Goal: Contribute content: Add original content to the website for others to see

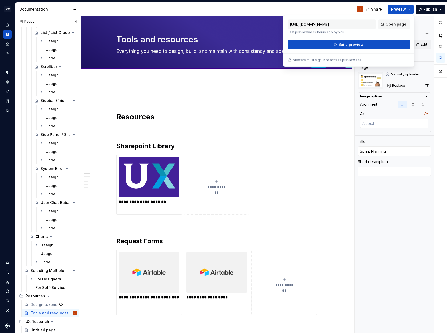
scroll to position [1830, 0]
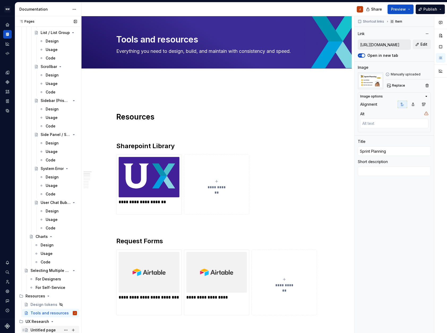
drag, startPoint x: 36, startPoint y: 328, endPoint x: 45, endPoint y: 329, distance: 9.0
click at [36, 328] on div "Untitled page" at bounding box center [43, 330] width 25 height 5
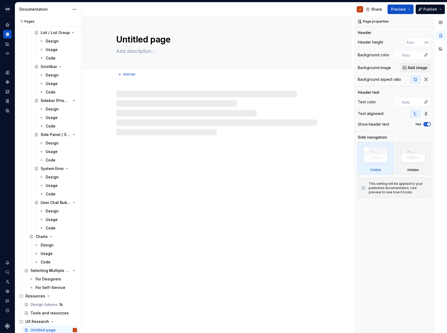
click at [145, 40] on textarea "Untitled page" at bounding box center [215, 39] width 201 height 13
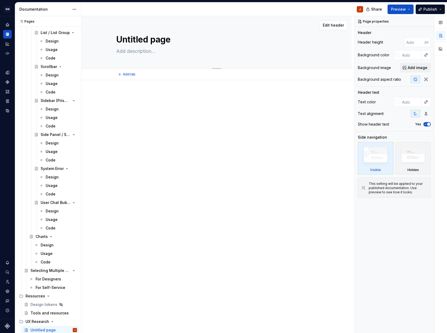
click at [145, 40] on textarea "Untitled page" at bounding box center [215, 39] width 201 height 13
type textarea "*"
type textarea "C"
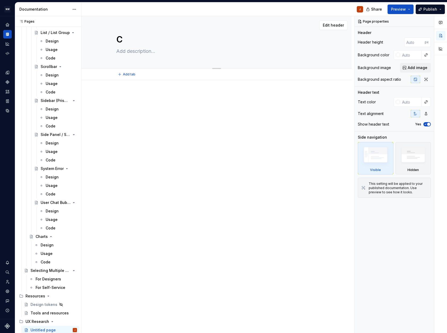
type textarea "*"
type textarea "Co"
type textarea "*"
type textarea "Com"
type textarea "*"
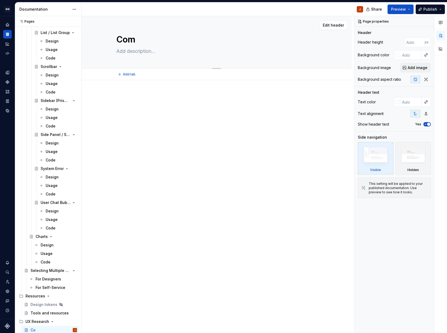
type textarea "Comi"
type textarea "*"
type textarea "Comin"
type textarea "*"
type textarea "Coming"
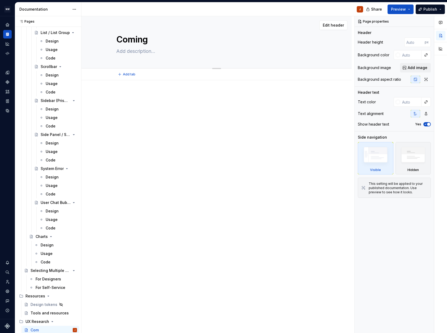
type textarea "*"
type textarea "Coming"
type textarea "*"
type textarea "Coming S"
type textarea "*"
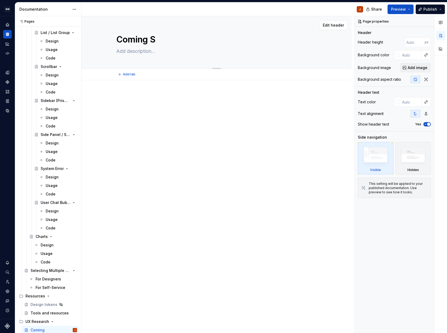
type textarea "Coming So"
type textarea "*"
type textarea "Coming Soo"
type textarea "*"
type textarea "Coming Soon"
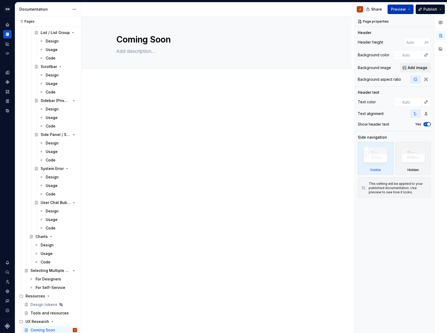
type textarea "*"
type textarea "Coming Soon"
click at [409, 9] on button "Preview" at bounding box center [401, 10] width 26 height 10
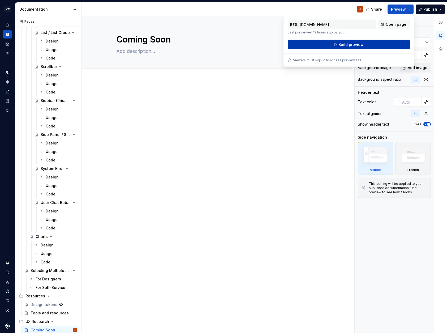
click at [357, 44] on span "Build preview" at bounding box center [351, 44] width 25 height 5
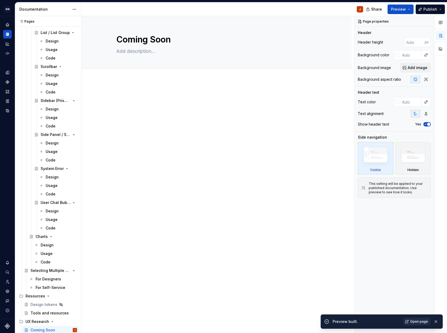
click at [420, 322] on span "Open page" at bounding box center [420, 322] width 18 height 4
click at [218, 66] on div "Coming Soon" at bounding box center [216, 42] width 201 height 52
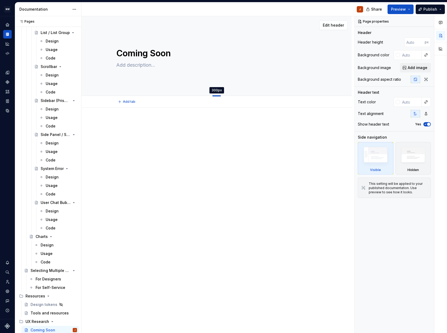
drag, startPoint x: 218, startPoint y: 68, endPoint x: 220, endPoint y: 96, distance: 28.3
click at [220, 96] on div at bounding box center [217, 95] width 9 height 1
type textarea "*"
type input "301"
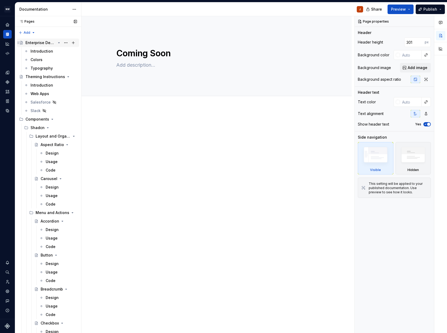
click at [42, 44] on div "Enterprise Design Style Guides" at bounding box center [41, 42] width 30 height 5
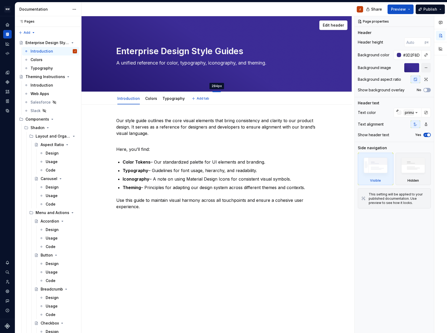
drag, startPoint x: 216, startPoint y: 69, endPoint x: 217, endPoint y: 92, distance: 22.9
click at [217, 92] on div at bounding box center [217, 91] width 9 height 1
type textarea "*"
type input "284"
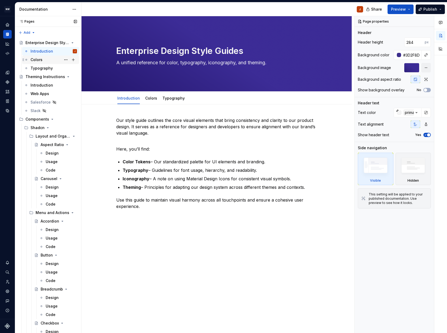
click at [52, 60] on div "Colors" at bounding box center [54, 59] width 46 height 7
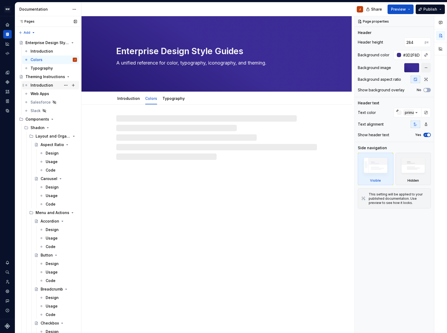
click at [44, 85] on div "Introduction" at bounding box center [42, 85] width 23 height 5
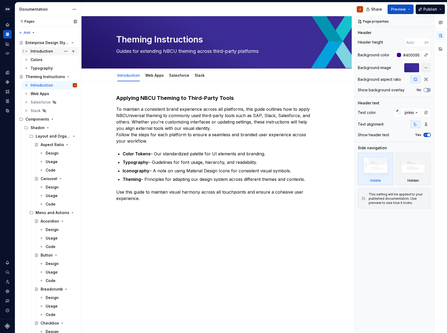
click at [40, 52] on div "Introduction" at bounding box center [42, 51] width 23 height 5
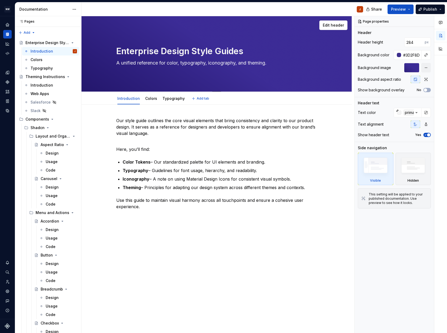
click at [203, 84] on div "Enterprise Design Style Guides A unified reference for color, typography, icono…" at bounding box center [217, 53] width 270 height 75
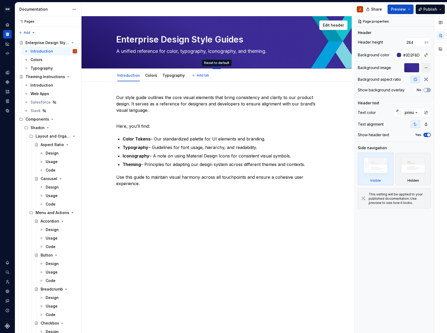
drag, startPoint x: 216, startPoint y: 91, endPoint x: 214, endPoint y: 60, distance: 31.4
type textarea "*"
drag, startPoint x: 218, startPoint y: 68, endPoint x: 218, endPoint y: 61, distance: 6.9
drag, startPoint x: 193, startPoint y: 39, endPoint x: 203, endPoint y: 59, distance: 22.5
click at [193, 39] on textarea "Enterprise Design Style Guides" at bounding box center [215, 39] width 201 height 13
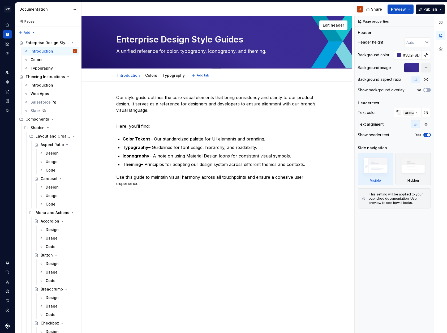
type textarea "*"
type textarea "Enterprise Design UStyle Guides"
type textarea "*"
type textarea "Enterprise Design UXStyle Guides"
type textarea "*"
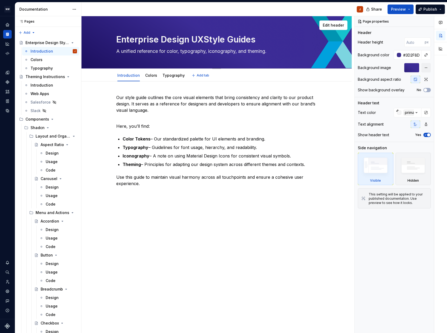
type textarea "Enterprise Design UX Style Guides"
type textarea "*"
type textarea "Enterprise Design UX Style Guides"
click at [411, 176] on img at bounding box center [413, 166] width 31 height 23
click at [410, 7] on button "Preview" at bounding box center [401, 10] width 26 height 10
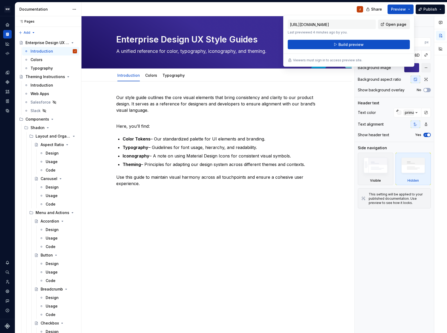
click at [389, 24] on span "Open page" at bounding box center [396, 24] width 21 height 5
click at [367, 43] on button "Build preview" at bounding box center [349, 45] width 122 height 10
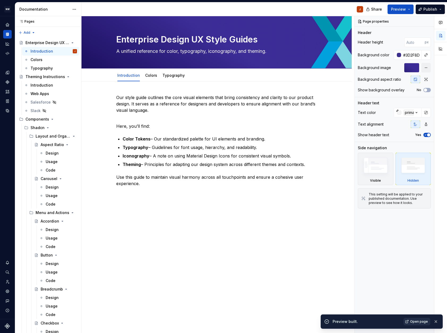
click at [415, 322] on span "Open page" at bounding box center [420, 322] width 18 height 4
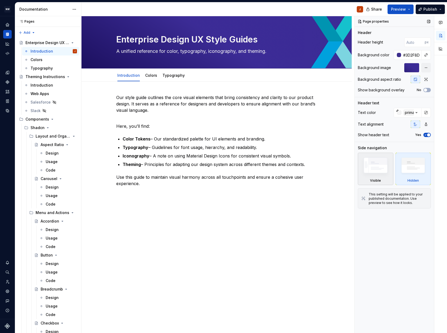
click at [370, 174] on img at bounding box center [376, 166] width 31 height 23
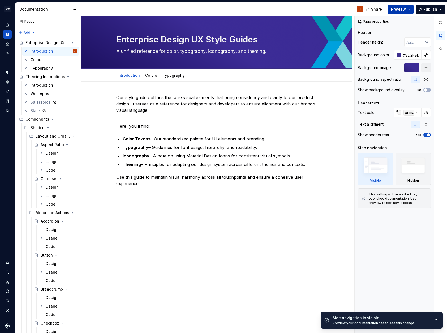
click at [409, 10] on button "Preview" at bounding box center [401, 10] width 26 height 10
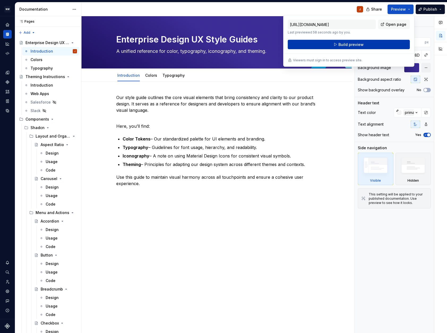
click at [382, 44] on button "Build preview" at bounding box center [349, 45] width 122 height 10
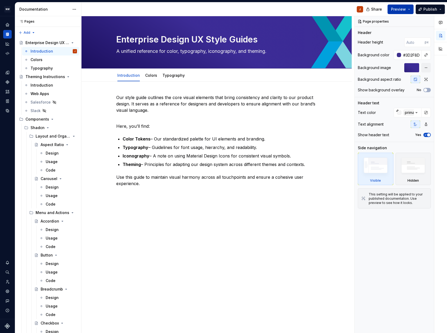
click at [412, 10] on button "Preview" at bounding box center [401, 10] width 26 height 10
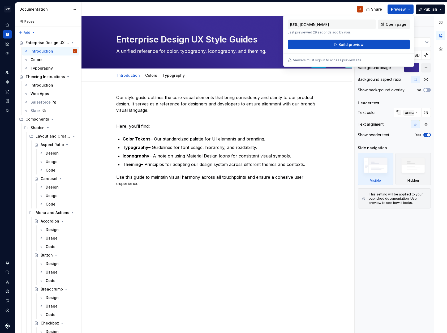
click at [398, 25] on span "Open page" at bounding box center [396, 24] width 21 height 5
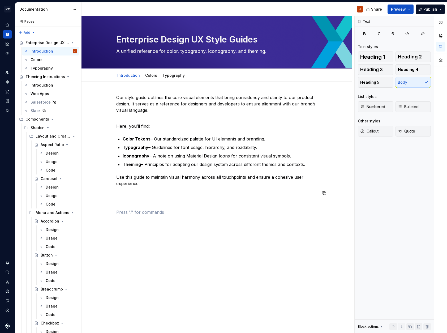
click at [240, 232] on div "Our style guide outlines the core visual elements that bring consistency and cl…" at bounding box center [217, 202] width 270 height 240
click at [120, 40] on textarea "Enterprise Design UX Style Guides" at bounding box center [215, 39] width 201 height 13
drag, startPoint x: 125, startPoint y: 52, endPoint x: 142, endPoint y: 52, distance: 17.0
click at [142, 52] on textarea "A unified reference for color, typography, iconography, and theming." at bounding box center [215, 51] width 201 height 9
drag, startPoint x: 119, startPoint y: 52, endPoint x: 134, endPoint y: 52, distance: 15.4
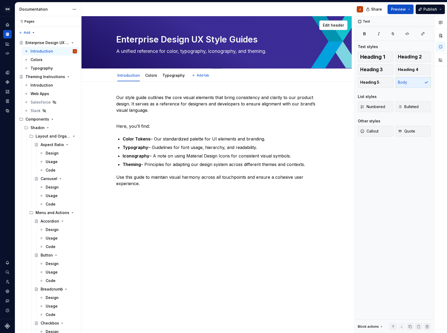
click at [134, 52] on textarea "A unified reference for color, typography, iconography, and theming." at bounding box center [215, 51] width 201 height 9
click at [117, 38] on textarea "Enterprise Design UX Style Guides" at bounding box center [215, 39] width 201 height 13
paste textarea "A unifie"
type textarea "*"
type textarea "A unifieEnterprise Design UX Style Guides"
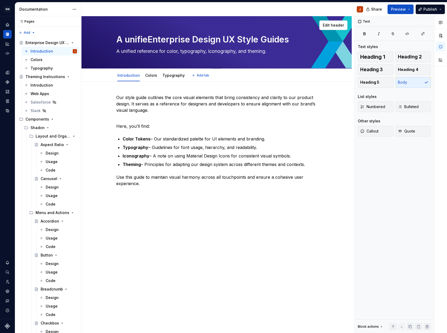
type textarea "*"
type textarea "A unifieEnterprise Design UX Style Guides"
type textarea "*"
click at [148, 39] on textarea "A unifieEnterprise Design UX Style Guides" at bounding box center [215, 39] width 201 height 13
type textarea "A unifieEnterprise Design UX Style Guides"
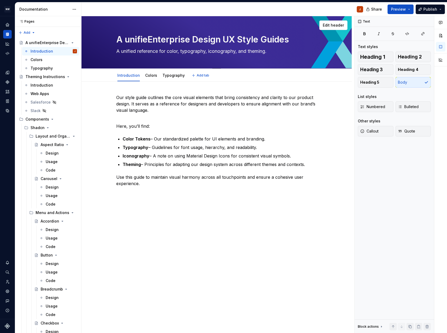
drag, startPoint x: 149, startPoint y: 39, endPoint x: 107, endPoint y: 38, distance: 42.0
click at [107, 38] on div "A unifieEnterprise Design UX Style Guides A unified reference for color, typogr…" at bounding box center [217, 42] width 228 height 52
type textarea "*"
type textarea "Enterprise Design UX Style Guides"
type textarea "*"
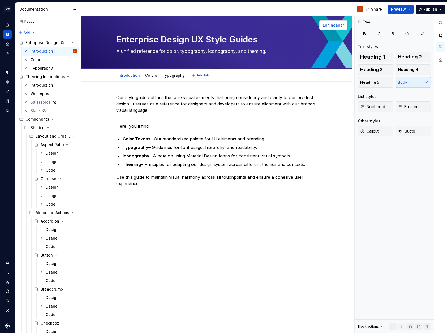
type textarea "Enterprise Design UX Style Guides"
click at [331, 25] on span "Edit header" at bounding box center [333, 25] width 21 height 5
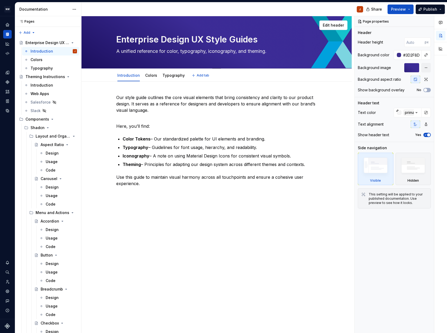
drag, startPoint x: 138, startPoint y: 51, endPoint x: 162, endPoint y: 52, distance: 23.7
click at [162, 52] on textarea "A unified reference for color, typography, iconography, and theming." at bounding box center [215, 51] width 201 height 9
click at [41, 137] on div "Layout and Organization" at bounding box center [46, 136] width 20 height 5
click at [42, 136] on div "Layout and Organization" at bounding box center [46, 136] width 20 height 5
click at [44, 145] on div "Aspect Ratio" at bounding box center [48, 144] width 15 height 5
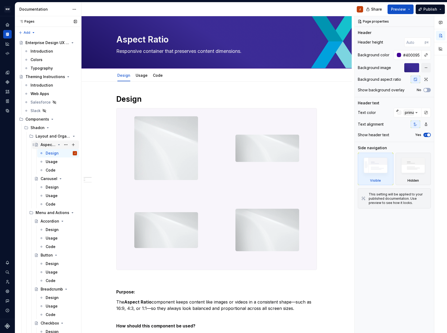
click at [47, 144] on div "Aspect Ratio" at bounding box center [48, 144] width 15 height 5
click at [426, 66] on button "button" at bounding box center [427, 68] width 10 height 10
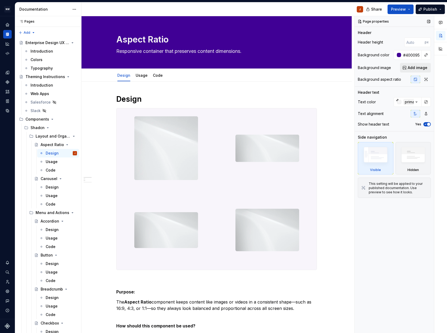
click at [409, 68] on span "Add image" at bounding box center [418, 67] width 20 height 5
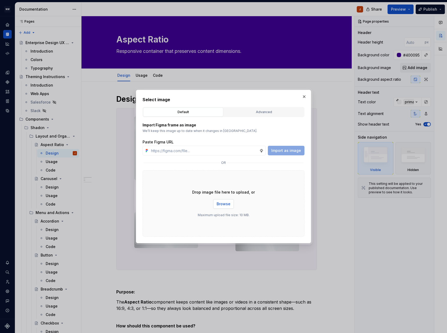
click at [219, 203] on span "Browse" at bounding box center [224, 203] width 14 height 5
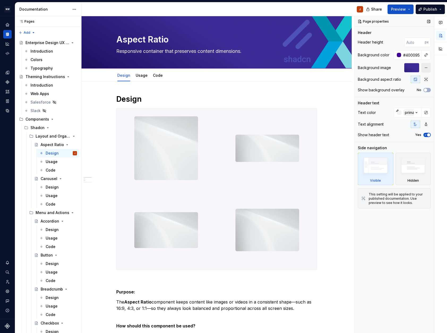
click at [427, 68] on button "button" at bounding box center [427, 68] width 10 height 10
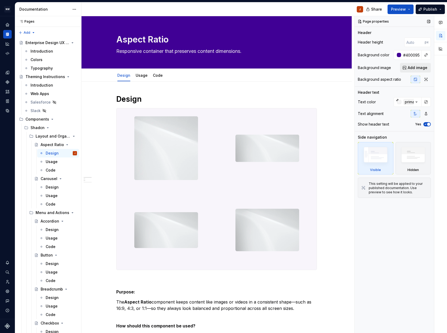
click at [414, 69] on span "Add image" at bounding box center [418, 67] width 20 height 5
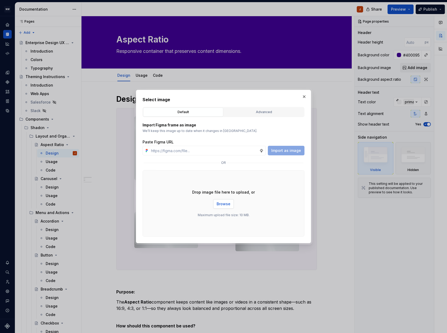
click at [228, 204] on span "Browse" at bounding box center [224, 203] width 14 height 5
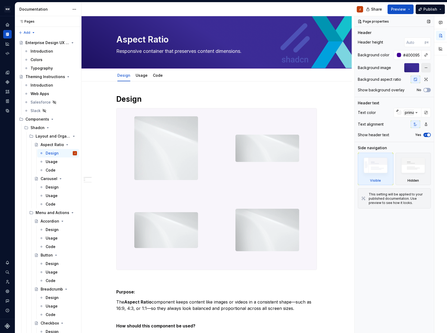
click at [428, 69] on button "button" at bounding box center [427, 68] width 10 height 10
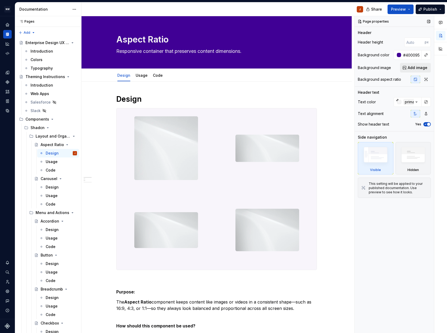
click at [413, 69] on span "Add image" at bounding box center [418, 67] width 20 height 5
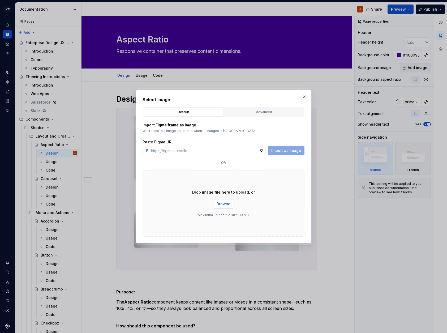
click at [227, 205] on span "Browse" at bounding box center [224, 203] width 14 height 5
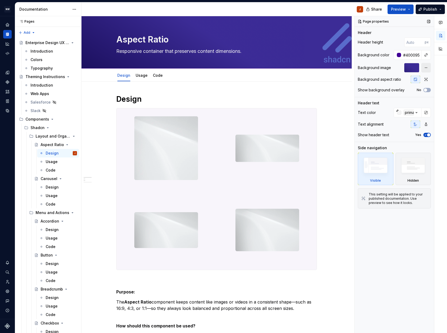
click at [427, 69] on button "button" at bounding box center [427, 68] width 10 height 10
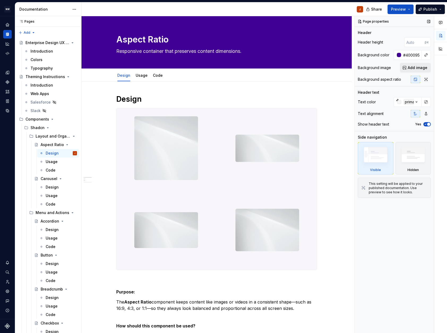
click at [414, 69] on span "Add image" at bounding box center [418, 67] width 20 height 5
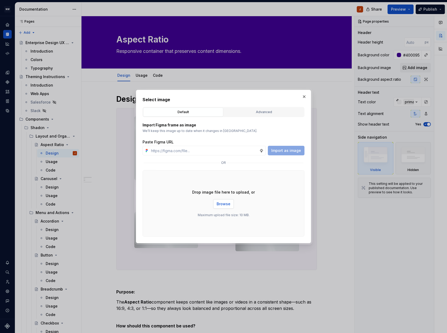
click at [227, 203] on span "Browse" at bounding box center [224, 203] width 14 height 5
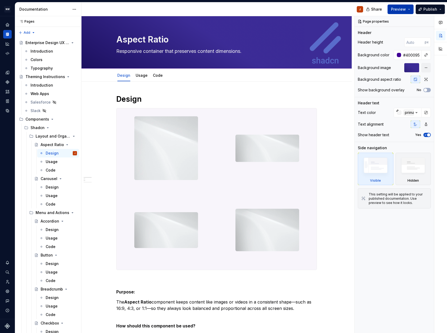
click at [396, 9] on span "Preview" at bounding box center [398, 9] width 15 height 5
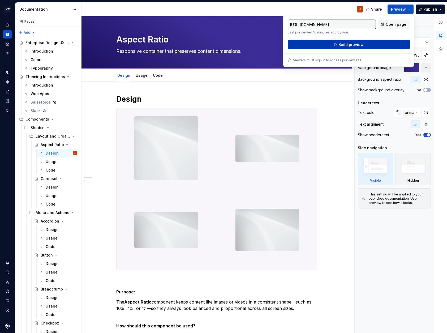
click at [348, 43] on span "Build preview" at bounding box center [351, 44] width 25 height 5
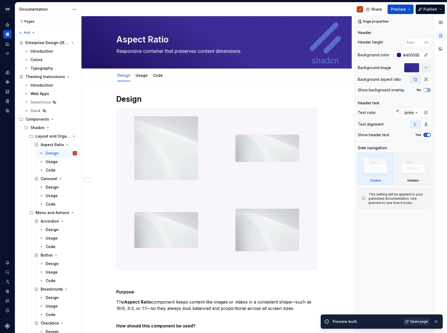
click at [418, 322] on span "Open page" at bounding box center [420, 322] width 18 height 4
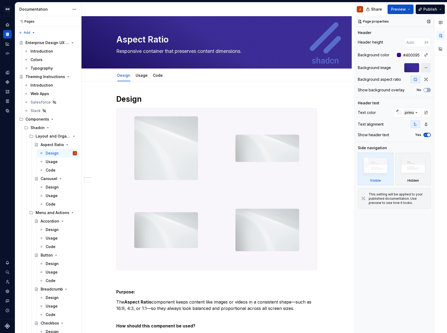
click at [426, 68] on button "button" at bounding box center [427, 68] width 10 height 10
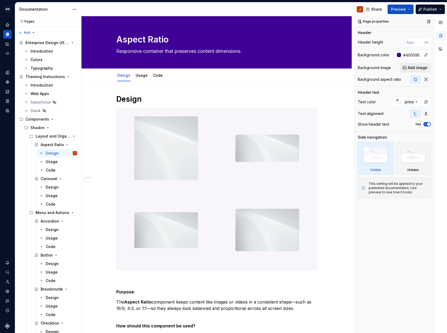
click at [416, 67] on span "Add image" at bounding box center [418, 67] width 20 height 5
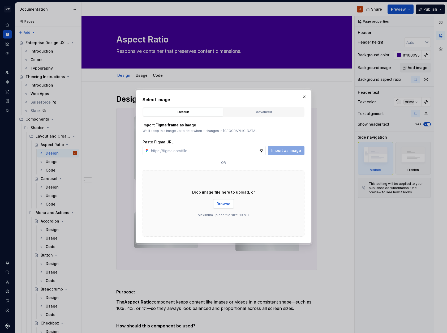
click at [229, 202] on span "Browse" at bounding box center [224, 203] width 14 height 5
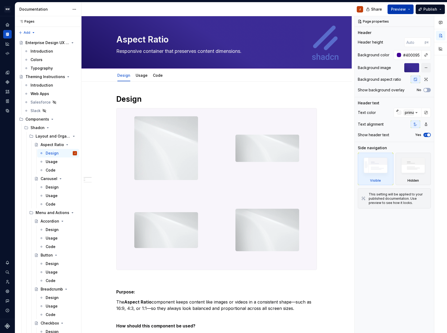
click at [405, 9] on span "Preview" at bounding box center [398, 9] width 15 height 5
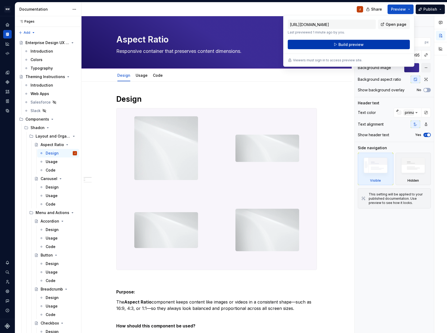
click at [346, 44] on span "Build preview" at bounding box center [351, 44] width 25 height 5
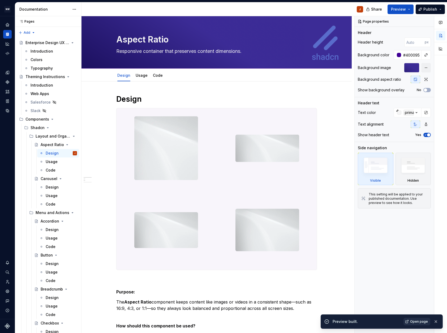
click at [417, 321] on span "Open page" at bounding box center [420, 322] width 18 height 4
click at [427, 68] on button "button" at bounding box center [427, 68] width 10 height 10
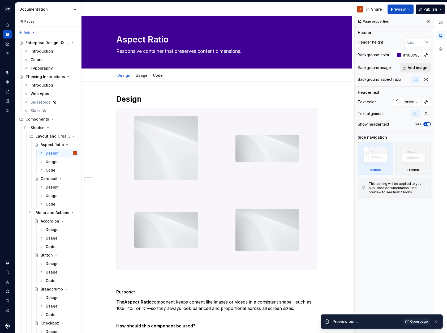
click at [416, 69] on span "Add image" at bounding box center [418, 67] width 20 height 5
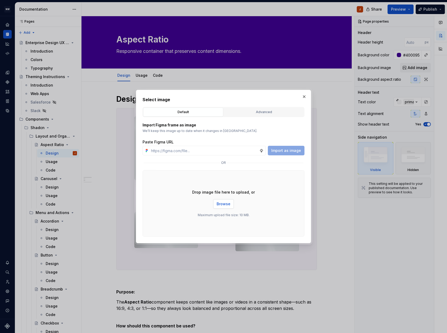
click at [223, 204] on span "Browse" at bounding box center [224, 203] width 14 height 5
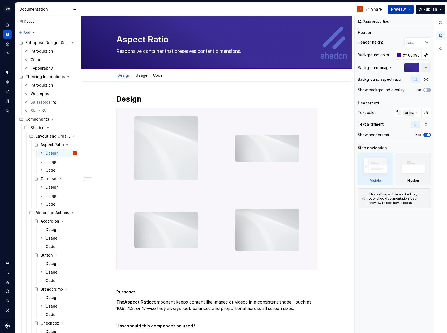
click at [408, 9] on button "Preview" at bounding box center [401, 10] width 26 height 10
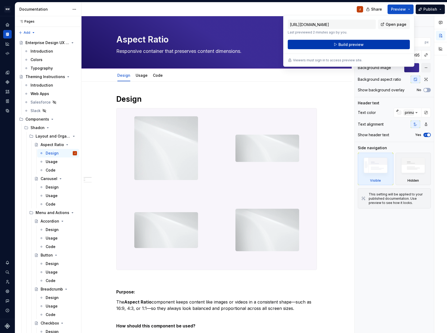
click at [386, 44] on button "Build preview" at bounding box center [349, 45] width 122 height 10
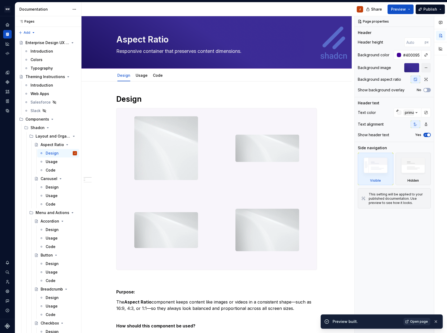
click at [418, 322] on span "Open page" at bounding box center [420, 322] width 18 height 4
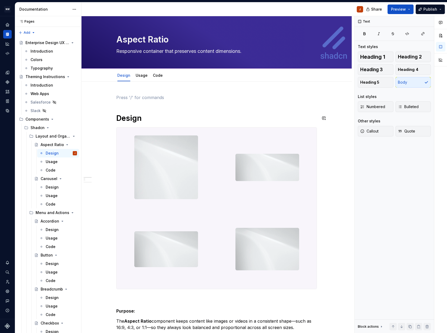
type textarea "*"
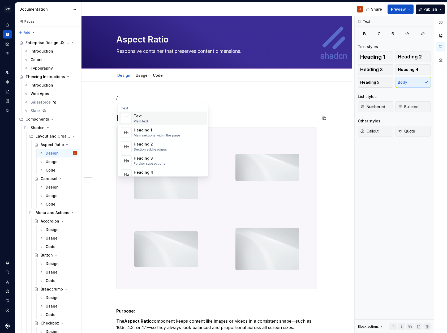
click at [150, 120] on div "Text Plain text" at bounding box center [169, 118] width 71 height 11
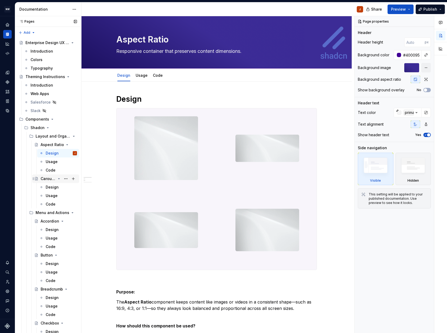
click at [48, 179] on div "Carousel" at bounding box center [48, 178] width 15 height 5
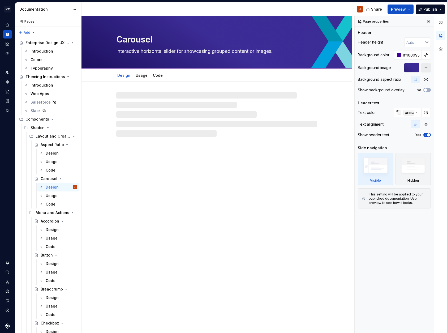
click at [427, 67] on button "button" at bounding box center [427, 68] width 10 height 10
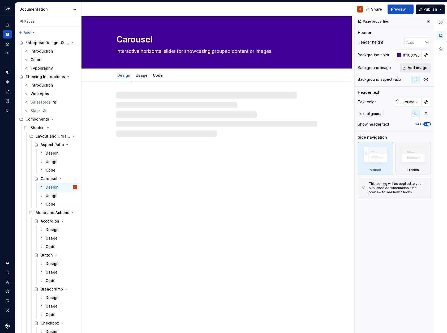
click at [415, 68] on span "Add image" at bounding box center [418, 67] width 20 height 5
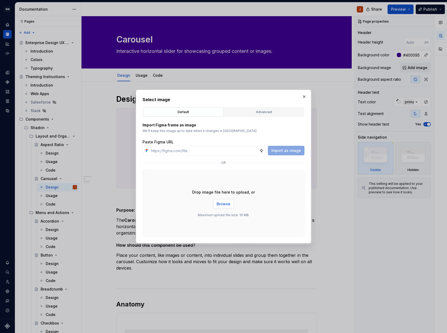
click at [220, 207] on button "Browse" at bounding box center [223, 204] width 21 height 10
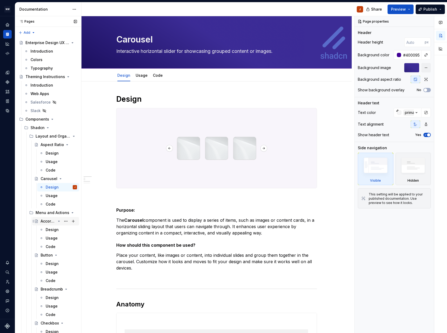
drag, startPoint x: 48, startPoint y: 222, endPoint x: 51, endPoint y: 222, distance: 2.7
click at [48, 222] on div "Accordion" at bounding box center [48, 221] width 15 height 5
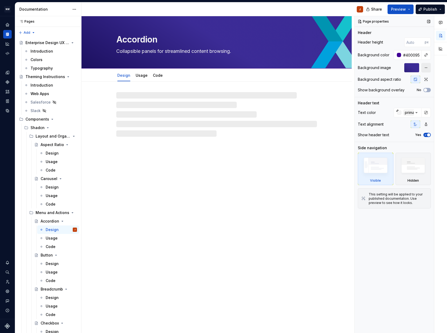
click at [426, 68] on button "button" at bounding box center [427, 68] width 10 height 10
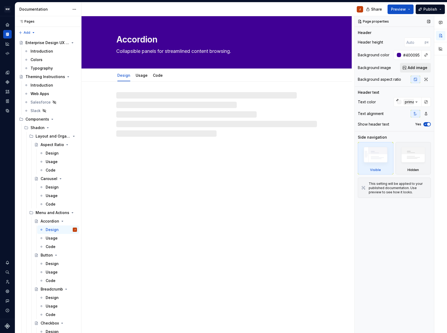
click at [411, 68] on span "Add image" at bounding box center [418, 67] width 20 height 5
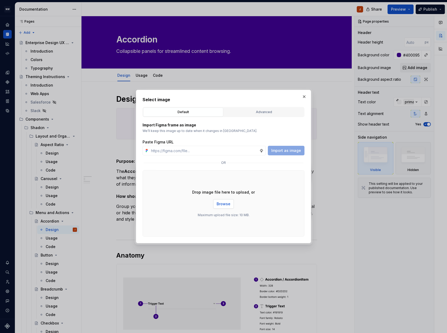
click at [226, 205] on span "Browse" at bounding box center [224, 203] width 14 height 5
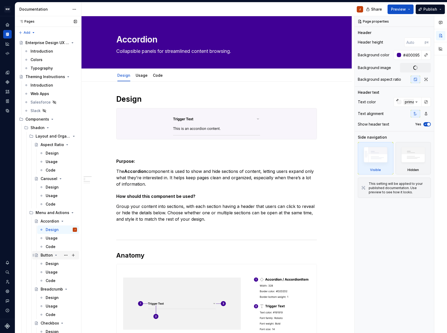
click at [44, 256] on div "Button" at bounding box center [47, 255] width 12 height 5
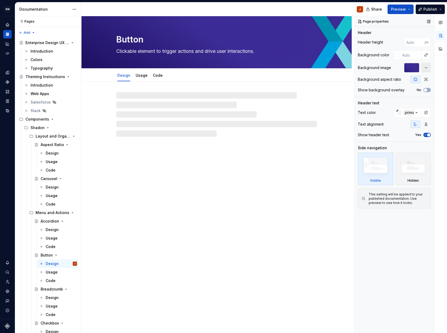
click at [427, 70] on button "button" at bounding box center [427, 68] width 10 height 10
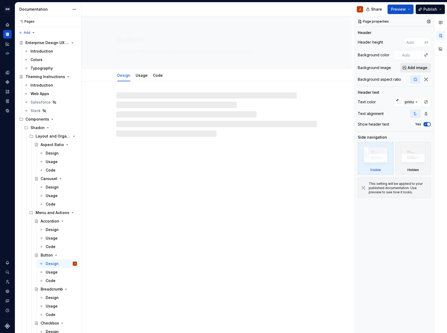
click at [416, 70] on span "Add image" at bounding box center [418, 67] width 20 height 5
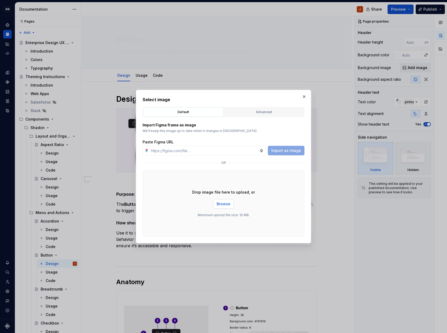
click at [228, 205] on span "Browse" at bounding box center [224, 203] width 14 height 5
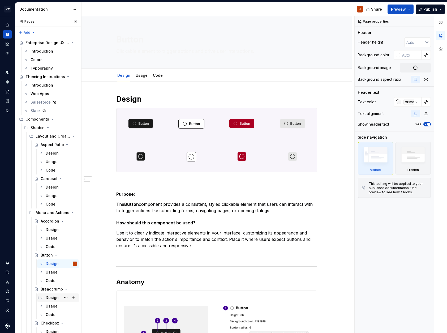
click at [52, 298] on div "Design" at bounding box center [52, 297] width 13 height 5
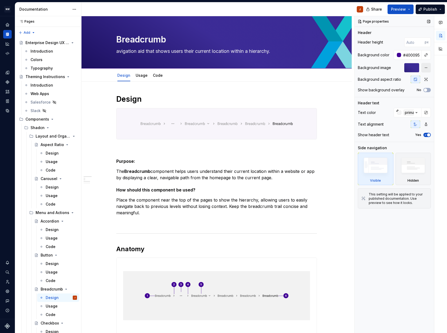
click at [426, 69] on button "button" at bounding box center [427, 68] width 10 height 10
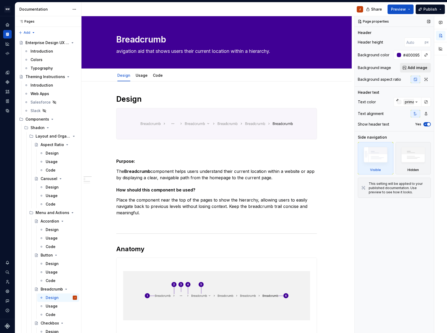
click at [415, 68] on span "Add image" at bounding box center [418, 67] width 20 height 5
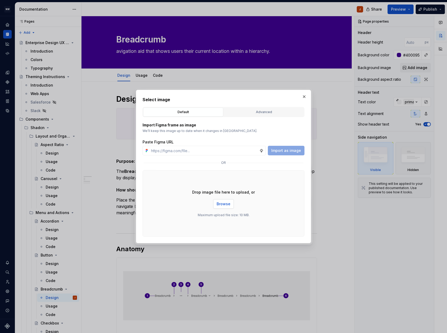
click at [218, 203] on span "Browse" at bounding box center [224, 203] width 14 height 5
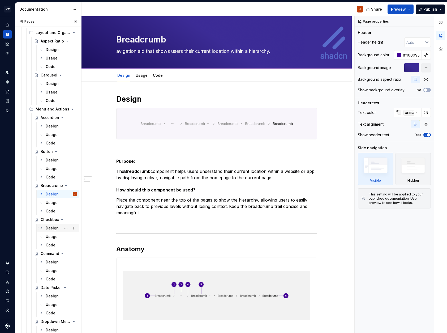
scroll to position [106, 0]
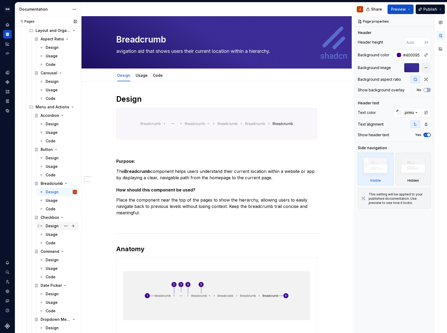
click at [52, 225] on div "Design" at bounding box center [52, 225] width 13 height 5
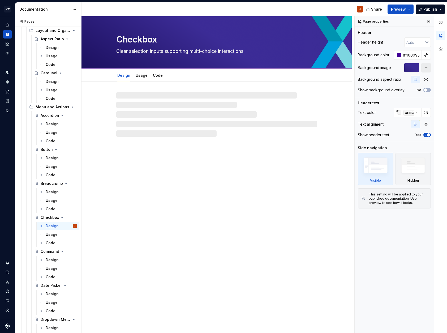
click at [426, 67] on button "button" at bounding box center [427, 68] width 10 height 10
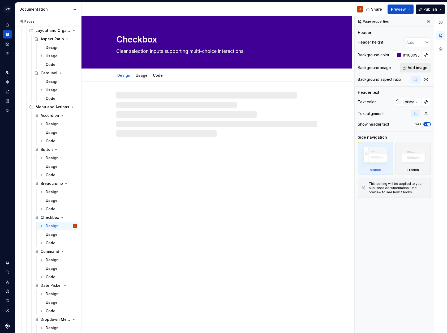
click at [413, 69] on span "Add image" at bounding box center [418, 67] width 20 height 5
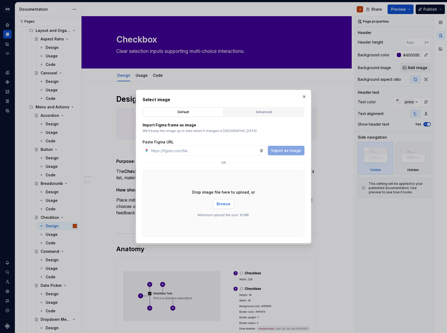
click at [219, 204] on span "Browse" at bounding box center [224, 203] width 14 height 5
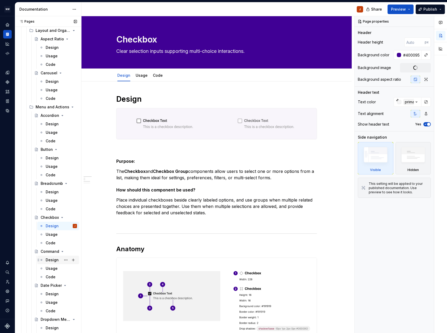
click at [48, 258] on div "Design" at bounding box center [52, 259] width 13 height 5
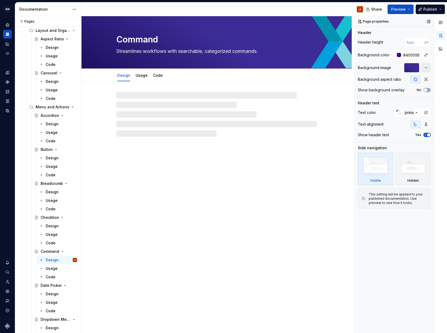
click at [428, 69] on button "button" at bounding box center [427, 68] width 10 height 10
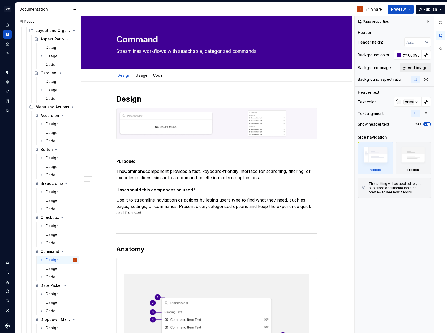
click at [413, 69] on span "Add image" at bounding box center [418, 67] width 20 height 5
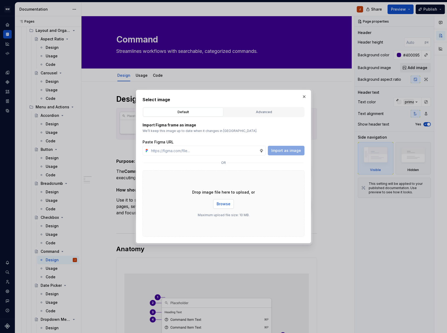
click at [224, 204] on span "Browse" at bounding box center [224, 203] width 14 height 5
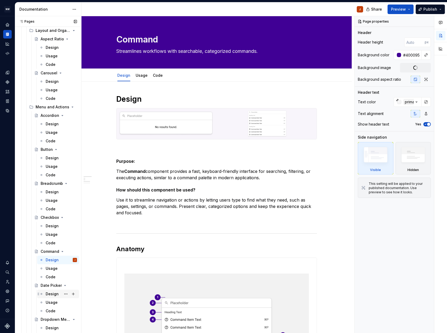
click at [51, 294] on div "Design" at bounding box center [52, 293] width 13 height 5
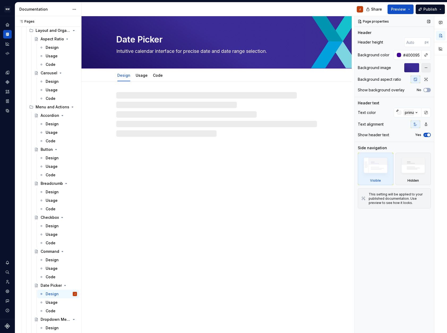
click at [427, 68] on button "button" at bounding box center [427, 68] width 10 height 10
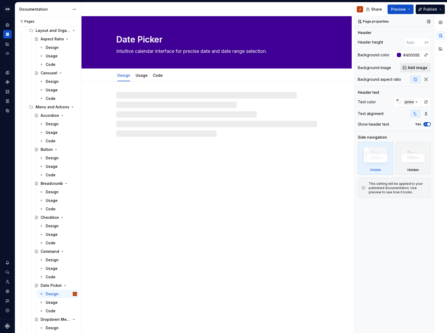
click at [417, 68] on span "Add image" at bounding box center [418, 67] width 20 height 5
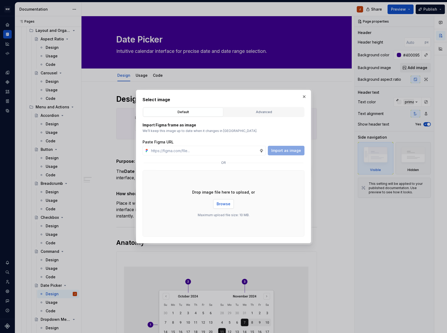
click at [221, 205] on span "Browse" at bounding box center [224, 203] width 14 height 5
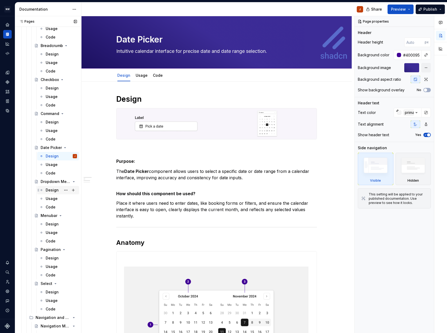
scroll to position [244, 0]
click at [56, 191] on div "Design" at bounding box center [52, 189] width 13 height 5
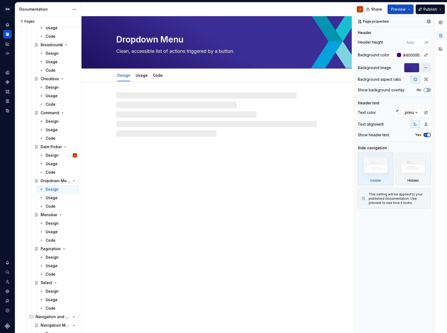
click at [428, 69] on button "button" at bounding box center [427, 68] width 10 height 10
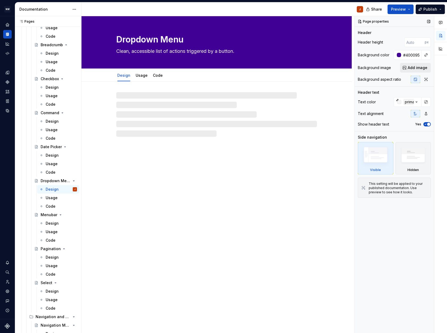
click at [408, 68] on button "Add image" at bounding box center [415, 68] width 31 height 10
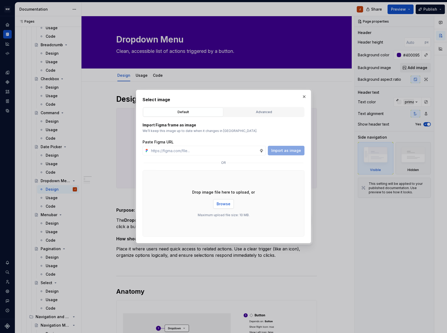
click at [230, 205] on span "Browse" at bounding box center [224, 203] width 14 height 5
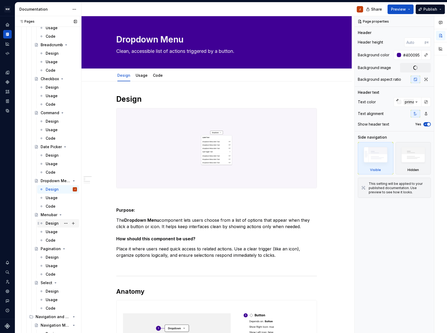
click at [51, 224] on div "Design" at bounding box center [52, 223] width 13 height 5
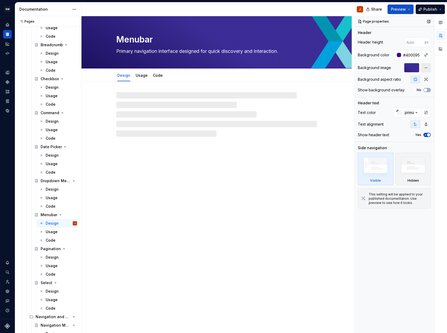
click at [426, 67] on button "button" at bounding box center [427, 68] width 10 height 10
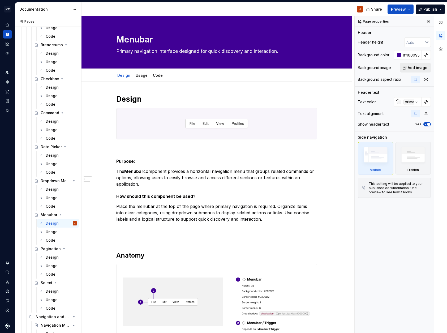
click at [416, 68] on span "Add image" at bounding box center [418, 67] width 20 height 5
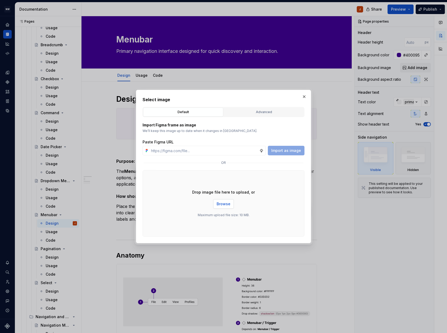
click at [225, 204] on span "Browse" at bounding box center [224, 203] width 14 height 5
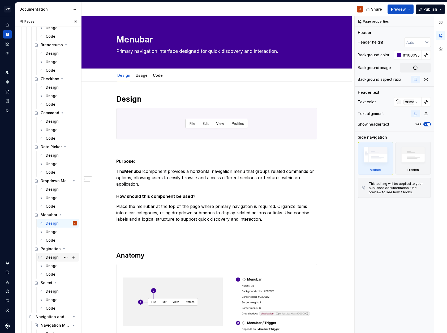
click at [52, 259] on div "Design" at bounding box center [52, 257] width 13 height 5
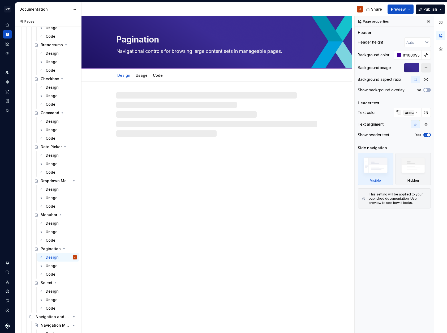
click at [428, 68] on button "button" at bounding box center [427, 68] width 10 height 10
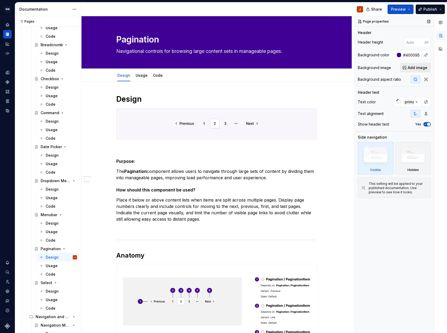
click at [410, 68] on span "Add image" at bounding box center [418, 67] width 20 height 5
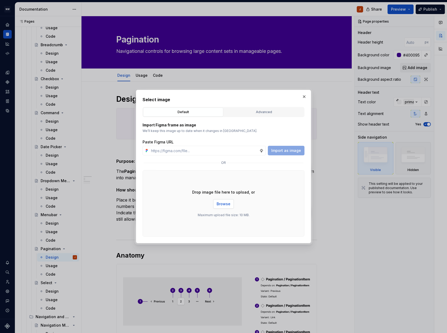
click at [219, 204] on span "Browse" at bounding box center [224, 203] width 14 height 5
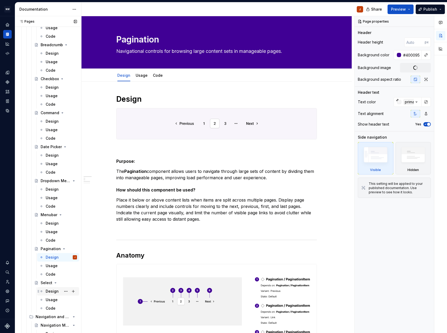
click at [48, 292] on div "Design" at bounding box center [52, 291] width 13 height 5
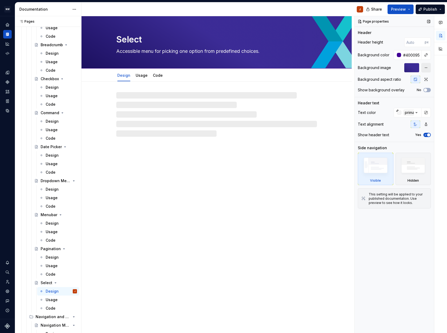
click at [425, 66] on button "button" at bounding box center [427, 68] width 10 height 10
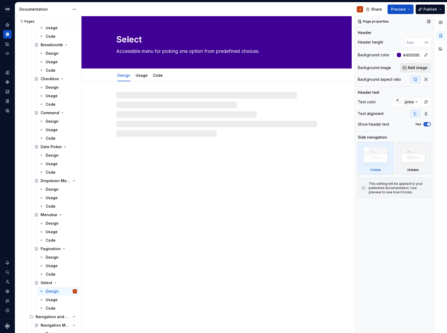
click at [414, 69] on span "Add image" at bounding box center [418, 67] width 20 height 5
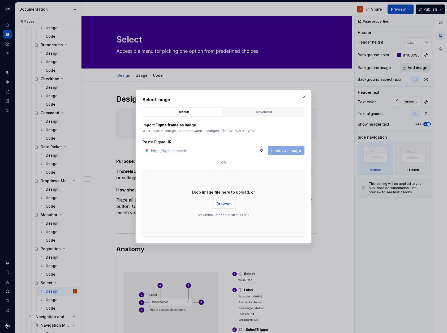
click at [226, 202] on span "Browse" at bounding box center [224, 203] width 14 height 5
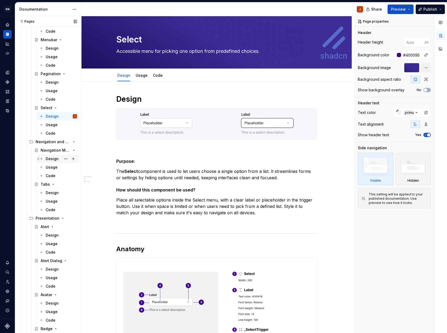
scroll to position [420, 0]
click at [52, 160] on div "Design" at bounding box center [52, 158] width 13 height 5
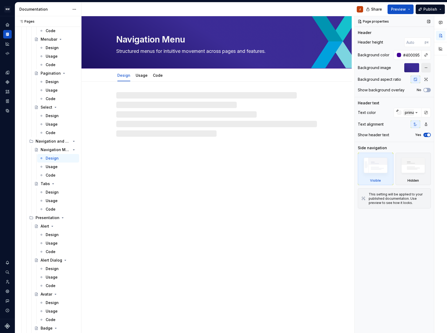
click at [426, 69] on button "button" at bounding box center [427, 68] width 10 height 10
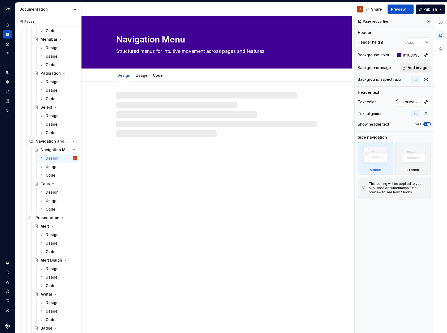
click at [413, 69] on span "Add image" at bounding box center [418, 67] width 20 height 5
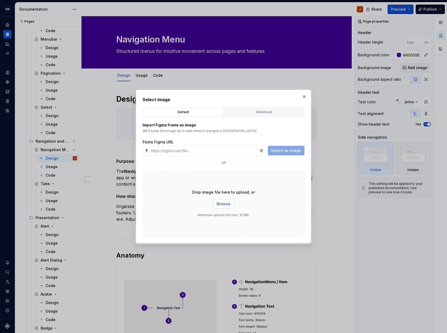
click at [223, 203] on span "Browse" at bounding box center [224, 203] width 14 height 5
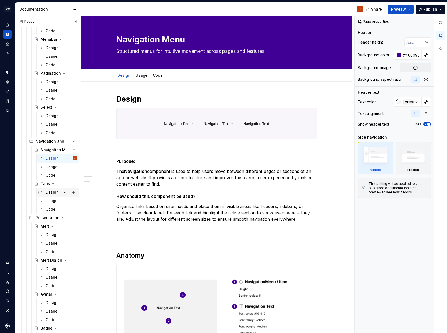
click at [50, 193] on div "Design" at bounding box center [52, 192] width 13 height 5
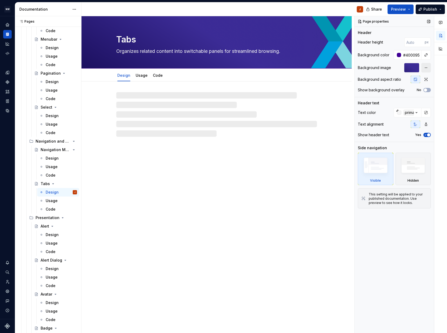
click at [429, 68] on button "button" at bounding box center [427, 68] width 10 height 10
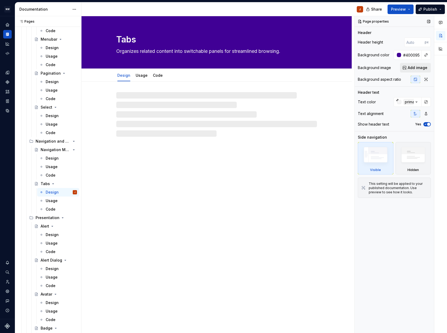
click at [413, 69] on span "Add image" at bounding box center [418, 67] width 20 height 5
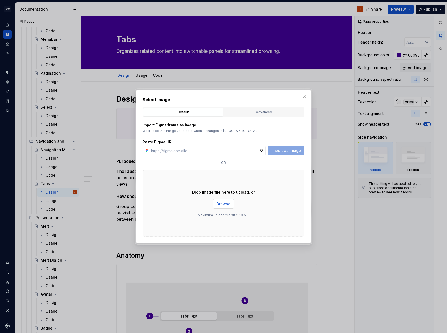
click at [231, 204] on button "Browse" at bounding box center [223, 204] width 21 height 10
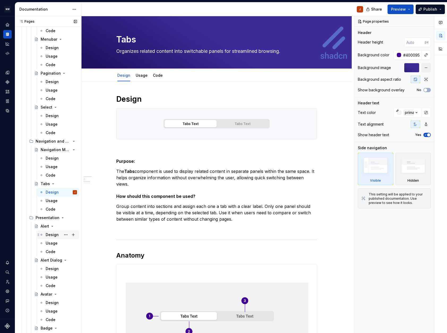
click at [50, 235] on div "Design" at bounding box center [52, 234] width 13 height 5
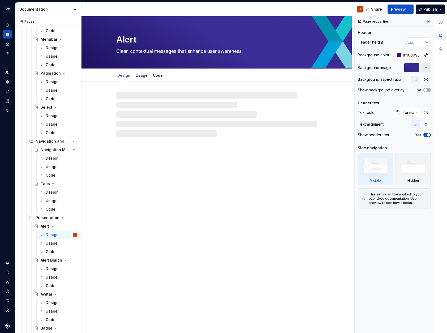
click at [426, 68] on button "button" at bounding box center [427, 68] width 10 height 10
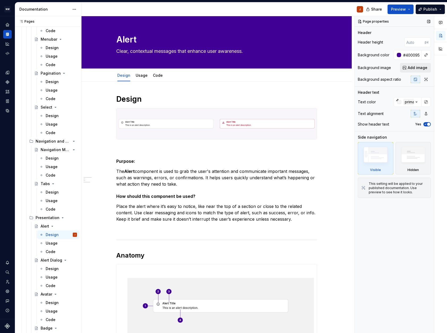
click at [417, 68] on span "Add image" at bounding box center [418, 67] width 20 height 5
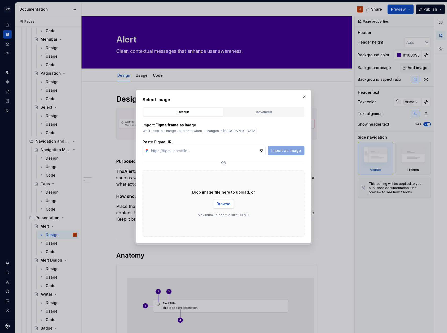
click at [229, 208] on button "Browse" at bounding box center [223, 204] width 21 height 10
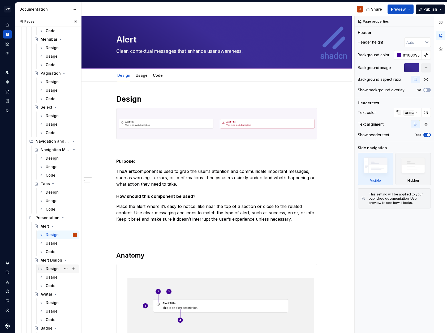
click at [53, 268] on div "Design" at bounding box center [52, 268] width 13 height 5
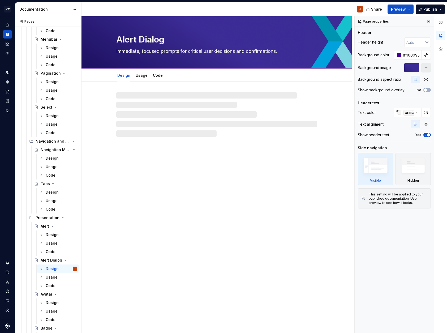
click at [429, 68] on button "button" at bounding box center [427, 68] width 10 height 10
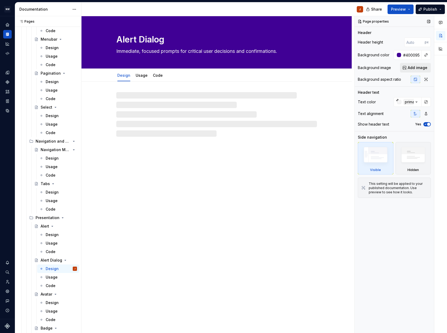
click at [413, 69] on span "Add image" at bounding box center [418, 67] width 20 height 5
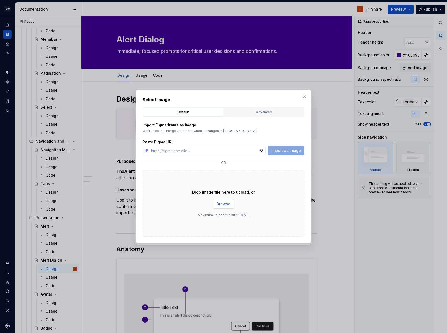
click at [231, 202] on button "Browse" at bounding box center [223, 204] width 21 height 10
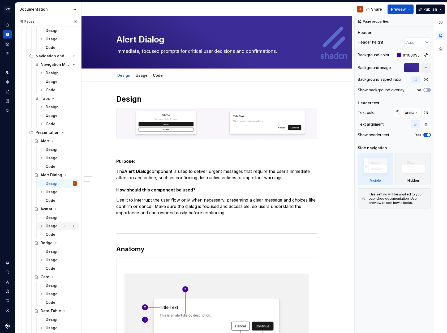
scroll to position [507, 0]
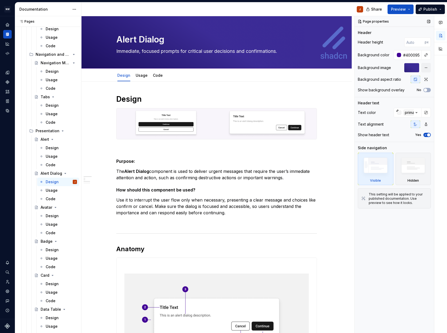
drag, startPoint x: 53, startPoint y: 215, endPoint x: 414, endPoint y: 77, distance: 387.0
click at [53, 215] on div "Design" at bounding box center [52, 215] width 13 height 5
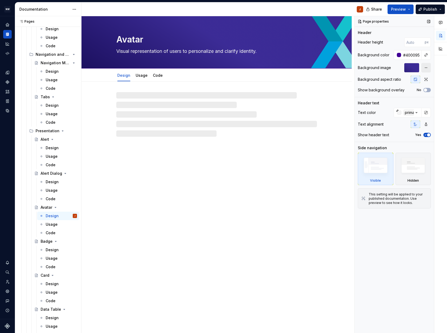
click at [428, 68] on button "button" at bounding box center [427, 68] width 10 height 10
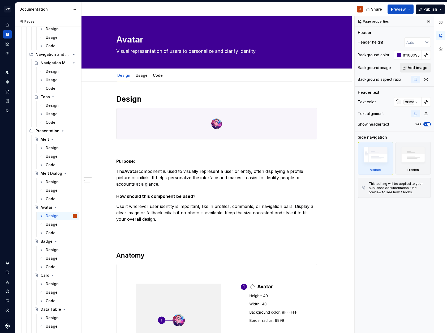
click at [417, 67] on span "Add image" at bounding box center [418, 67] width 20 height 5
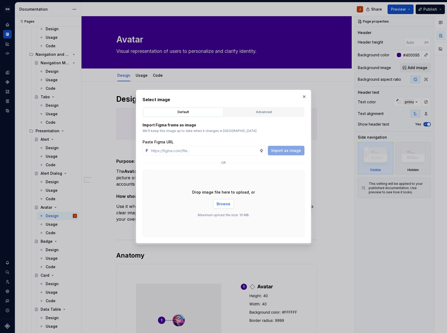
click at [224, 206] on span "Browse" at bounding box center [224, 203] width 14 height 5
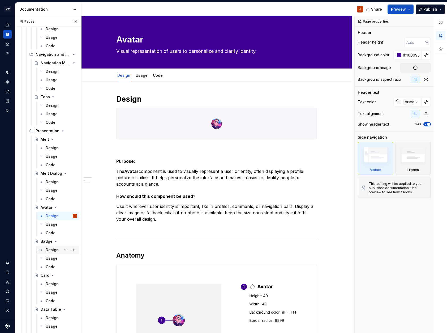
click at [53, 251] on div "Design" at bounding box center [52, 249] width 13 height 5
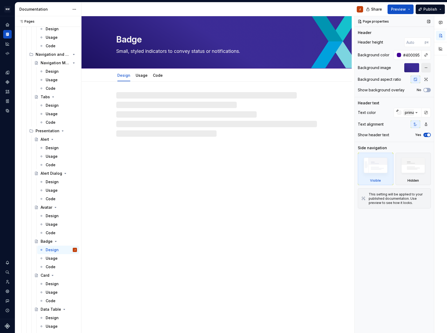
click at [428, 66] on button "button" at bounding box center [427, 68] width 10 height 10
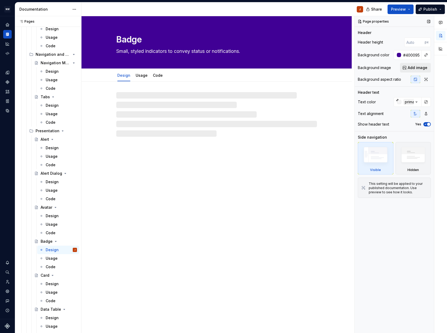
click at [417, 68] on span "Add image" at bounding box center [418, 67] width 20 height 5
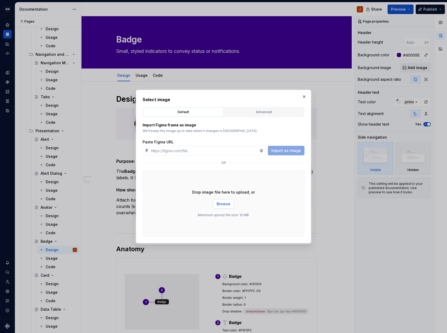
click at [222, 203] on span "Browse" at bounding box center [224, 203] width 14 height 5
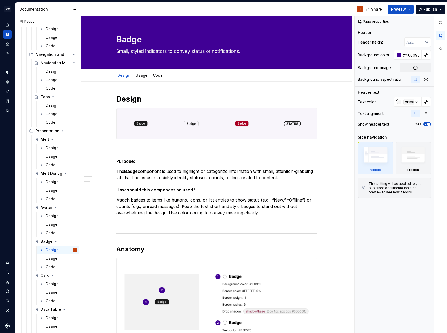
drag, startPoint x: 47, startPoint y: 284, endPoint x: 333, endPoint y: 149, distance: 315.9
click at [47, 284] on div "Design" at bounding box center [52, 283] width 13 height 5
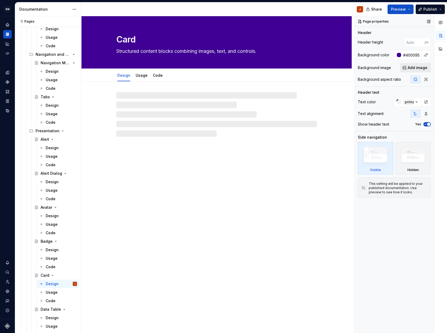
click at [414, 68] on span "Add image" at bounding box center [418, 67] width 20 height 5
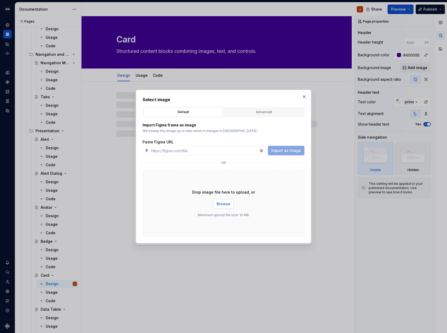
click at [220, 204] on span "Browse" at bounding box center [224, 203] width 14 height 5
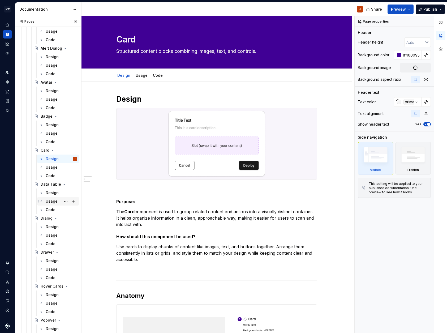
scroll to position [633, 0]
click at [53, 192] on div "Design" at bounding box center [52, 191] width 13 height 5
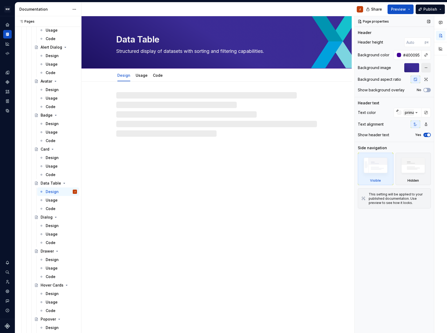
click at [426, 67] on button "button" at bounding box center [427, 68] width 10 height 10
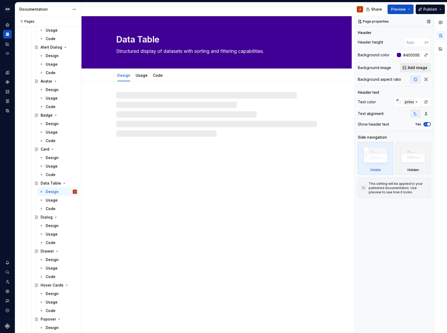
click at [407, 68] on button "Add image" at bounding box center [415, 68] width 31 height 10
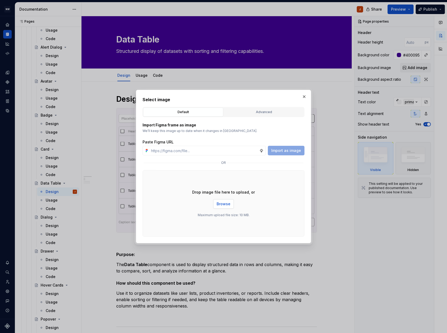
click at [226, 203] on span "Browse" at bounding box center [224, 203] width 14 height 5
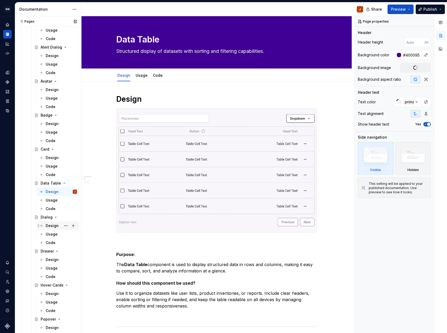
click at [51, 226] on div "Design" at bounding box center [52, 225] width 13 height 5
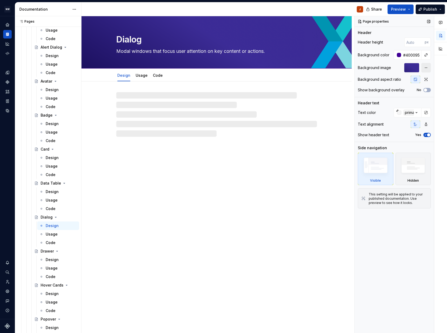
click at [427, 68] on button "button" at bounding box center [427, 68] width 10 height 10
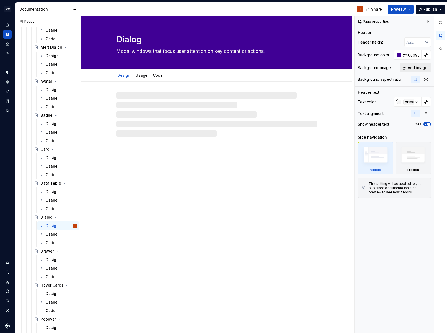
click at [416, 69] on span "Add image" at bounding box center [418, 67] width 20 height 5
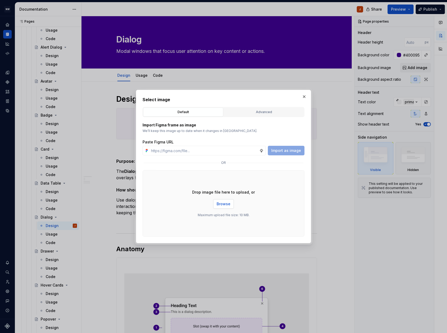
click at [229, 203] on span "Browse" at bounding box center [224, 203] width 14 height 5
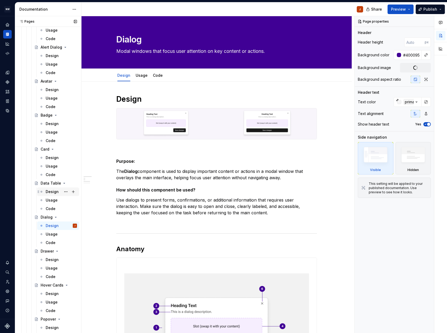
click at [51, 193] on div "Design" at bounding box center [52, 191] width 13 height 5
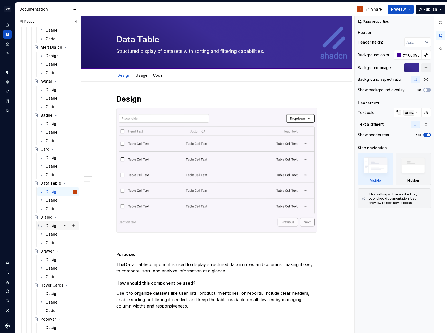
click at [50, 225] on div "Design" at bounding box center [52, 225] width 13 height 5
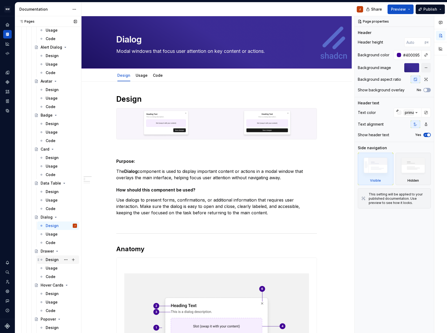
drag, startPoint x: 50, startPoint y: 259, endPoint x: 55, endPoint y: 260, distance: 5.1
click at [50, 259] on div "Design" at bounding box center [52, 259] width 13 height 5
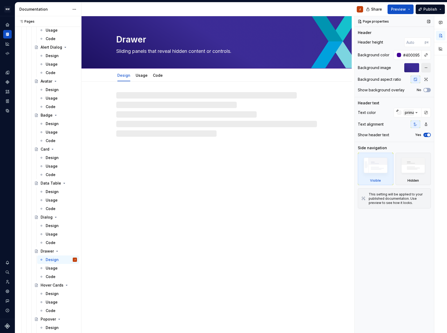
click at [427, 67] on button "button" at bounding box center [427, 68] width 10 height 10
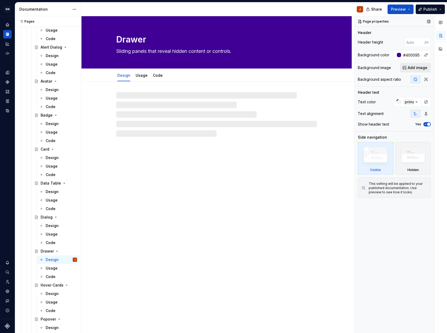
click at [413, 67] on span "Add image" at bounding box center [418, 67] width 20 height 5
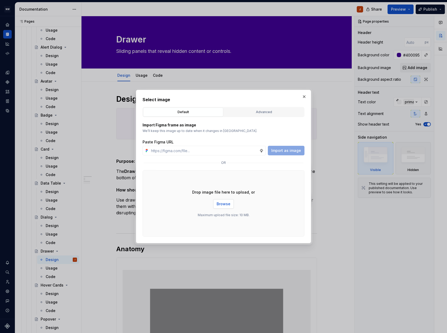
click at [227, 204] on span "Browse" at bounding box center [224, 203] width 14 height 5
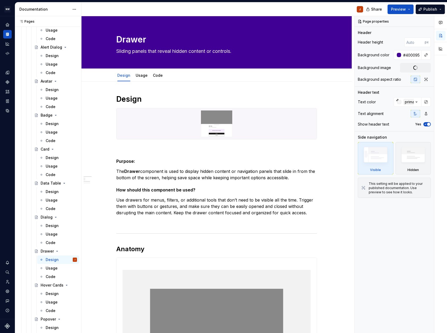
drag, startPoint x: 52, startPoint y: 293, endPoint x: 323, endPoint y: 156, distance: 303.5
click at [52, 293] on div "Design" at bounding box center [52, 293] width 13 height 5
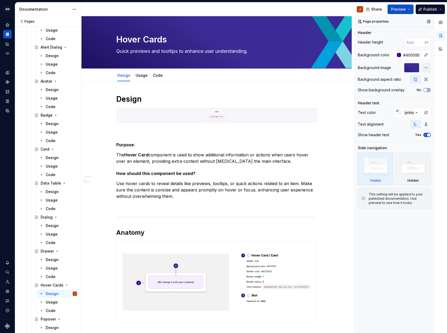
click at [412, 67] on div at bounding box center [412, 68] width 15 height 10
click at [425, 68] on button "button" at bounding box center [427, 68] width 10 height 10
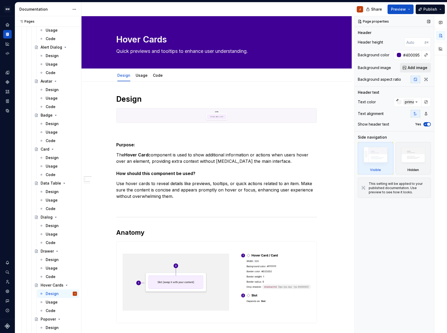
click at [413, 68] on span "Add image" at bounding box center [418, 67] width 20 height 5
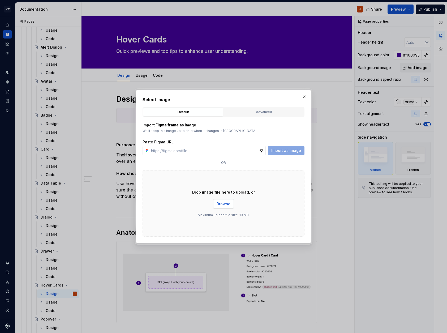
click at [224, 205] on span "Browse" at bounding box center [224, 203] width 14 height 5
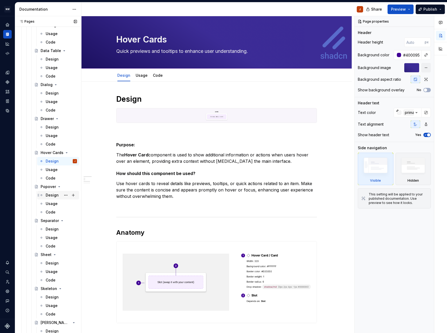
scroll to position [768, 0]
click at [50, 195] on div "Design" at bounding box center [52, 193] width 13 height 5
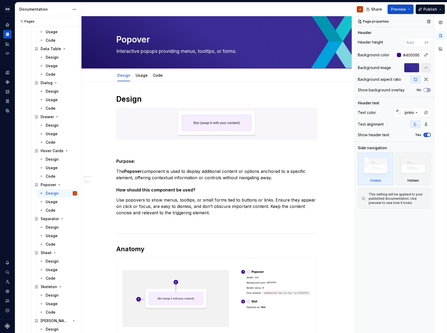
click at [427, 68] on button "button" at bounding box center [427, 68] width 10 height 10
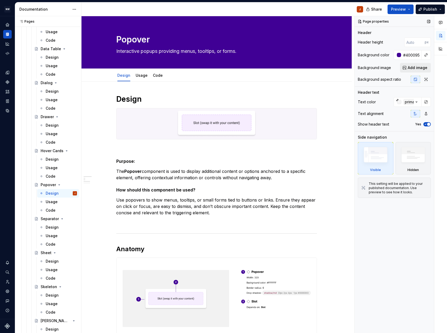
click at [414, 69] on span "Add image" at bounding box center [418, 67] width 20 height 5
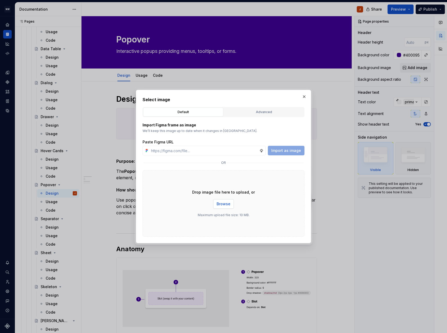
click at [223, 204] on span "Browse" at bounding box center [224, 203] width 14 height 5
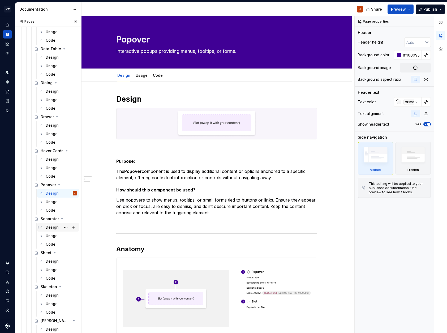
click at [48, 228] on div "Design" at bounding box center [52, 227] width 13 height 5
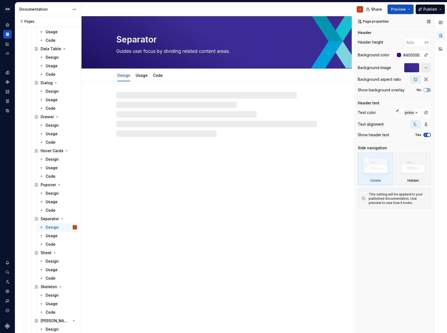
click at [425, 68] on button "button" at bounding box center [427, 68] width 10 height 10
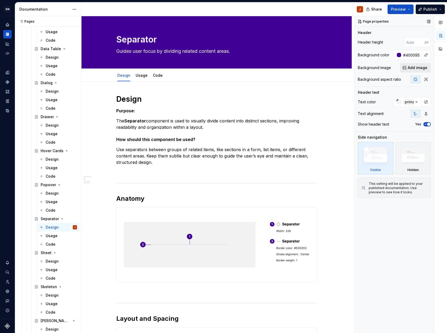
click at [412, 67] on span "Add image" at bounding box center [418, 67] width 20 height 5
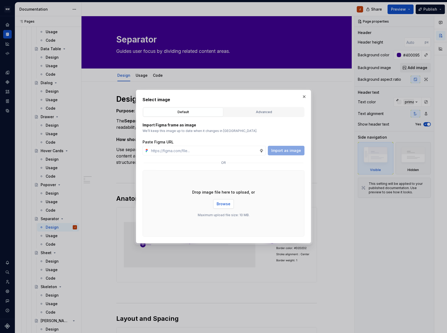
click at [226, 203] on span "Browse" at bounding box center [224, 203] width 14 height 5
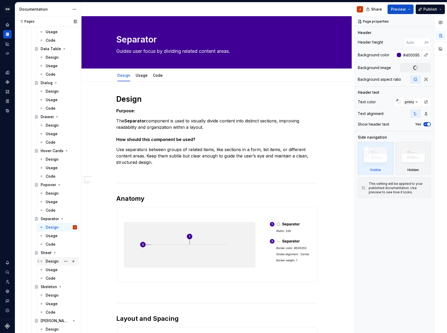
click at [53, 261] on div "Design" at bounding box center [52, 261] width 13 height 5
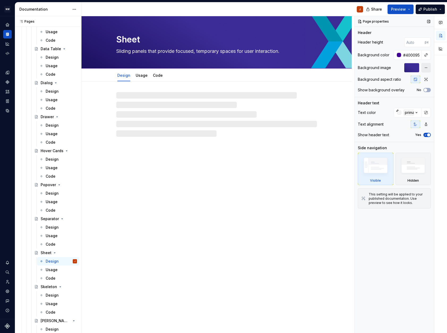
click at [426, 67] on button "button" at bounding box center [427, 68] width 10 height 10
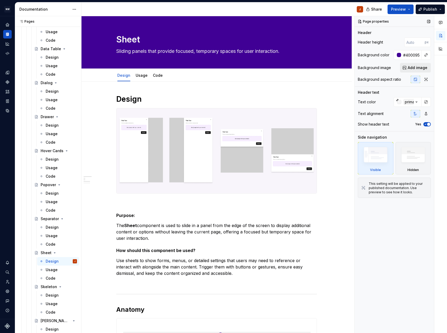
click at [412, 69] on span "Add image" at bounding box center [418, 67] width 20 height 5
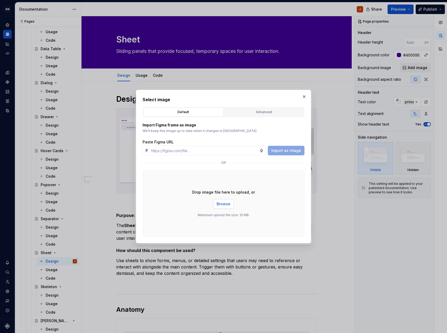
click at [222, 205] on span "Browse" at bounding box center [224, 203] width 14 height 5
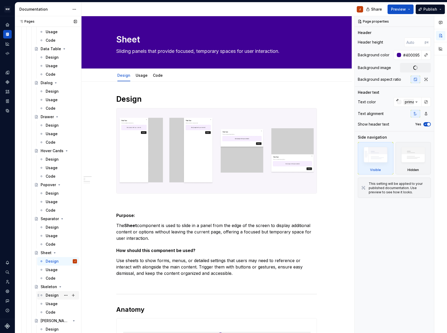
click at [49, 295] on div "Design" at bounding box center [52, 295] width 13 height 5
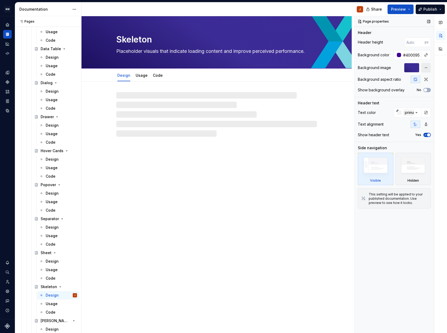
click at [425, 68] on button "button" at bounding box center [427, 68] width 10 height 10
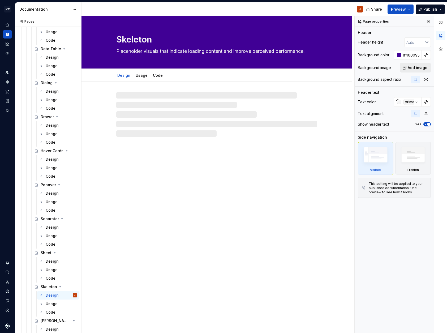
click at [417, 69] on span "Add image" at bounding box center [418, 67] width 20 height 5
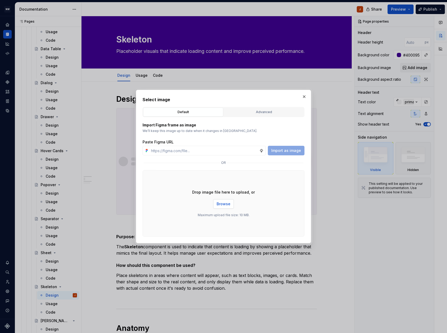
click at [225, 205] on span "Browse" at bounding box center [224, 203] width 14 height 5
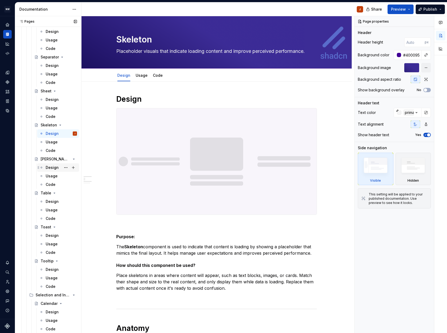
scroll to position [930, 0]
drag, startPoint x: 55, startPoint y: 168, endPoint x: 59, endPoint y: 170, distance: 4.8
click at [55, 168] on div "Design" at bounding box center [52, 166] width 13 height 5
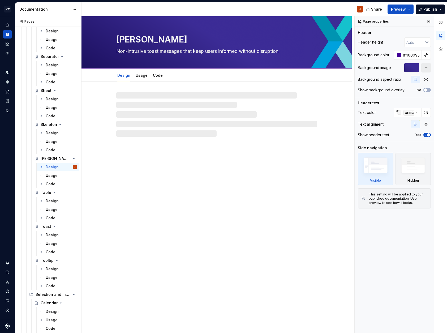
click at [427, 68] on button "button" at bounding box center [427, 68] width 10 height 10
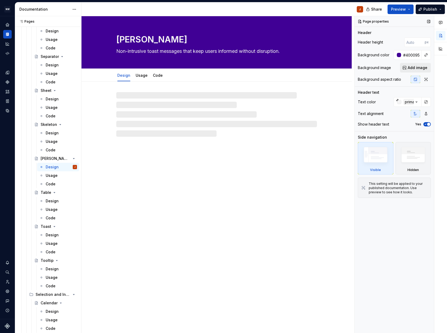
click at [415, 69] on span "Add image" at bounding box center [418, 67] width 20 height 5
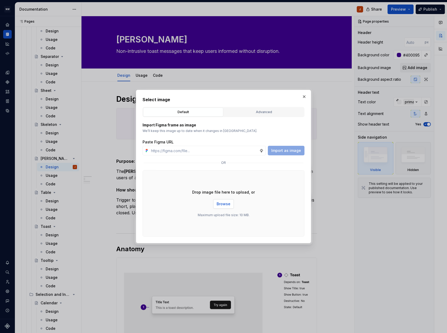
click at [230, 203] on span "Browse" at bounding box center [224, 203] width 14 height 5
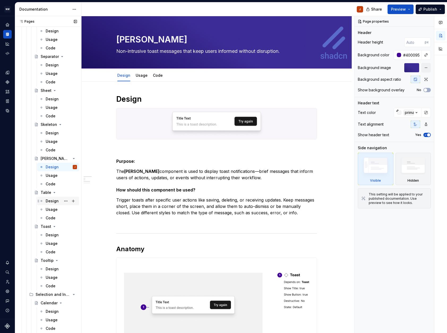
click at [54, 202] on div "Design" at bounding box center [52, 200] width 13 height 5
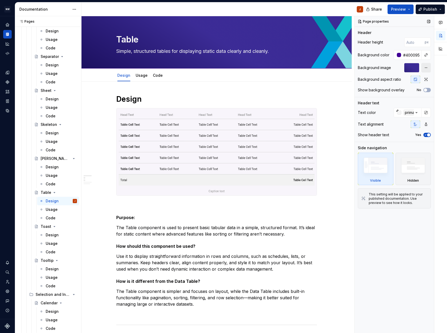
click at [428, 69] on button "button" at bounding box center [427, 68] width 10 height 10
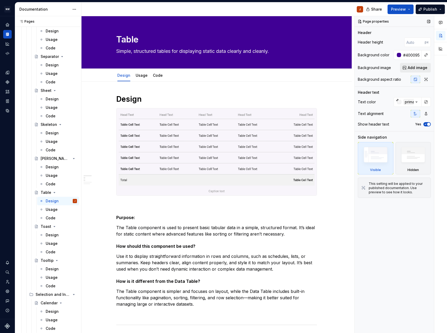
click at [418, 68] on span "Add image" at bounding box center [418, 67] width 20 height 5
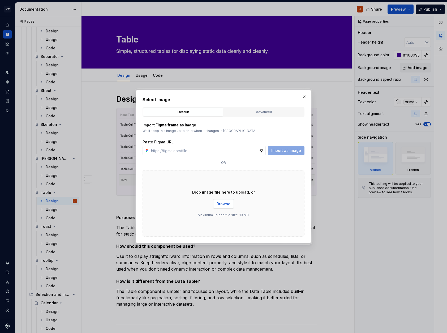
click at [224, 202] on span "Browse" at bounding box center [224, 203] width 14 height 5
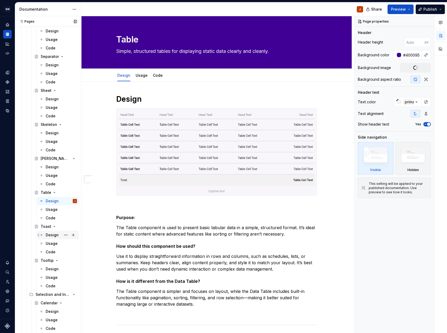
click at [50, 237] on div "Design" at bounding box center [52, 234] width 13 height 5
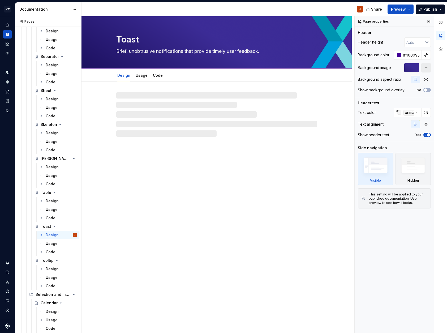
click at [426, 67] on button "button" at bounding box center [427, 68] width 10 height 10
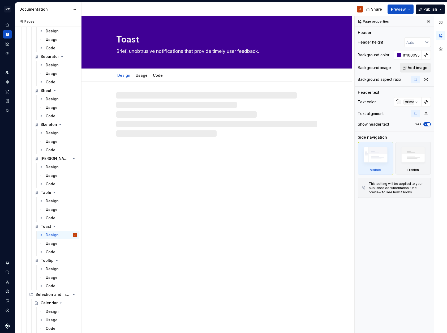
click at [414, 68] on span "Add image" at bounding box center [418, 67] width 20 height 5
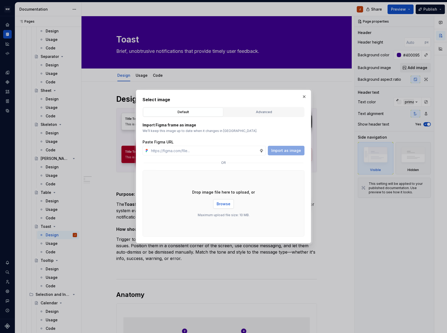
click at [222, 202] on span "Browse" at bounding box center [224, 203] width 14 height 5
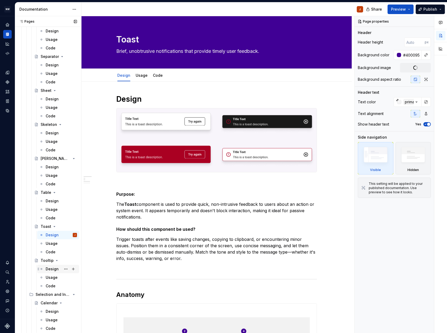
click at [52, 268] on div "Design" at bounding box center [52, 268] width 13 height 5
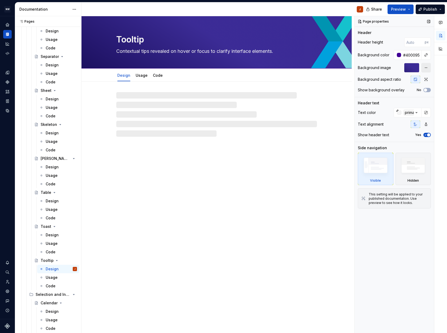
click at [427, 69] on button "button" at bounding box center [427, 68] width 10 height 10
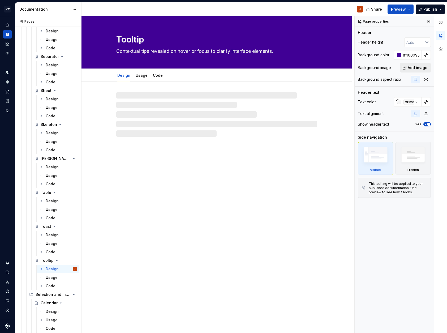
click at [413, 69] on span "Add image" at bounding box center [418, 67] width 20 height 5
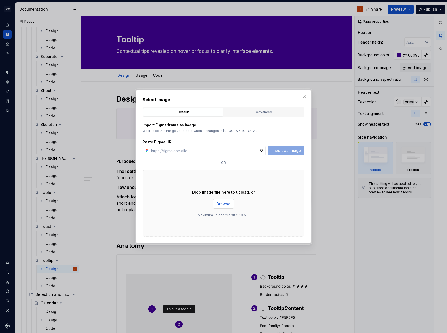
click at [229, 204] on span "Browse" at bounding box center [224, 203] width 14 height 5
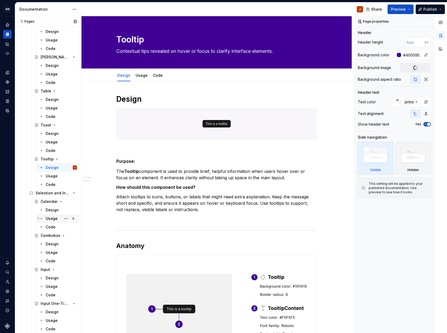
scroll to position [1032, 0]
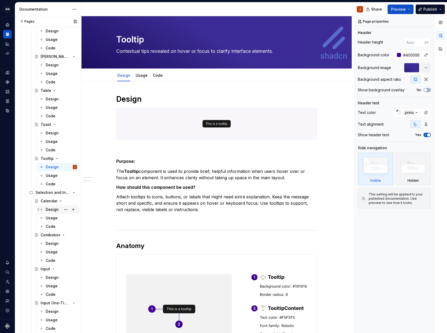
click at [51, 210] on div "Design" at bounding box center [52, 209] width 13 height 5
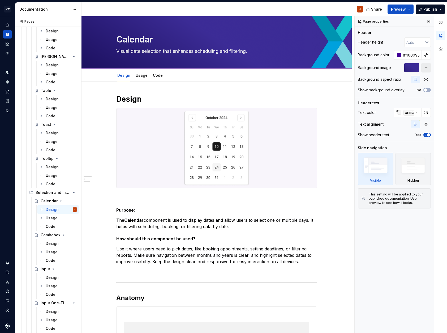
click at [427, 68] on button "button" at bounding box center [427, 68] width 10 height 10
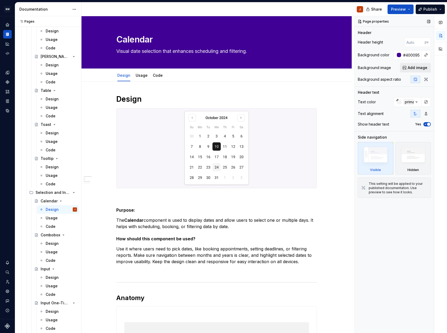
click at [413, 69] on span "Add image" at bounding box center [418, 67] width 20 height 5
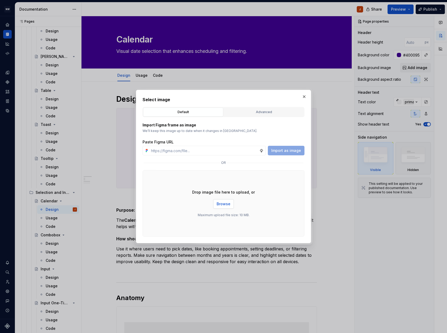
click at [218, 203] on span "Browse" at bounding box center [224, 203] width 14 height 5
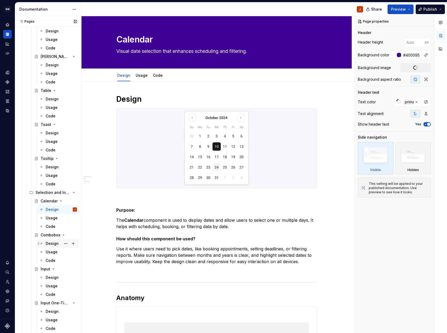
click at [49, 245] on div "Design" at bounding box center [52, 243] width 13 height 5
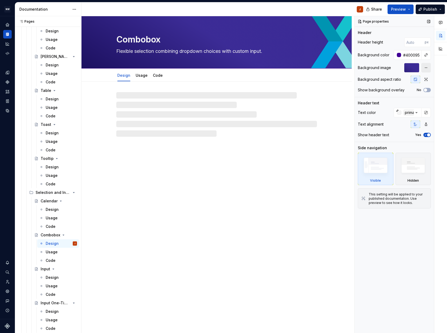
click at [427, 70] on button "button" at bounding box center [427, 68] width 10 height 10
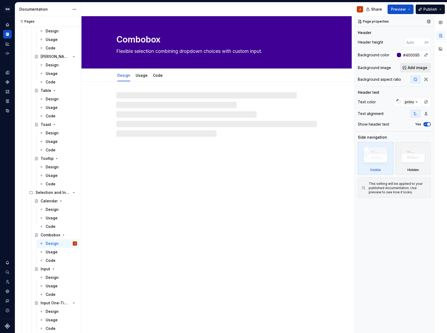
click at [417, 69] on span "Add image" at bounding box center [418, 67] width 20 height 5
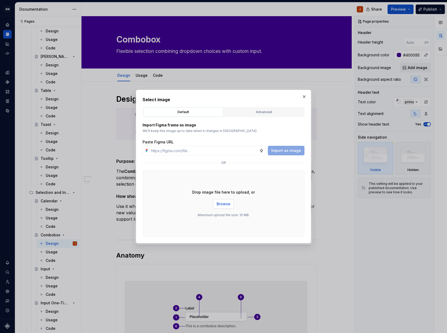
click at [222, 205] on span "Browse" at bounding box center [224, 203] width 14 height 5
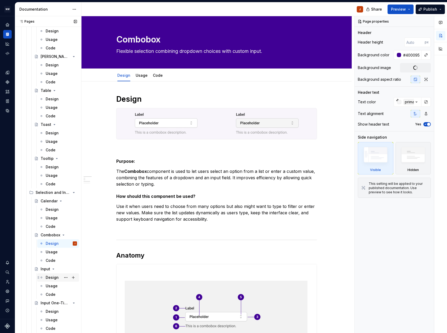
click at [53, 278] on div "Design" at bounding box center [52, 277] width 13 height 5
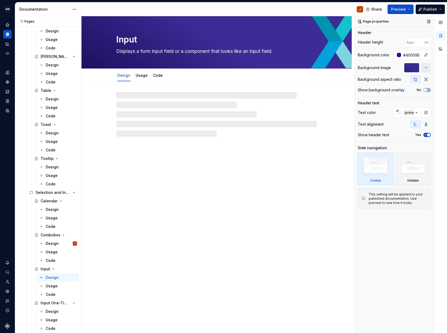
click at [425, 70] on button "button" at bounding box center [427, 68] width 10 height 10
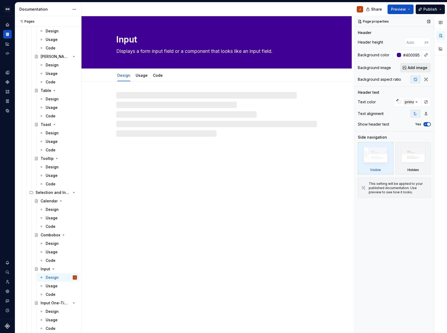
click at [417, 69] on span "Add image" at bounding box center [418, 67] width 20 height 5
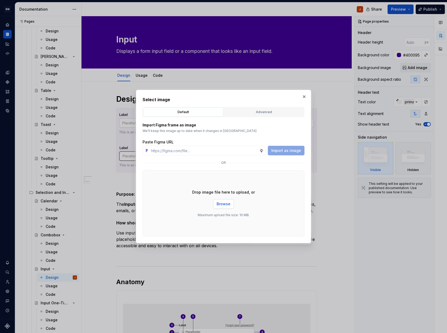
click at [224, 206] on span "Browse" at bounding box center [224, 203] width 14 height 5
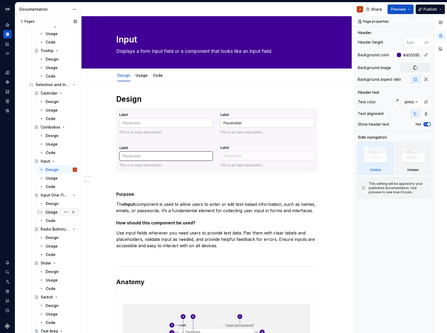
scroll to position [1143, 0]
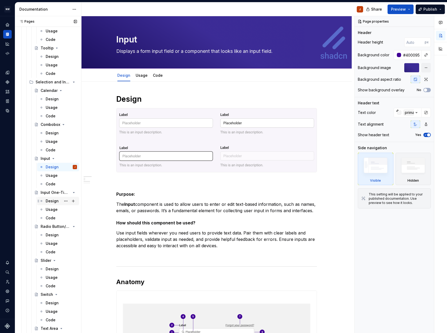
click at [53, 201] on div "Design" at bounding box center [52, 200] width 13 height 5
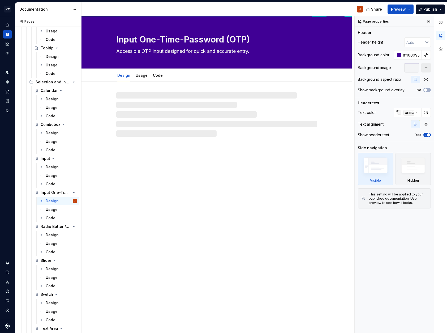
click at [427, 67] on button "button" at bounding box center [427, 68] width 10 height 10
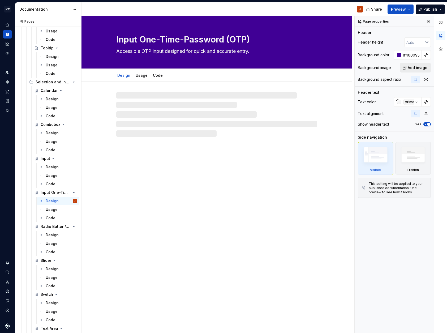
click at [418, 68] on span "Add image" at bounding box center [418, 67] width 20 height 5
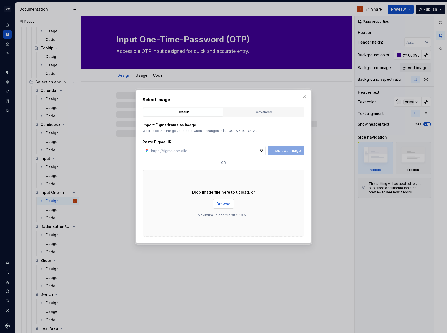
click at [222, 206] on span "Browse" at bounding box center [224, 203] width 14 height 5
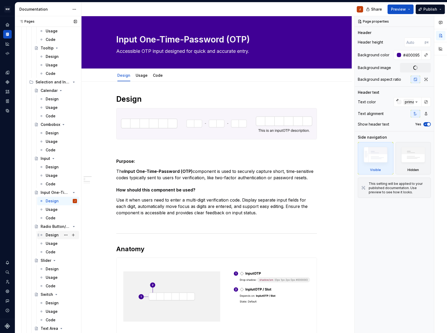
click at [51, 236] on div "Design" at bounding box center [52, 234] width 13 height 5
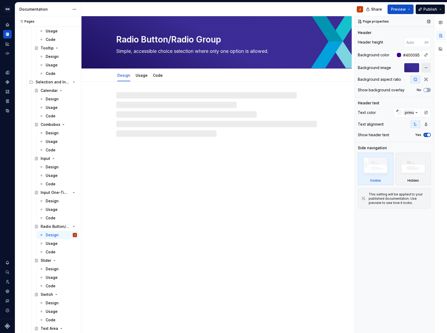
click at [428, 68] on button "button" at bounding box center [427, 68] width 10 height 10
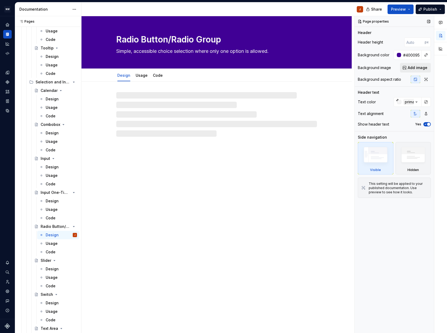
click at [417, 69] on span "Add image" at bounding box center [418, 67] width 20 height 5
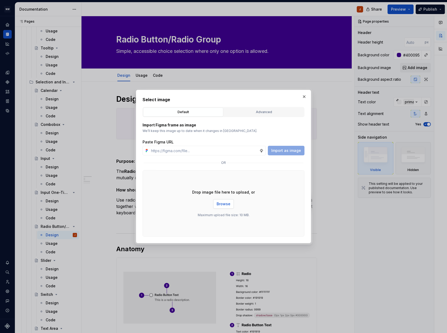
click at [226, 205] on span "Browse" at bounding box center [224, 203] width 14 height 5
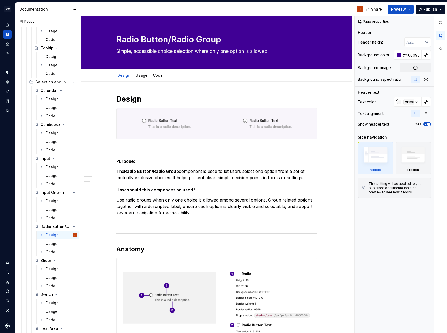
drag, startPoint x: 50, startPoint y: 269, endPoint x: 316, endPoint y: 182, distance: 279.1
click at [50, 269] on div "Design" at bounding box center [52, 268] width 13 height 5
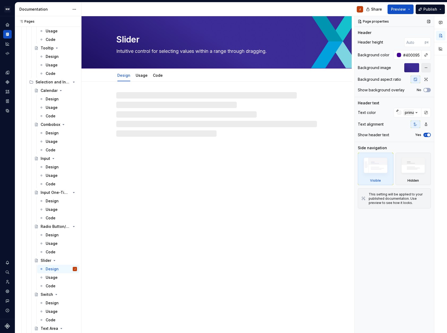
click at [427, 67] on button "button" at bounding box center [427, 68] width 10 height 10
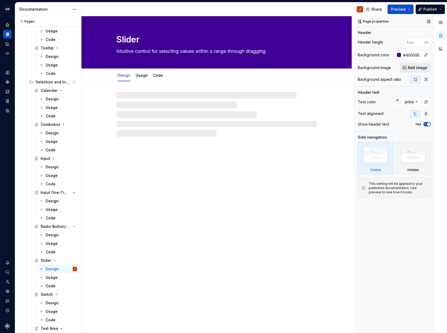
click at [418, 68] on span "Add image" at bounding box center [418, 67] width 20 height 5
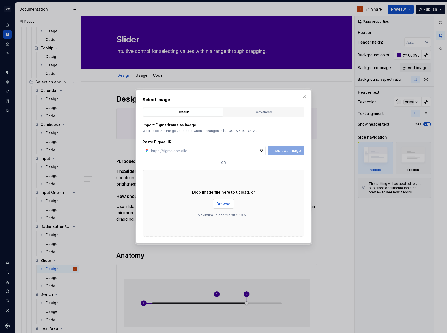
click at [221, 204] on span "Browse" at bounding box center [224, 203] width 14 height 5
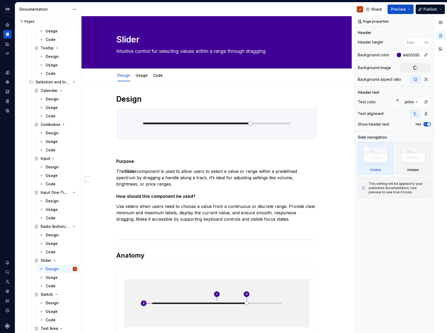
drag, startPoint x: 54, startPoint y: 302, endPoint x: 263, endPoint y: 174, distance: 245.0
click at [54, 302] on div "Design" at bounding box center [52, 303] width 13 height 5
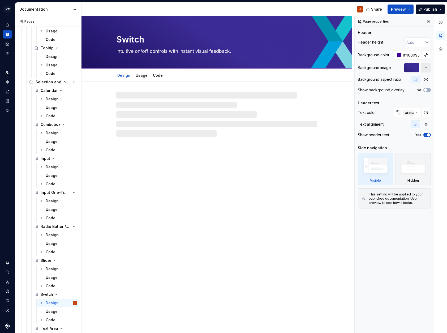
click at [426, 69] on button "button" at bounding box center [427, 68] width 10 height 10
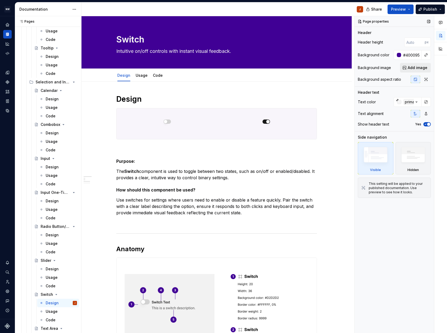
click at [418, 68] on span "Add image" at bounding box center [418, 67] width 20 height 5
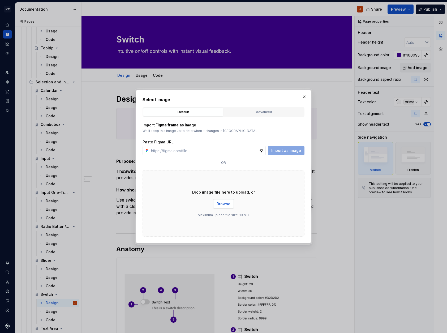
click at [231, 206] on button "Browse" at bounding box center [223, 204] width 21 height 10
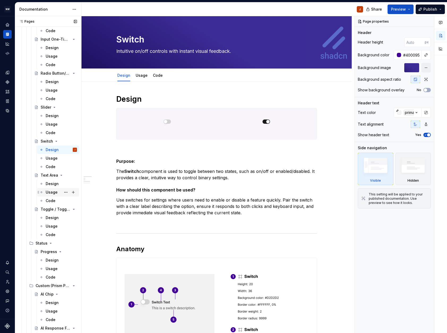
scroll to position [1298, 0]
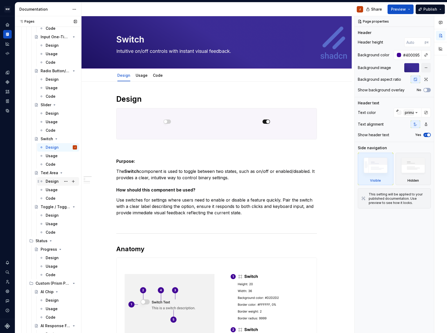
click at [50, 183] on div "Design" at bounding box center [52, 181] width 13 height 5
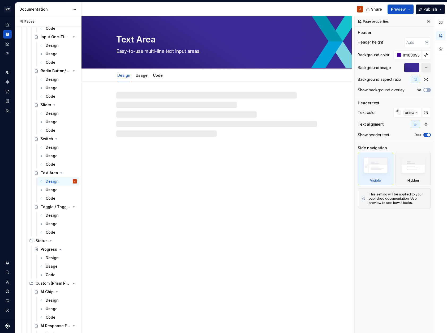
click at [427, 67] on button "button" at bounding box center [427, 68] width 10 height 10
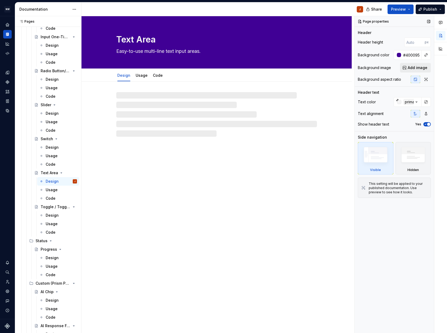
click at [414, 68] on span "Add image" at bounding box center [418, 67] width 20 height 5
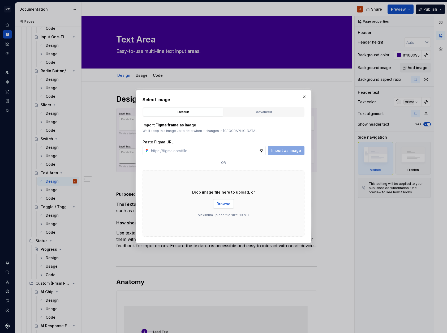
click at [217, 203] on button "Browse" at bounding box center [223, 204] width 21 height 10
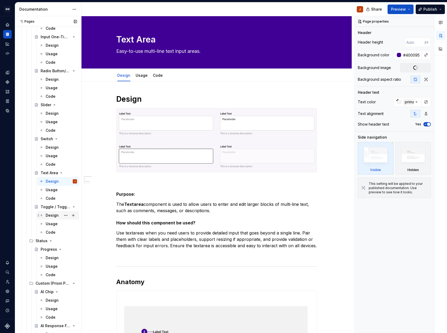
click at [48, 215] on div "Design" at bounding box center [52, 215] width 13 height 5
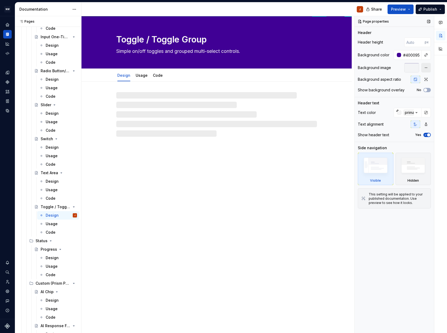
click at [426, 67] on button "button" at bounding box center [427, 68] width 10 height 10
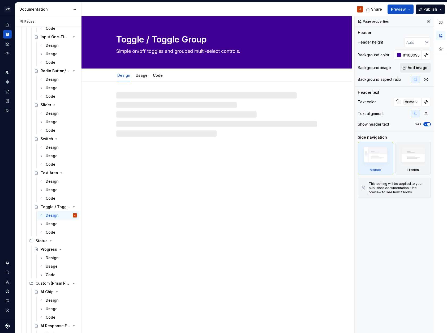
click at [413, 69] on span "Add image" at bounding box center [418, 67] width 20 height 5
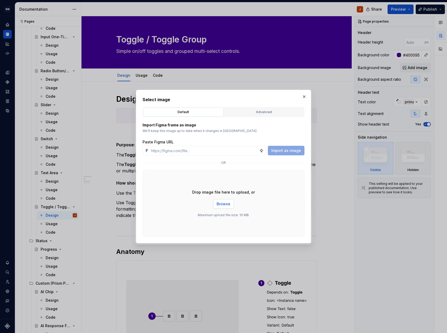
click at [224, 202] on span "Browse" at bounding box center [224, 203] width 14 height 5
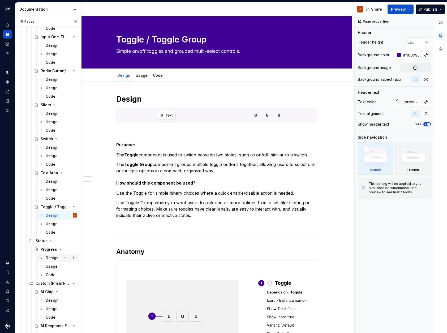
click at [52, 257] on div "Design" at bounding box center [52, 257] width 13 height 5
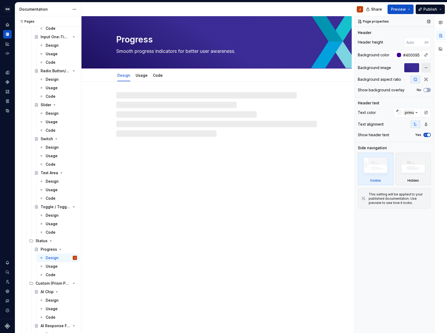
click at [428, 70] on button "button" at bounding box center [427, 68] width 10 height 10
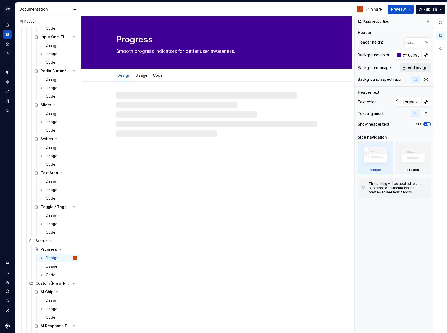
click at [417, 69] on span "Add image" at bounding box center [418, 67] width 20 height 5
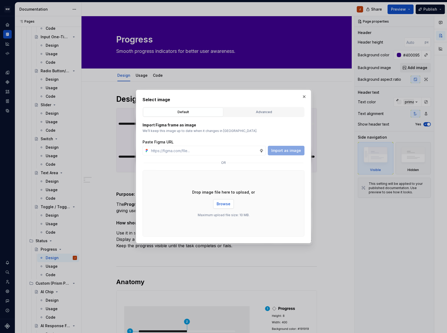
click at [228, 205] on span "Browse" at bounding box center [224, 203] width 14 height 5
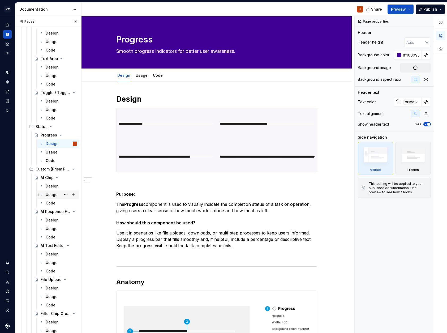
scroll to position [1413, 0]
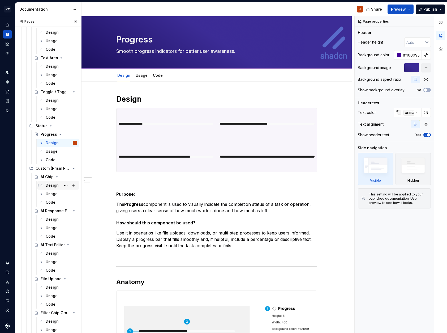
click at [54, 185] on div "Design" at bounding box center [52, 185] width 13 height 5
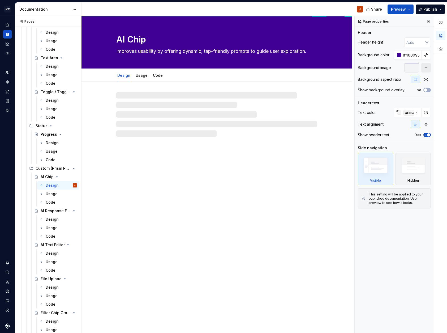
click at [428, 69] on button "button" at bounding box center [427, 68] width 10 height 10
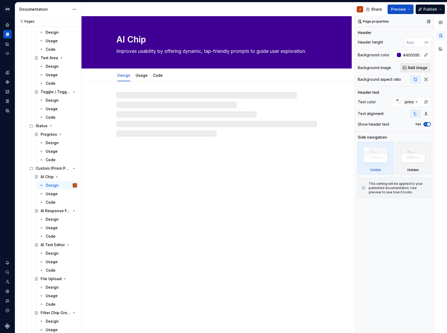
click at [416, 68] on span "Add image" at bounding box center [418, 67] width 20 height 5
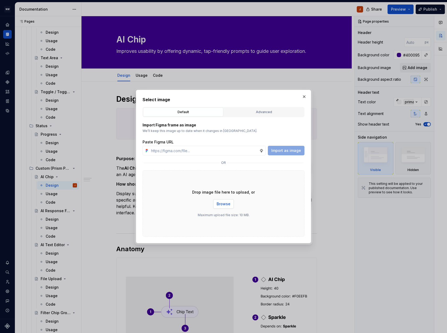
click at [225, 204] on span "Browse" at bounding box center [224, 203] width 14 height 5
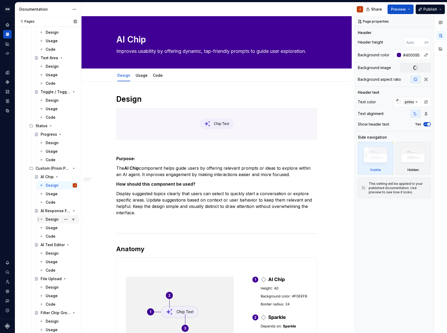
click at [51, 221] on div "Design" at bounding box center [52, 219] width 13 height 5
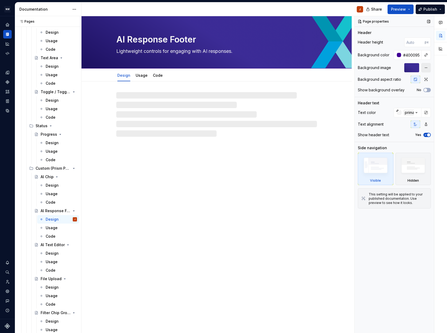
click at [429, 68] on button "button" at bounding box center [427, 68] width 10 height 10
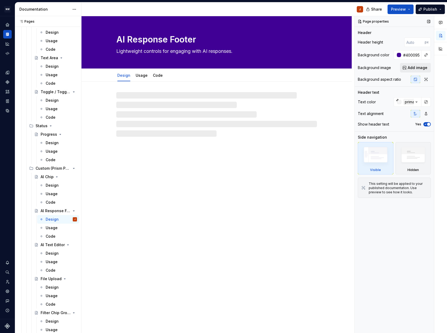
click at [416, 69] on span "Add image" at bounding box center [418, 67] width 20 height 5
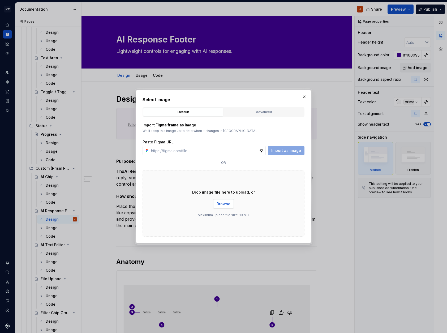
click at [225, 205] on span "Browse" at bounding box center [224, 203] width 14 height 5
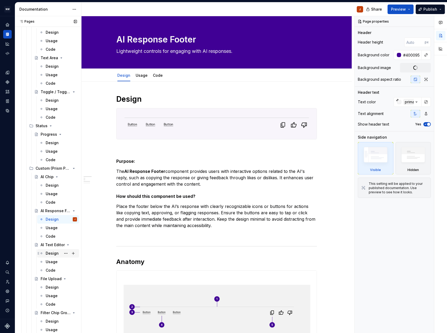
click at [52, 252] on div "Design" at bounding box center [52, 253] width 13 height 5
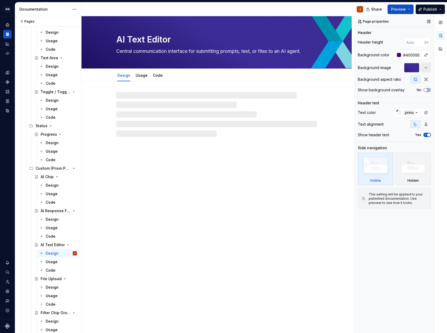
click at [425, 69] on button "button" at bounding box center [427, 68] width 10 height 10
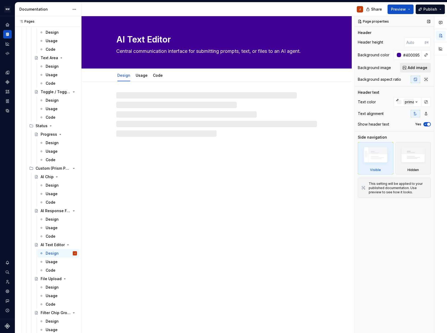
click at [414, 70] on span "Add image" at bounding box center [418, 67] width 20 height 5
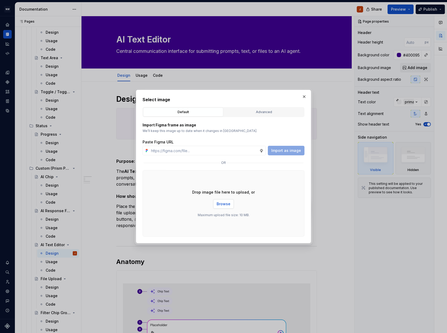
click at [230, 201] on button "Browse" at bounding box center [223, 204] width 21 height 10
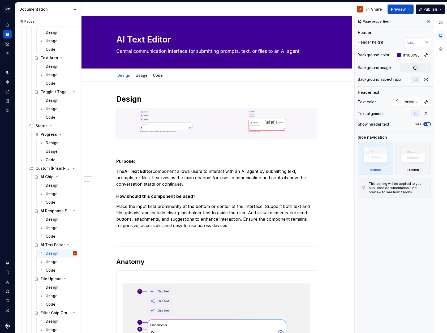
drag, startPoint x: 54, startPoint y: 286, endPoint x: 374, endPoint y: 103, distance: 368.0
click at [54, 286] on div "Design" at bounding box center [52, 287] width 13 height 5
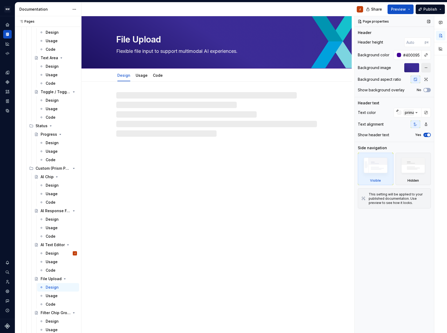
click at [425, 67] on button "button" at bounding box center [427, 68] width 10 height 10
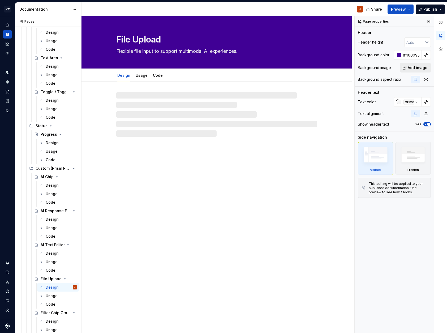
click at [417, 67] on span "Add image" at bounding box center [418, 67] width 20 height 5
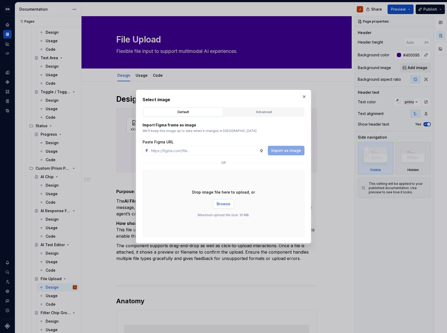
click at [229, 202] on span "Browse" at bounding box center [224, 203] width 14 height 5
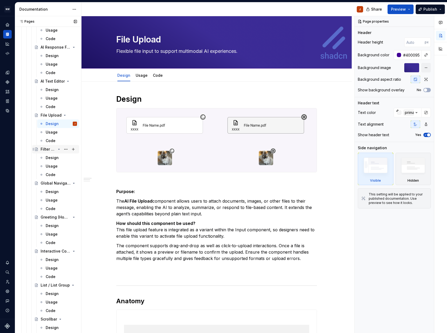
scroll to position [1577, 0]
click at [52, 158] on div "Design" at bounding box center [52, 157] width 13 height 5
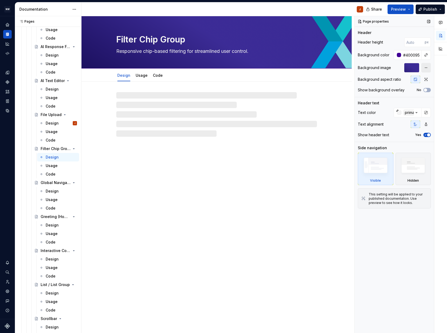
click at [426, 67] on button "button" at bounding box center [427, 68] width 10 height 10
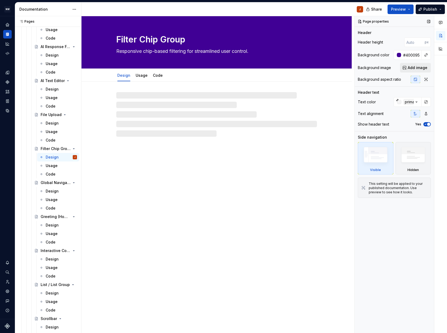
click at [414, 69] on span "Add image" at bounding box center [418, 67] width 20 height 5
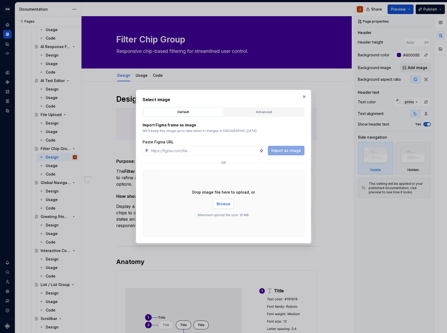
click at [229, 205] on span "Browse" at bounding box center [224, 203] width 14 height 5
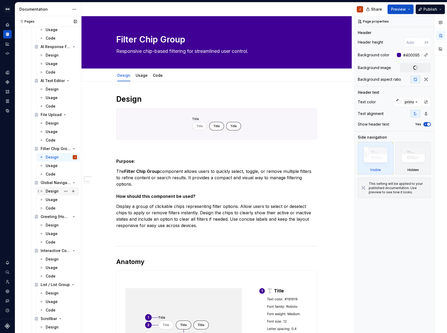
click at [56, 190] on div "Design" at bounding box center [52, 191] width 13 height 5
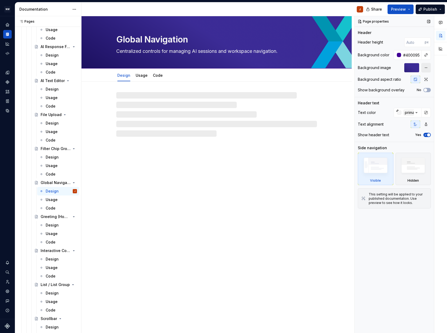
click at [426, 67] on button "button" at bounding box center [427, 68] width 10 height 10
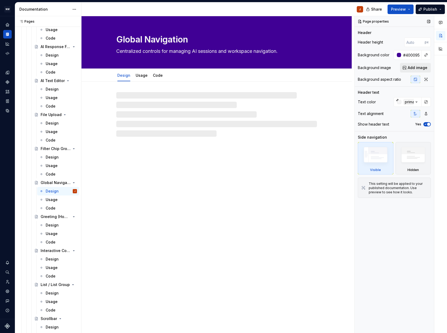
click at [416, 67] on span "Add image" at bounding box center [418, 67] width 20 height 5
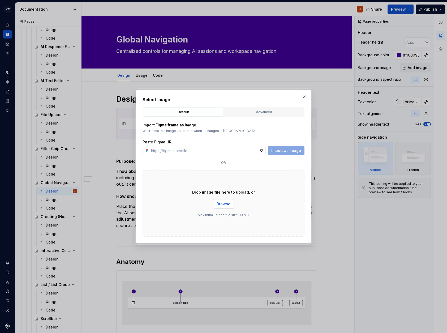
click at [221, 207] on button "Browse" at bounding box center [223, 204] width 21 height 10
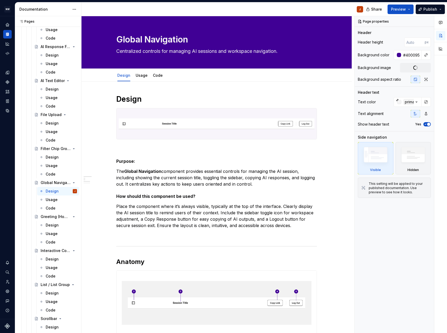
drag, startPoint x: 54, startPoint y: 226, endPoint x: 229, endPoint y: 164, distance: 185.6
click at [54, 226] on div "Design" at bounding box center [52, 225] width 13 height 5
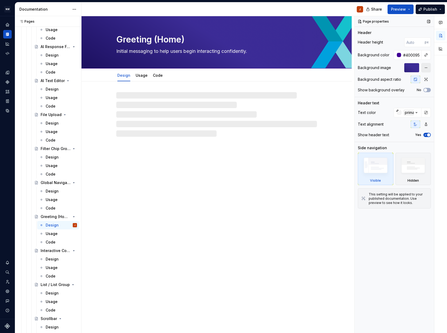
click at [426, 69] on button "button" at bounding box center [427, 68] width 10 height 10
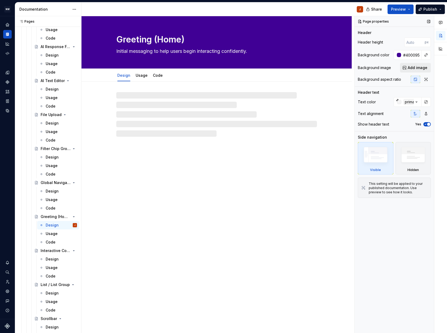
click at [417, 69] on span "Add image" at bounding box center [418, 67] width 20 height 5
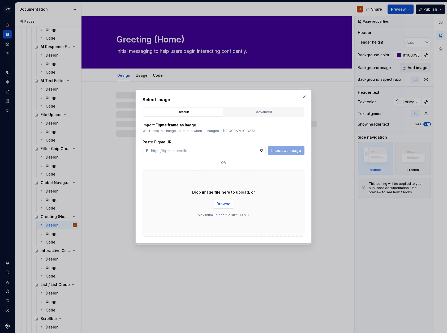
click at [219, 204] on span "Browse" at bounding box center [224, 203] width 14 height 5
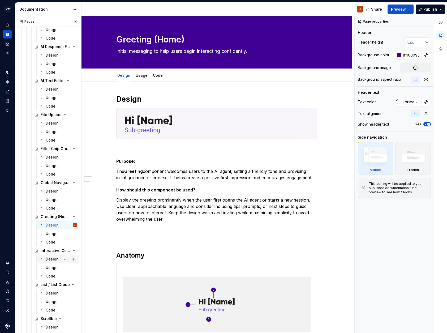
click at [51, 259] on div "Design" at bounding box center [52, 259] width 13 height 5
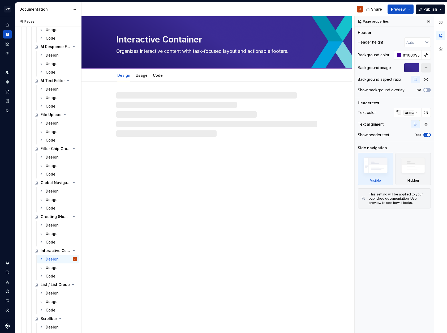
click at [427, 67] on button "button" at bounding box center [427, 68] width 10 height 10
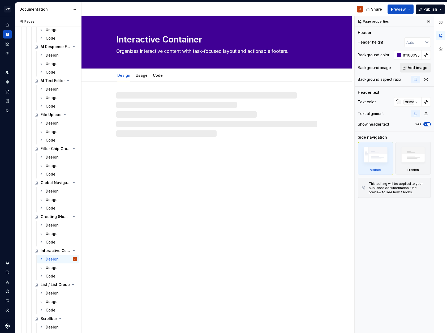
click at [416, 68] on span "Add image" at bounding box center [418, 67] width 20 height 5
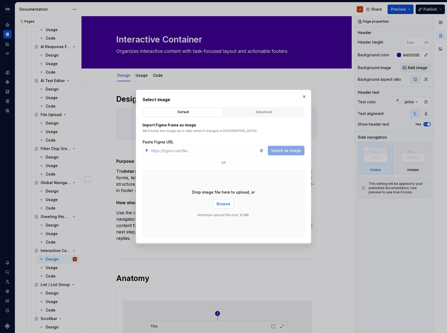
click at [228, 207] on button "Browse" at bounding box center [223, 204] width 21 height 10
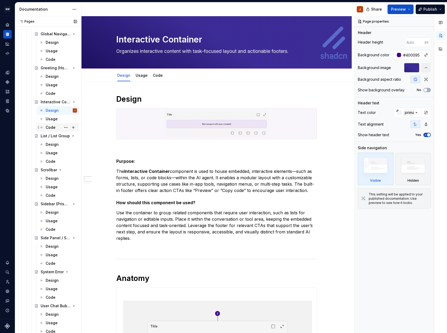
scroll to position [1729, 0]
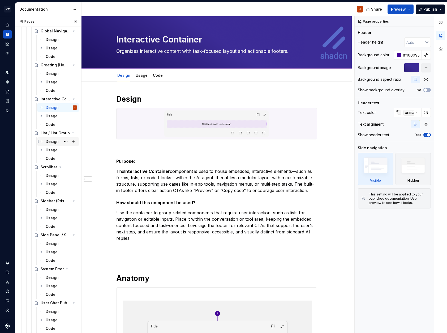
click at [51, 141] on div "Design" at bounding box center [52, 141] width 13 height 5
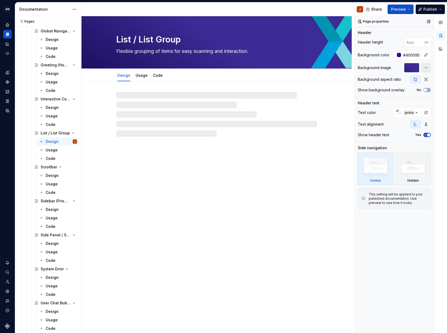
click at [426, 69] on button "button" at bounding box center [427, 68] width 10 height 10
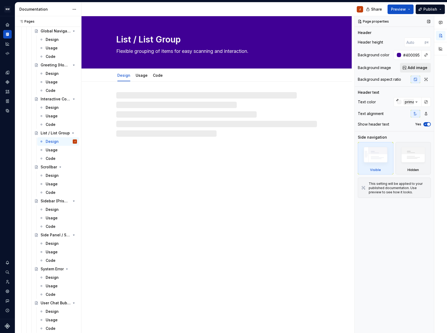
click at [418, 69] on span "Add image" at bounding box center [418, 67] width 20 height 5
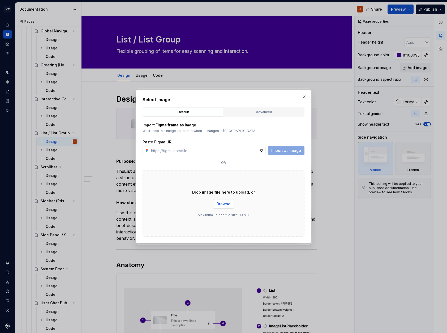
click at [225, 206] on span "Browse" at bounding box center [224, 203] width 14 height 5
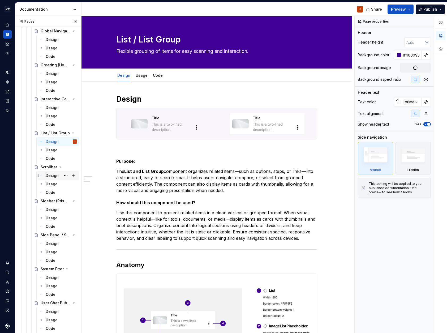
click at [54, 175] on div "Design" at bounding box center [52, 175] width 13 height 5
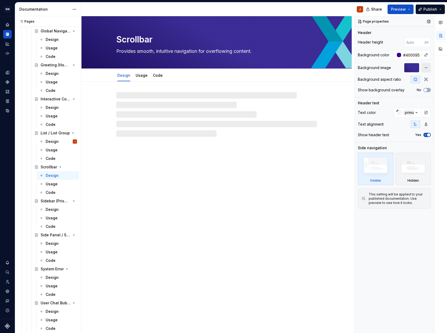
click at [424, 67] on button "button" at bounding box center [427, 68] width 10 height 10
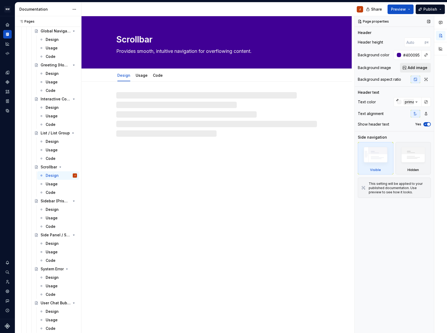
click at [417, 68] on span "Add image" at bounding box center [418, 67] width 20 height 5
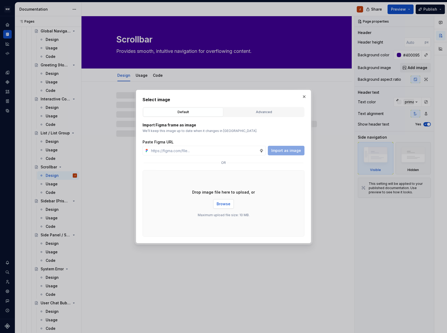
click at [225, 204] on span "Browse" at bounding box center [224, 203] width 14 height 5
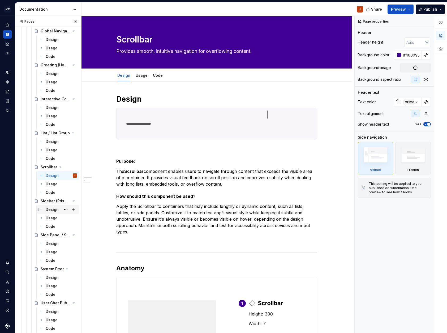
click at [52, 209] on div "Design" at bounding box center [52, 209] width 13 height 5
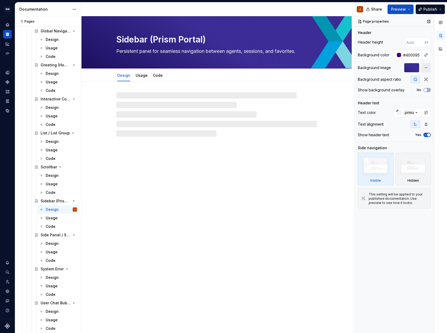
click at [426, 68] on button "button" at bounding box center [427, 68] width 10 height 10
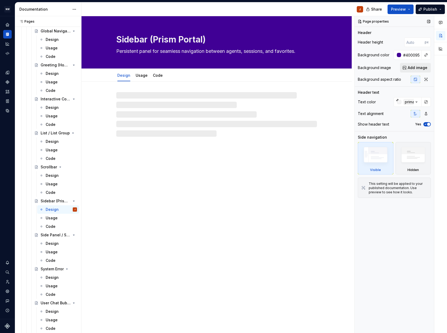
click at [412, 69] on span "Add image" at bounding box center [418, 67] width 20 height 5
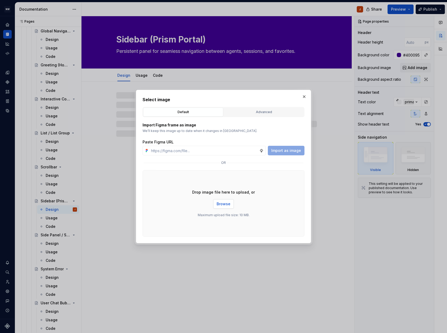
click at [220, 205] on span "Browse" at bounding box center [224, 203] width 14 height 5
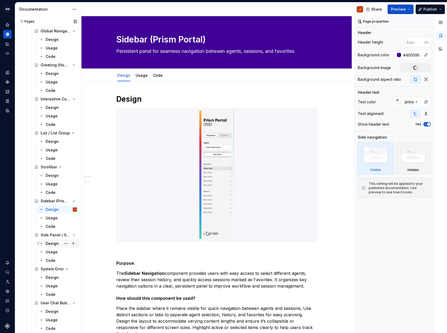
click at [54, 244] on div "Design" at bounding box center [52, 243] width 13 height 5
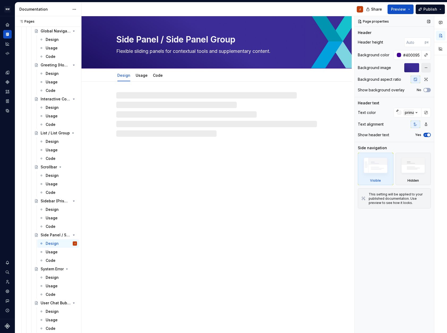
click at [428, 69] on button "button" at bounding box center [427, 68] width 10 height 10
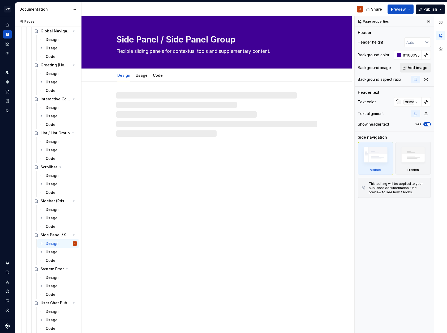
click at [414, 68] on span "Add image" at bounding box center [418, 67] width 20 height 5
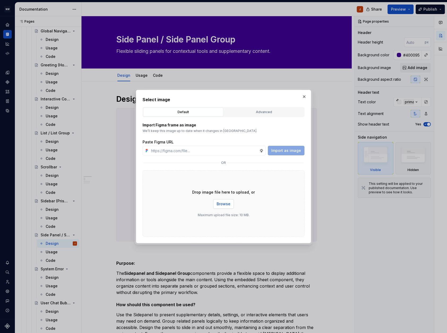
click at [219, 203] on span "Browse" at bounding box center [224, 203] width 14 height 5
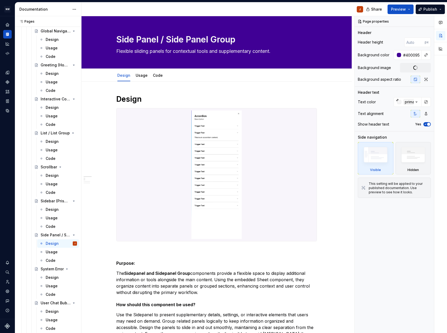
drag, startPoint x: 50, startPoint y: 278, endPoint x: 207, endPoint y: 187, distance: 181.0
click at [51, 278] on div "Design" at bounding box center [52, 277] width 13 height 5
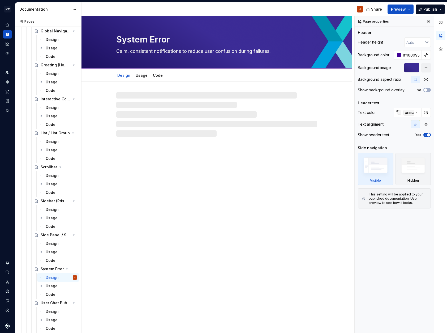
drag, startPoint x: 415, startPoint y: 67, endPoint x: 362, endPoint y: 103, distance: 63.7
click at [415, 67] on div at bounding box center [412, 68] width 15 height 10
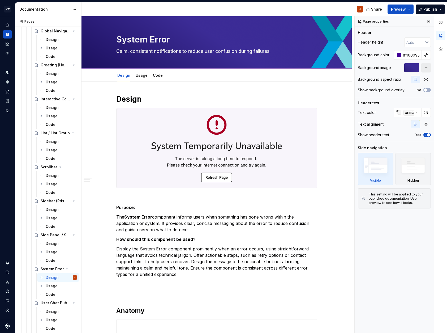
click at [428, 68] on button "button" at bounding box center [427, 68] width 10 height 10
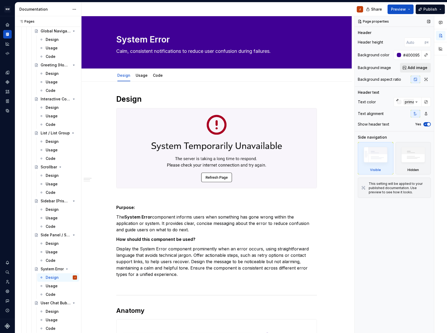
click at [417, 67] on span "Add image" at bounding box center [418, 67] width 20 height 5
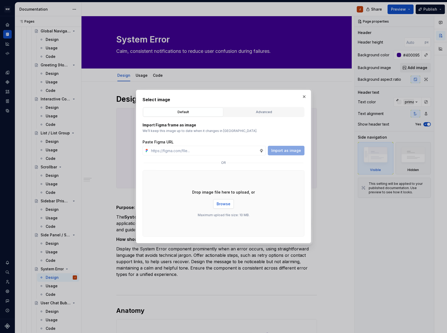
click at [222, 201] on button "Browse" at bounding box center [223, 204] width 21 height 10
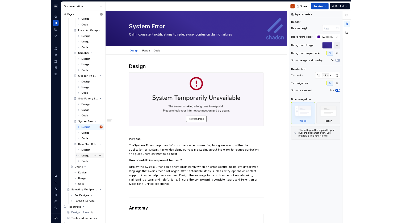
scroll to position [1817, 0]
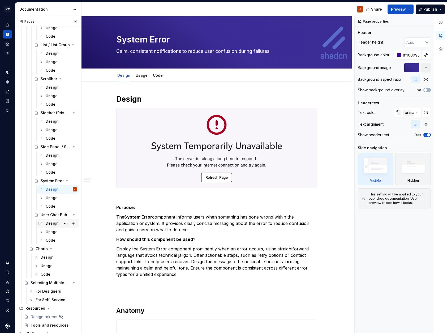
click at [50, 224] on div "Design" at bounding box center [52, 223] width 13 height 5
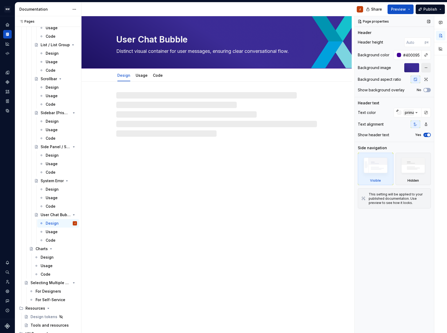
click at [426, 68] on button "button" at bounding box center [427, 68] width 10 height 10
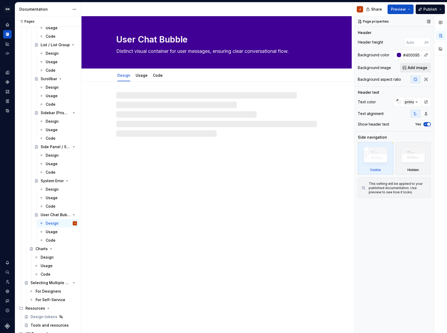
click at [416, 68] on span "Add image" at bounding box center [418, 67] width 20 height 5
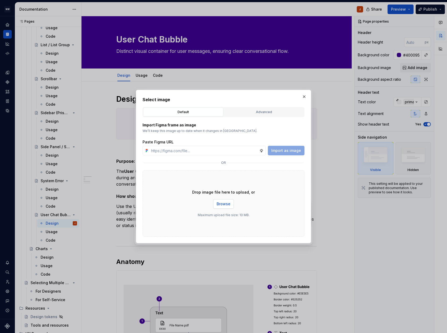
click at [224, 204] on span "Browse" at bounding box center [224, 203] width 14 height 5
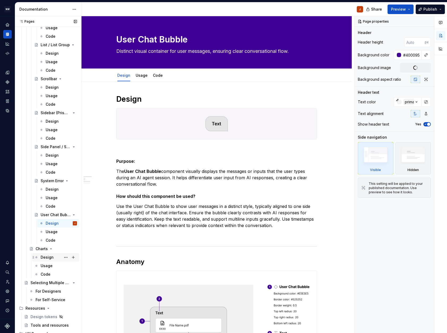
click at [44, 258] on div "Design" at bounding box center [47, 257] width 13 height 5
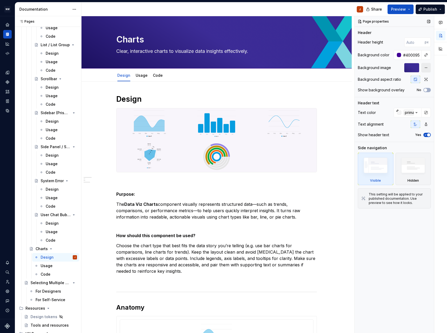
click at [428, 68] on button "button" at bounding box center [427, 68] width 10 height 10
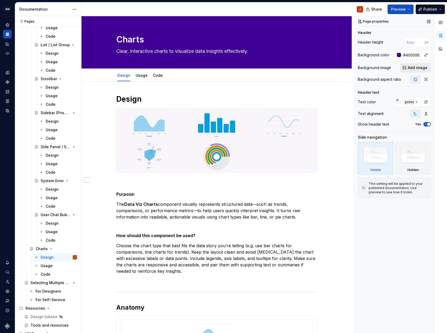
click at [416, 68] on span "Add image" at bounding box center [418, 67] width 20 height 5
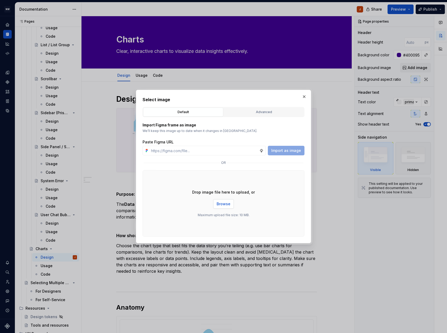
click at [232, 203] on button "Browse" at bounding box center [223, 204] width 21 height 10
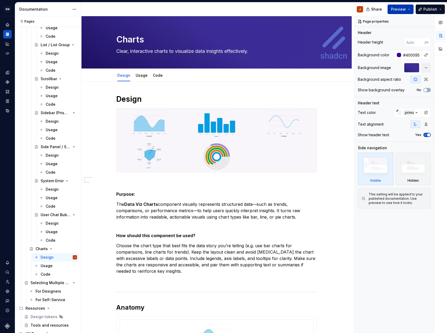
click at [403, 11] on span "Preview" at bounding box center [398, 9] width 15 height 5
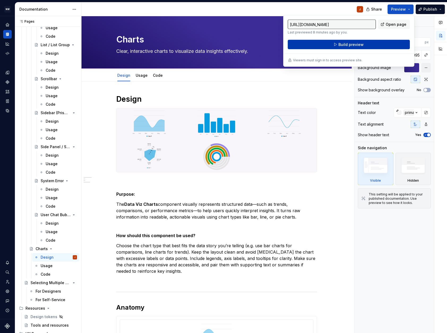
click at [369, 45] on button "Build preview" at bounding box center [349, 45] width 122 height 10
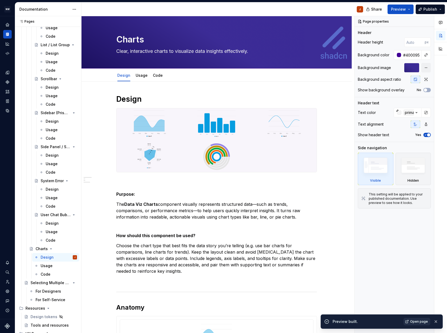
click at [416, 322] on span "Open page" at bounding box center [420, 322] width 18 height 4
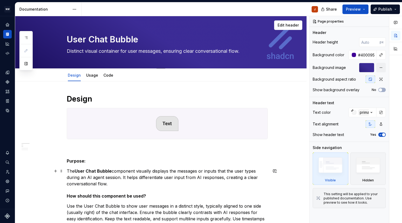
type textarea "*"
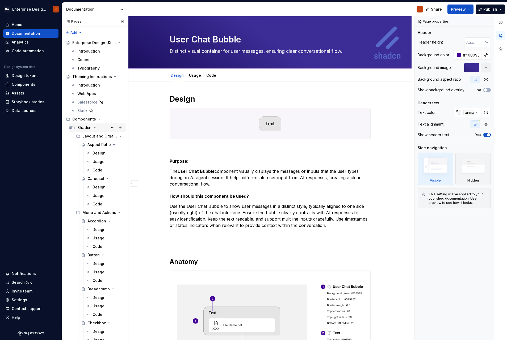
click at [95, 128] on icon "Page tree" at bounding box center [94, 128] width 4 height 4
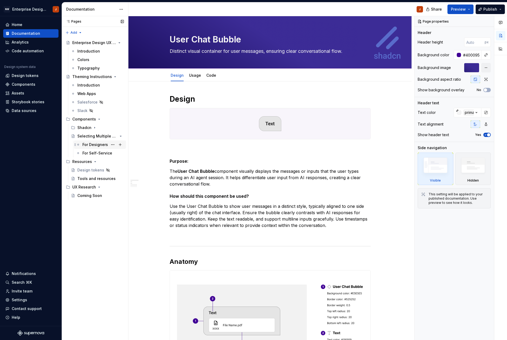
click at [94, 144] on div "For Designers" at bounding box center [95, 144] width 26 height 5
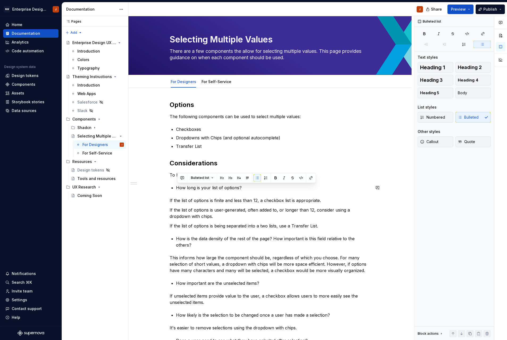
drag, startPoint x: 243, startPoint y: 188, endPoint x: 175, endPoint y: 188, distance: 68.6
click at [175, 188] on div "Options The following components can be used to select multiple values: Checkbo…" at bounding box center [270, 267] width 201 height 333
click at [204, 179] on span "Bulleted list" at bounding box center [200, 178] width 18 height 4
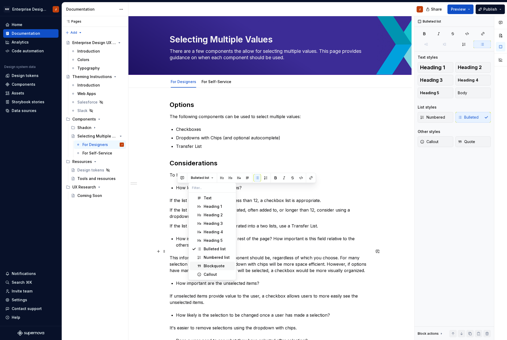
click at [226, 223] on div "Blockquote" at bounding box center [218, 266] width 29 height 5
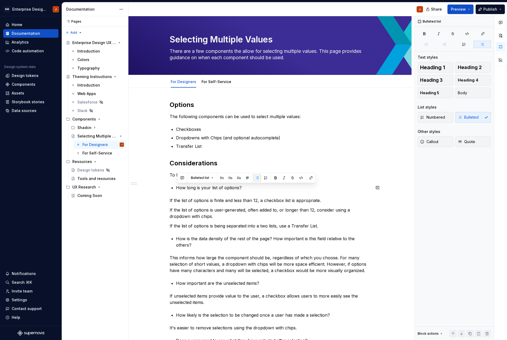
drag, startPoint x: 239, startPoint y: 187, endPoint x: 172, endPoint y: 187, distance: 67.5
click at [172, 187] on div "Options The following components can be used to select multiple values: Checkbo…" at bounding box center [270, 267] width 201 height 333
click at [199, 179] on span "Bulleted list" at bounding box center [200, 178] width 18 height 4
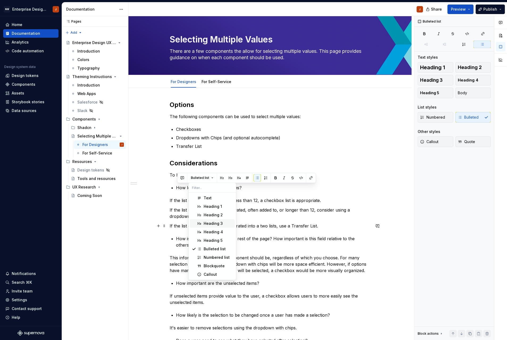
click at [227, 223] on div "Heading 3" at bounding box center [218, 223] width 29 height 5
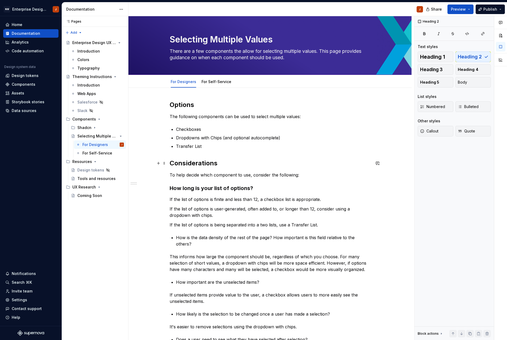
click at [199, 163] on h2 "Considerations" at bounding box center [270, 163] width 201 height 9
drag, startPoint x: 199, startPoint y: 163, endPoint x: 187, endPoint y: 163, distance: 11.7
click at [187, 163] on h2 "Considerations" at bounding box center [270, 163] width 201 height 9
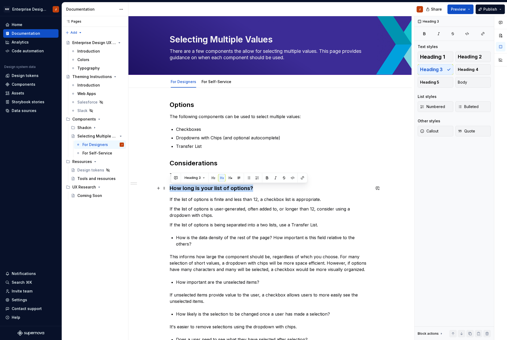
drag, startPoint x: 249, startPoint y: 187, endPoint x: 174, endPoint y: 191, distance: 75.6
click at [169, 187] on div "Options The following components can be used to select multiple values: Checkbo…" at bounding box center [269, 314] width 283 height 453
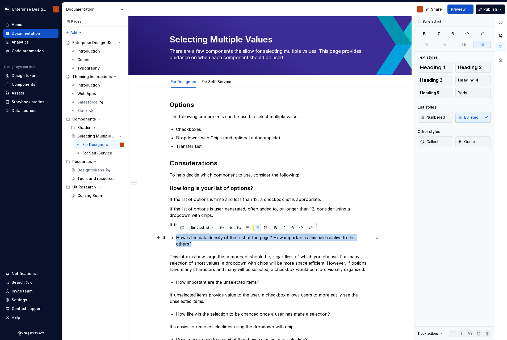
drag, startPoint x: 367, startPoint y: 238, endPoint x: 169, endPoint y: 240, distance: 198.2
click at [169, 223] on div "Options The following components can be used to select multiple values: Checkbo…" at bounding box center [269, 314] width 283 height 453
click at [198, 223] on button "Bulleted list" at bounding box center [201, 227] width 27 height 7
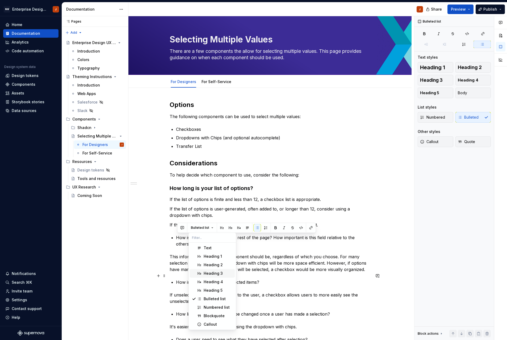
click at [214, 223] on div "Heading 3" at bounding box center [213, 273] width 19 height 5
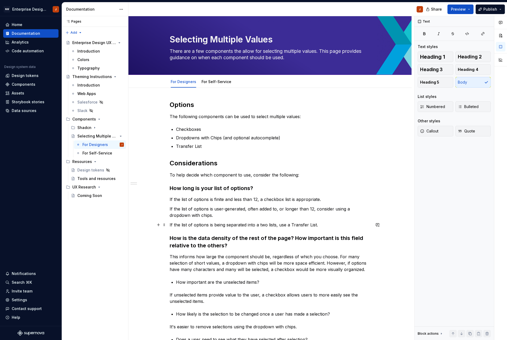
click at [331, 223] on p "If the list of options is being separated into a two lists, use a Transfer List." at bounding box center [270, 225] width 201 height 6
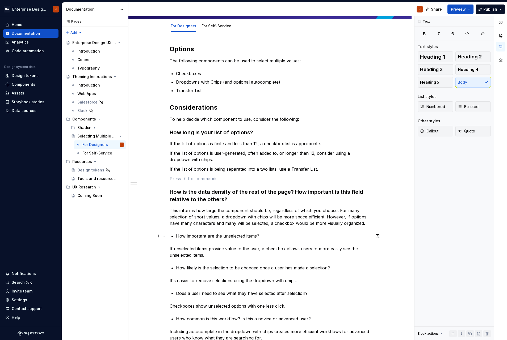
scroll to position [56, 0]
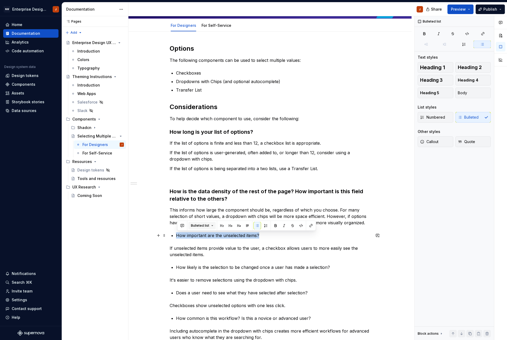
drag, startPoint x: 263, startPoint y: 236, endPoint x: 189, endPoint y: 228, distance: 74.6
click at [168, 223] on div "Options The following components can be used to select multiple values: Checkbo…" at bounding box center [269, 263] width 283 height 462
click at [205, 223] on span "Bulleted list" at bounding box center [200, 226] width 18 height 4
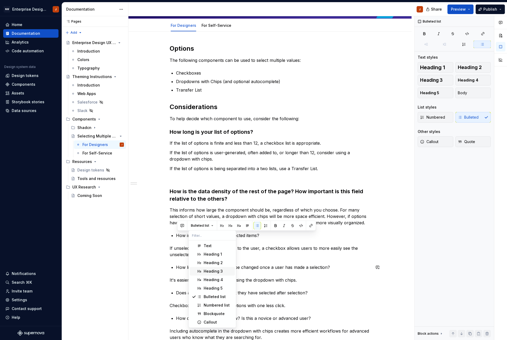
click at [215, 223] on div "Heading 3" at bounding box center [213, 271] width 19 height 5
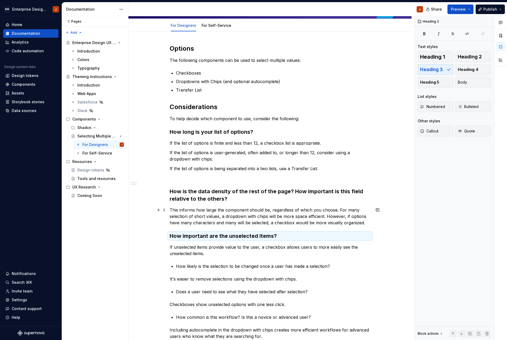
click at [368, 223] on p "This informs how large the component should be, regardless of which you choose.…" at bounding box center [270, 216] width 201 height 19
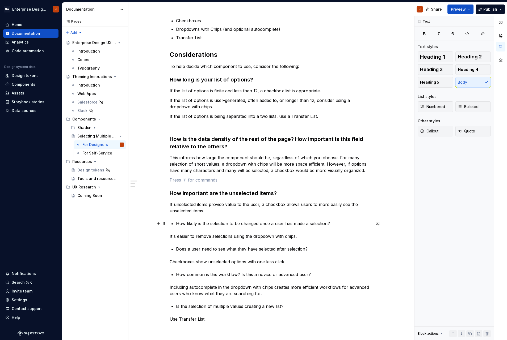
scroll to position [112, 0]
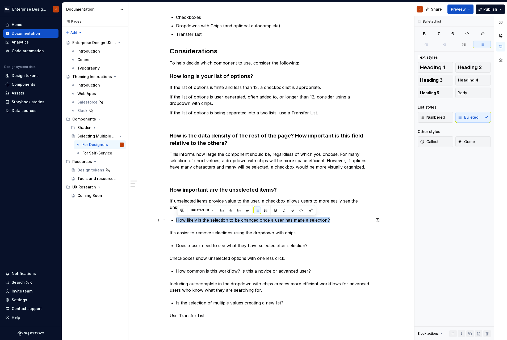
drag, startPoint x: 332, startPoint y: 220, endPoint x: 172, endPoint y: 222, distance: 160.0
click at [176, 222] on p "How likely is the selection to be changed once a user has made a selection?" at bounding box center [273, 220] width 194 height 6
click at [196, 209] on span "Bulleted list" at bounding box center [200, 210] width 18 height 4
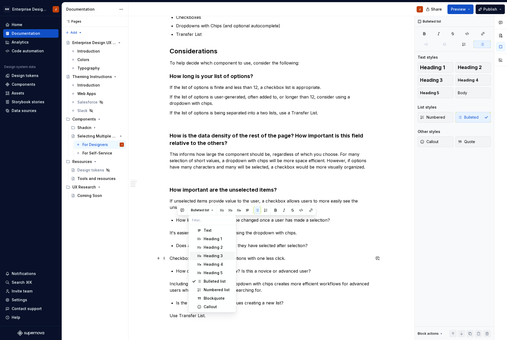
click at [211, 223] on div "Heading 3" at bounding box center [213, 255] width 19 height 5
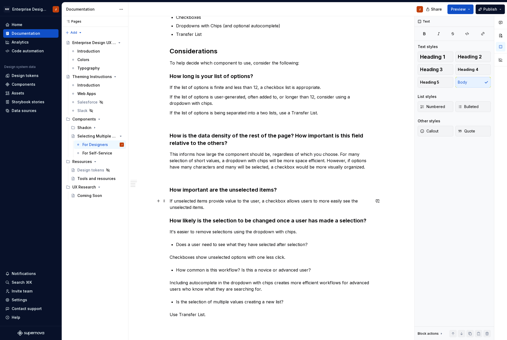
click at [218, 208] on p "If unselected items provide value to the user, a checkbox allows users to more …" at bounding box center [270, 204] width 201 height 13
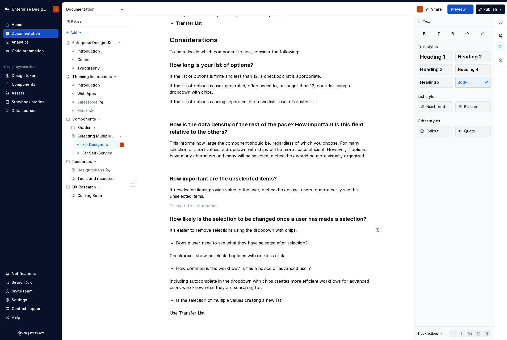
scroll to position [124, 0]
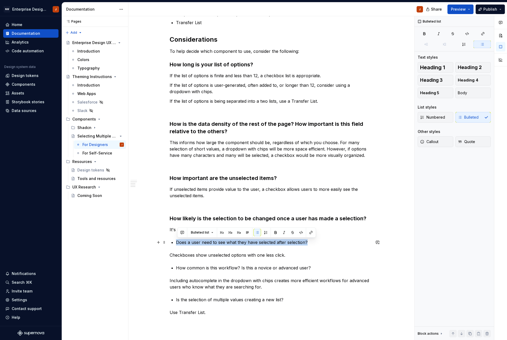
drag, startPoint x: 311, startPoint y: 242, endPoint x: 180, endPoint y: 238, distance: 130.8
click at [172, 223] on div "Options The following components can be used to select multiple values: Checkbo…" at bounding box center [270, 156] width 201 height 358
click at [199, 223] on span "Bulleted list" at bounding box center [200, 233] width 18 height 4
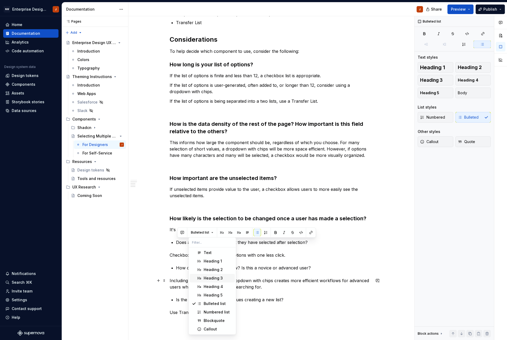
click at [210, 223] on div "Heading 3" at bounding box center [213, 278] width 19 height 5
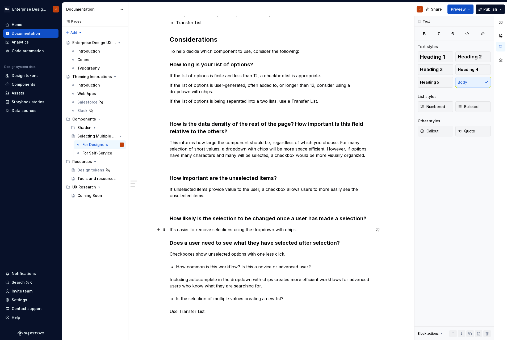
click at [300, 223] on p "It's easier to remove selections using the dropdown with chips." at bounding box center [270, 230] width 201 height 6
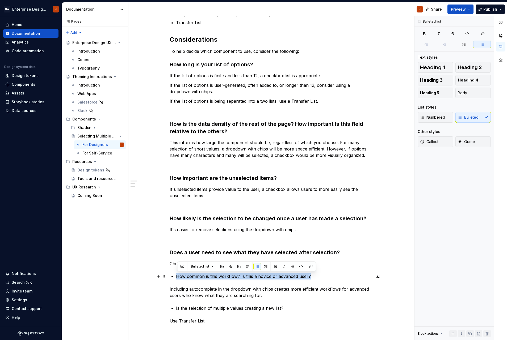
drag, startPoint x: 311, startPoint y: 276, endPoint x: 177, endPoint y: 274, distance: 133.7
click at [175, 223] on div "Options The following components can be used to select multiple values: Checkbo…" at bounding box center [270, 160] width 201 height 367
click at [194, 223] on button "Bulleted list" at bounding box center [201, 266] width 27 height 7
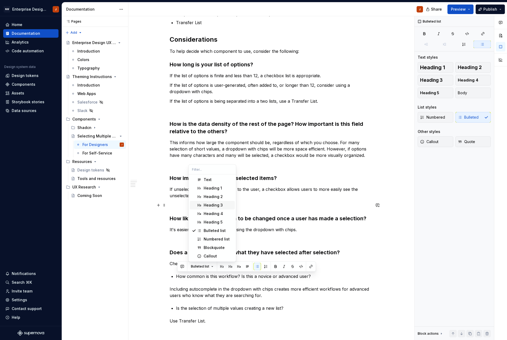
click at [208, 208] on div "Heading 3" at bounding box center [213, 205] width 19 height 5
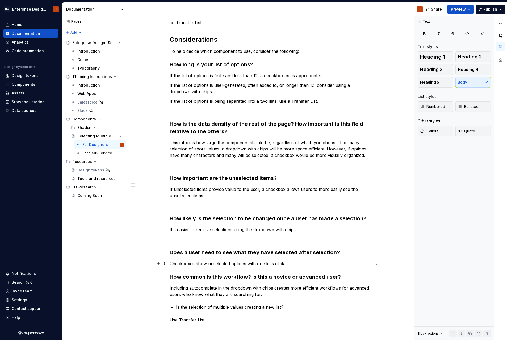
click at [290, 223] on p "Checkboxes show unselected options with one less click." at bounding box center [270, 264] width 201 height 6
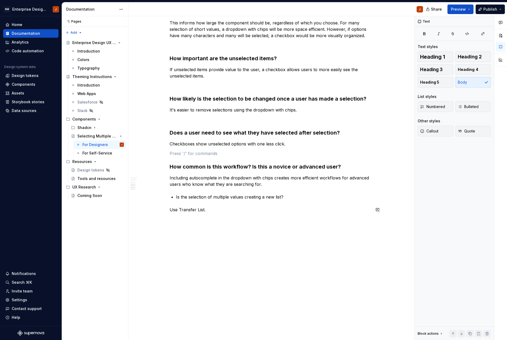
scroll to position [244, 0]
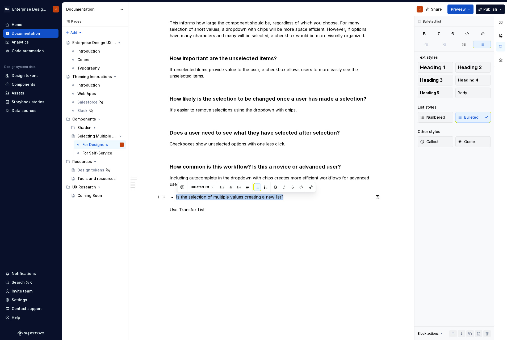
drag, startPoint x: 290, startPoint y: 198, endPoint x: 183, endPoint y: 192, distance: 107.3
click at [172, 196] on div "Options The following components can be used to select multiple values: Checkbo…" at bounding box center [270, 44] width 201 height 375
click at [196, 189] on span "Bulleted list" at bounding box center [200, 187] width 18 height 4
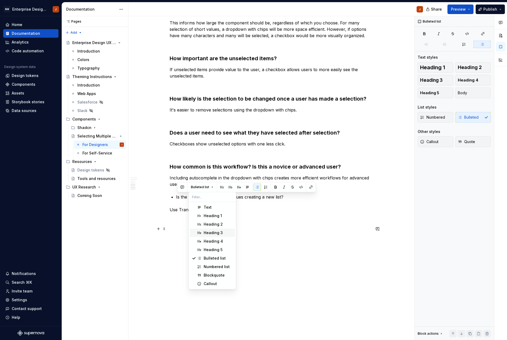
click at [210, 223] on div "Heading 3" at bounding box center [213, 232] width 19 height 5
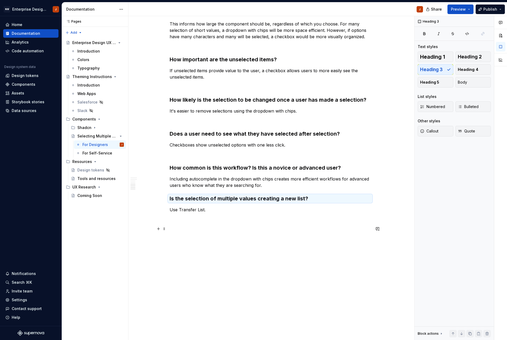
scroll to position [0, 0]
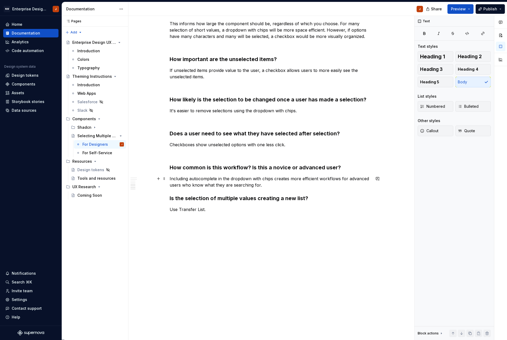
click at [269, 187] on p "Including autocomplete in the dropdown with chips creates more efficient workfl…" at bounding box center [270, 182] width 201 height 13
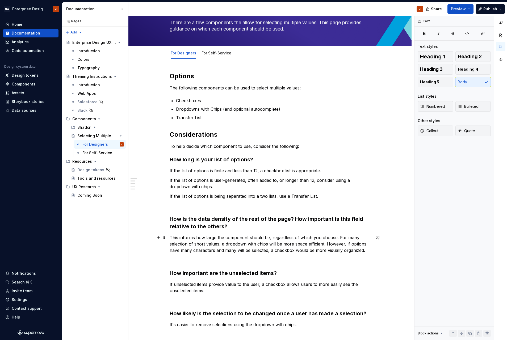
scroll to position [28, 0]
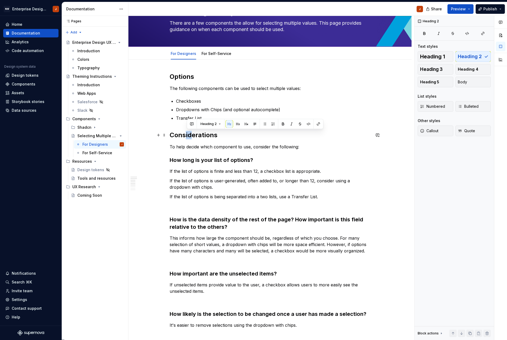
drag, startPoint x: 186, startPoint y: 136, endPoint x: 193, endPoint y: 135, distance: 6.7
click at [193, 135] on h2 "Considerations" at bounding box center [270, 135] width 201 height 9
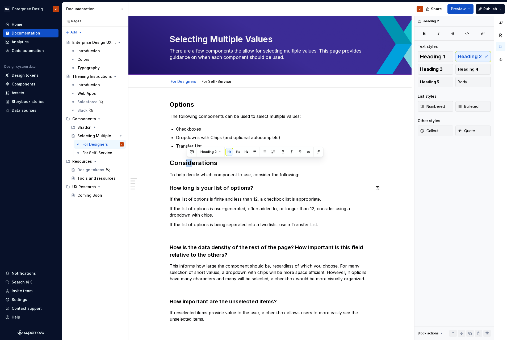
scroll to position [0, 0]
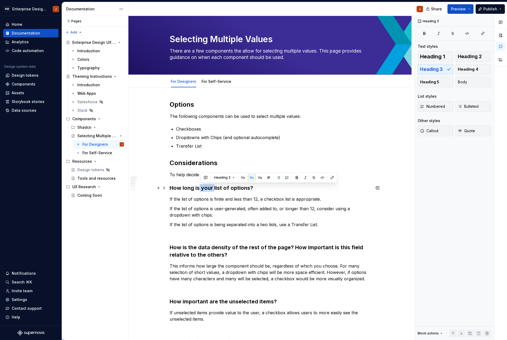
drag, startPoint x: 215, startPoint y: 186, endPoint x: 200, endPoint y: 186, distance: 15.7
click at [200, 186] on h3 "How long is your list of options?" at bounding box center [270, 187] width 201 height 7
click at [97, 154] on div "For Self-Service" at bounding box center [95, 152] width 26 height 5
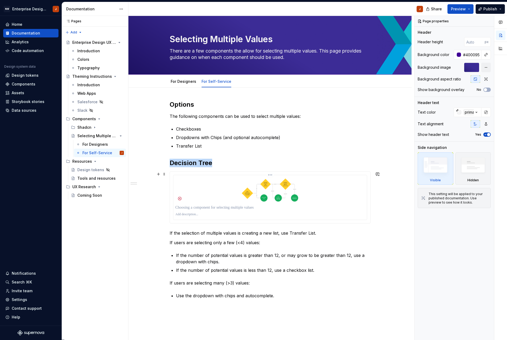
click at [233, 194] on img at bounding box center [269, 190] width 189 height 26
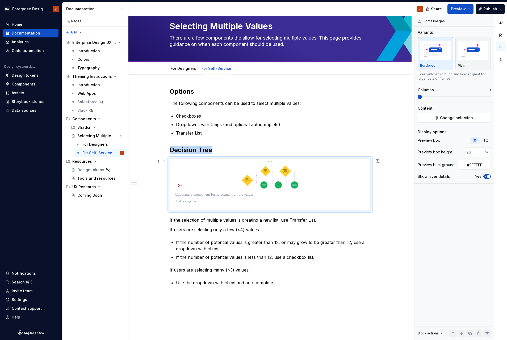
scroll to position [15, 0]
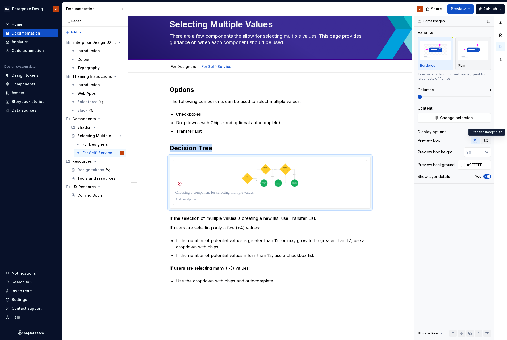
click at [401, 142] on icon "button" at bounding box center [486, 140] width 4 height 4
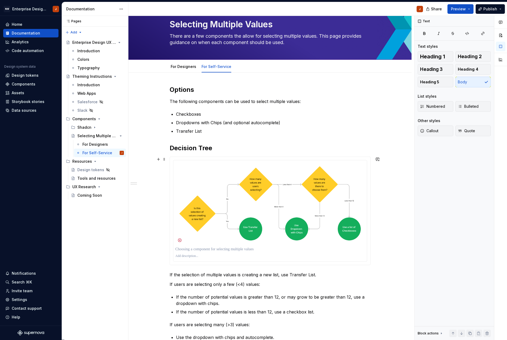
click at [384, 223] on div "Options The following components can be used to select multiple values: Checkbo…" at bounding box center [269, 261] width 283 height 376
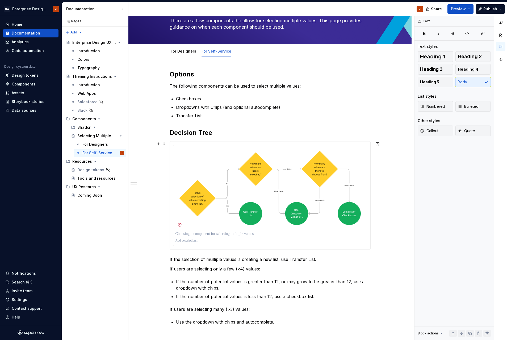
scroll to position [31, 0]
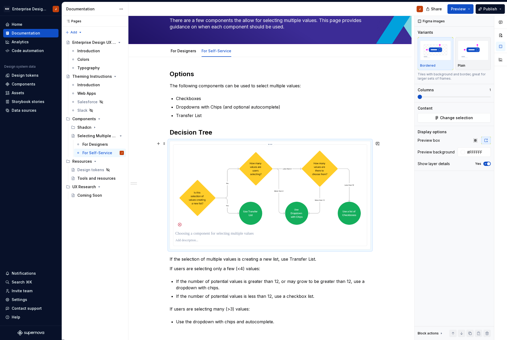
click at [359, 189] on img at bounding box center [269, 188] width 189 height 82
click at [401, 54] on img "button" at bounding box center [473, 50] width 31 height 19
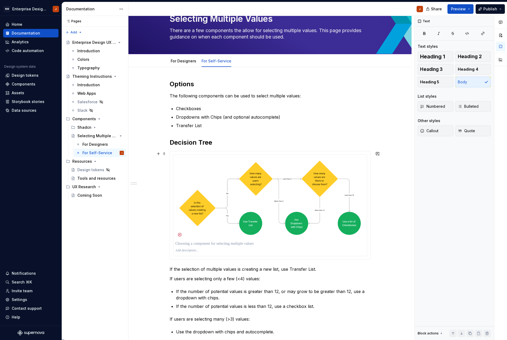
click at [398, 185] on div "Options The following components can be used to select multiple values: Checkbo…" at bounding box center [269, 255] width 283 height 376
click at [358, 191] on img at bounding box center [269, 198] width 189 height 82
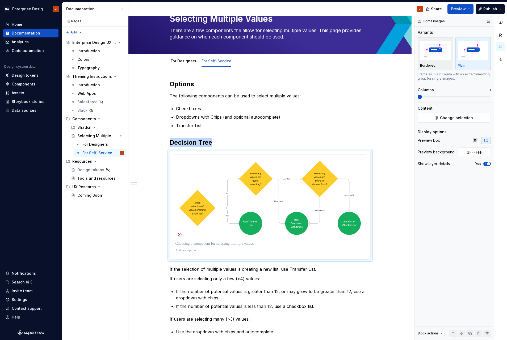
click at [401, 54] on img "button" at bounding box center [435, 50] width 31 height 19
click at [401, 208] on div "Options The following components can be used to select multiple values: Checkbo…" at bounding box center [269, 255] width 283 height 376
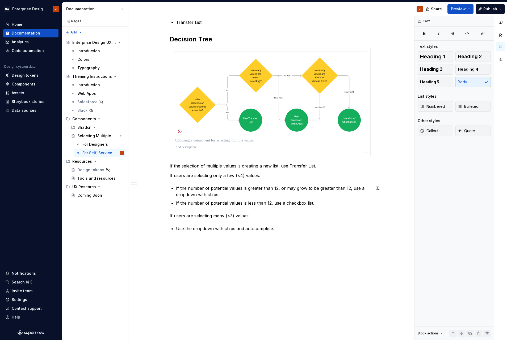
scroll to position [124, 0]
drag, startPoint x: 257, startPoint y: 176, endPoint x: 168, endPoint y: 175, distance: 89.3
click at [168, 175] on div "Options The following components can be used to select multiple values: Checkbo…" at bounding box center [269, 152] width 283 height 376
click at [189, 167] on span "Text" at bounding box center [187, 166] width 7 height 4
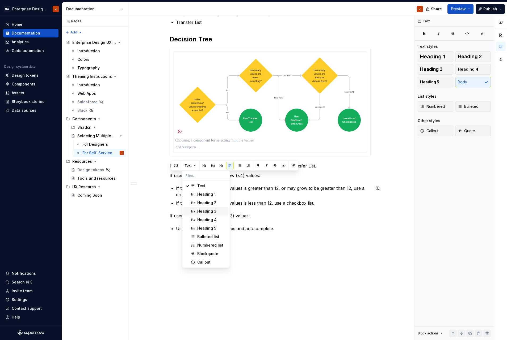
click at [202, 210] on div "Heading 3" at bounding box center [206, 211] width 19 height 5
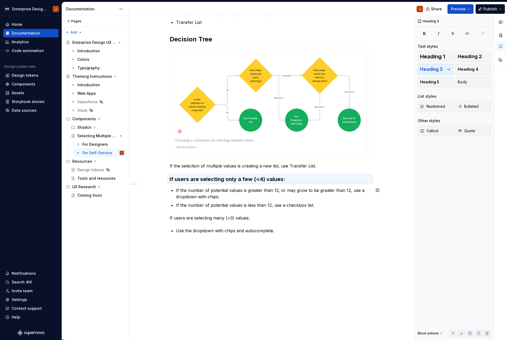
scroll to position [126, 0]
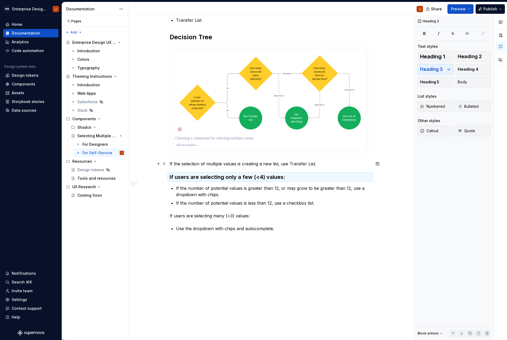
click at [324, 164] on p "If the selection of multiple values is creating a new list, use Transfer List." at bounding box center [270, 164] width 201 height 6
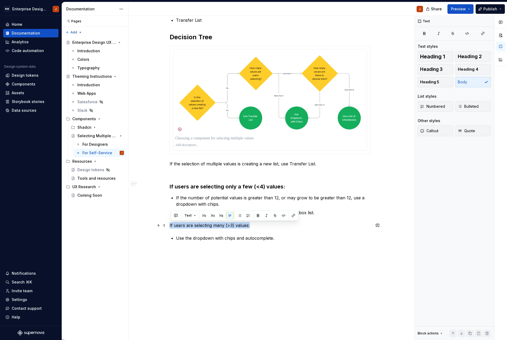
drag, startPoint x: 254, startPoint y: 226, endPoint x: 178, endPoint y: 222, distance: 76.6
click at [170, 223] on div "Options The following components can be used to select multiple values: Checkbo…" at bounding box center [269, 156] width 283 height 388
click at [189, 217] on span "Text" at bounding box center [187, 216] width 7 height 4
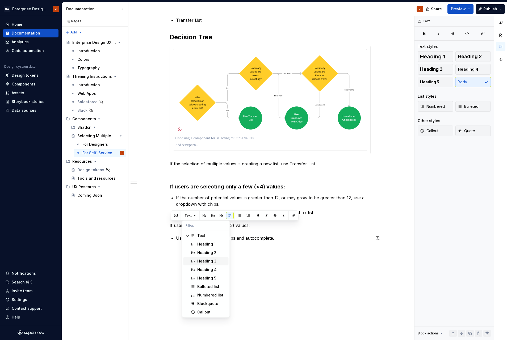
click at [208, 223] on div "Heading 3" at bounding box center [206, 261] width 19 height 5
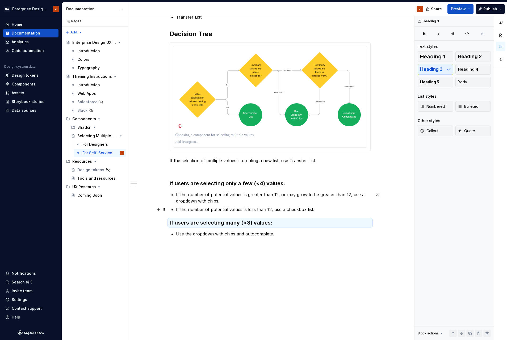
click at [324, 209] on p "If the number of potential values is less than 12, use a checkbox list." at bounding box center [273, 209] width 194 height 6
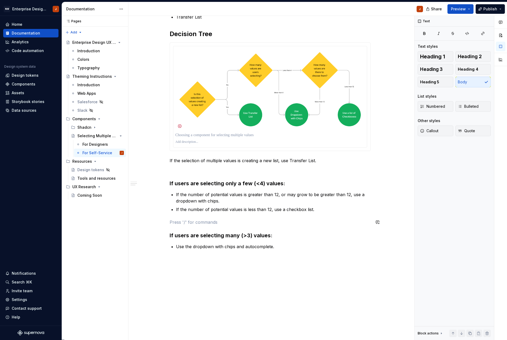
click at [293, 223] on div "Options The following components can be used to select multiple values: Checkbo…" at bounding box center [269, 159] width 283 height 400
drag, startPoint x: 84, startPoint y: 143, endPoint x: 87, endPoint y: 145, distance: 3.0
click at [84, 143] on div "For Designers" at bounding box center [95, 144] width 26 height 5
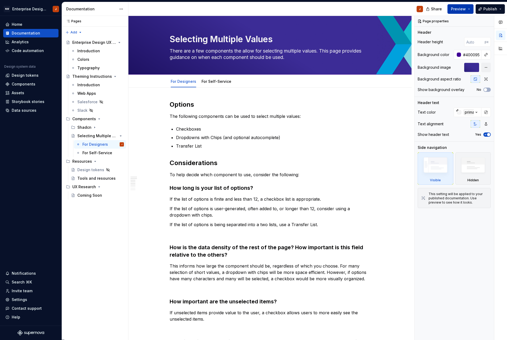
click at [401, 8] on span "Preview" at bounding box center [458, 8] width 15 height 5
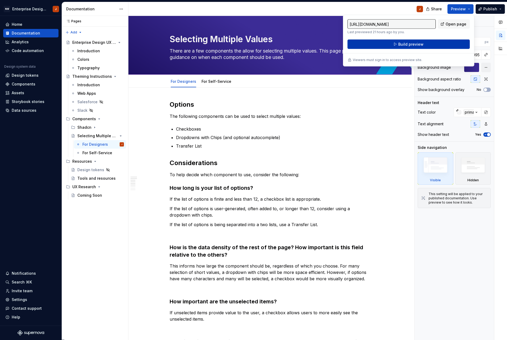
click at [401, 43] on button "Build preview" at bounding box center [408, 45] width 122 height 10
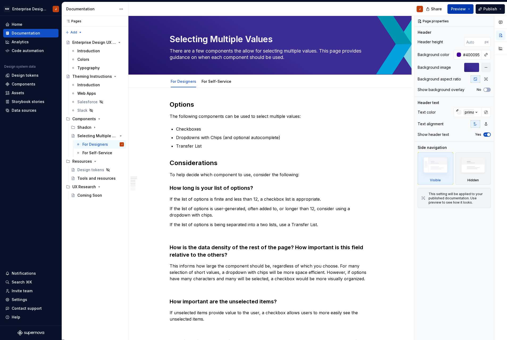
click at [401, 10] on button "Preview" at bounding box center [460, 9] width 26 height 10
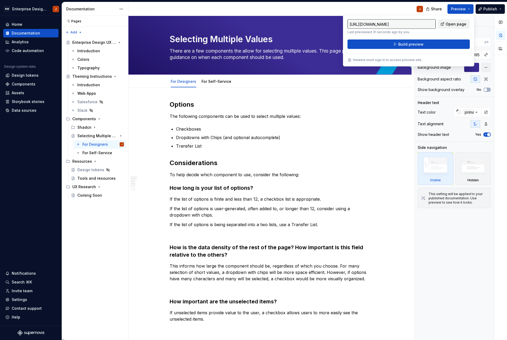
click at [401, 22] on span "Open page" at bounding box center [455, 24] width 21 height 5
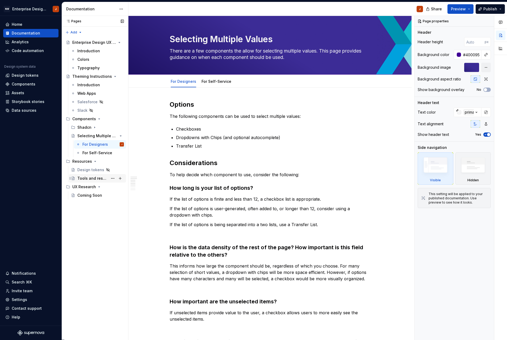
click at [89, 180] on div "Tools and resources" at bounding box center [92, 178] width 31 height 5
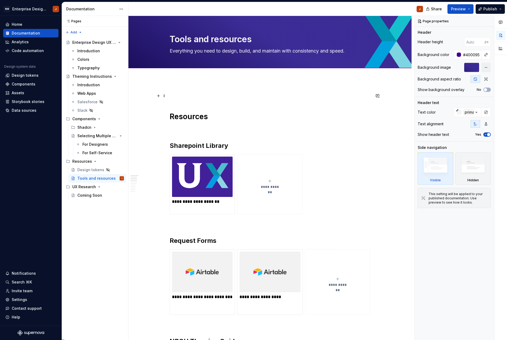
click at [185, 96] on p at bounding box center [270, 96] width 201 height 6
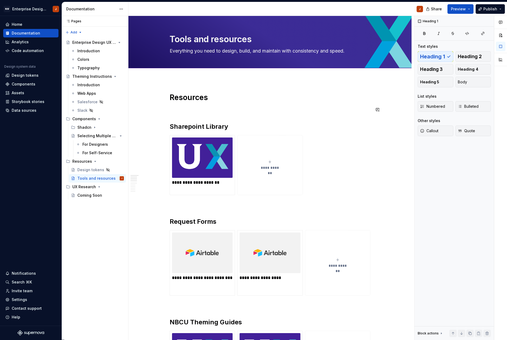
click at [183, 111] on p at bounding box center [270, 110] width 201 height 6
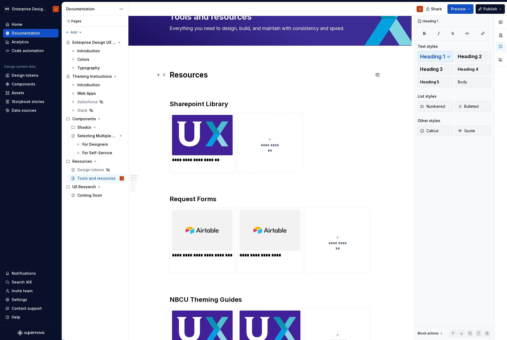
scroll to position [10, 0]
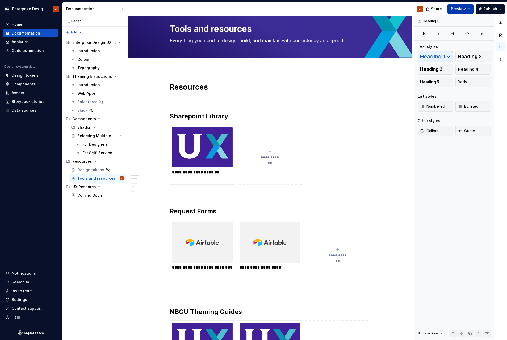
click at [401, 8] on button "Preview" at bounding box center [460, 9] width 26 height 10
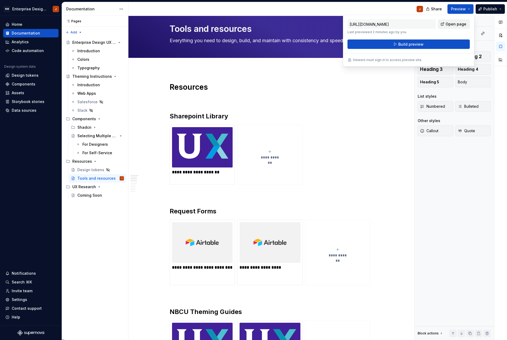
click at [401, 24] on span "Open page" at bounding box center [455, 24] width 21 height 5
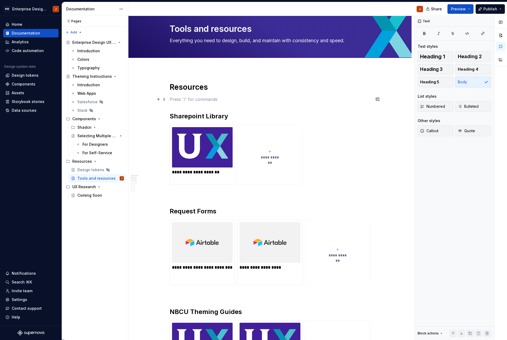
click at [187, 99] on p at bounding box center [270, 99] width 201 height 6
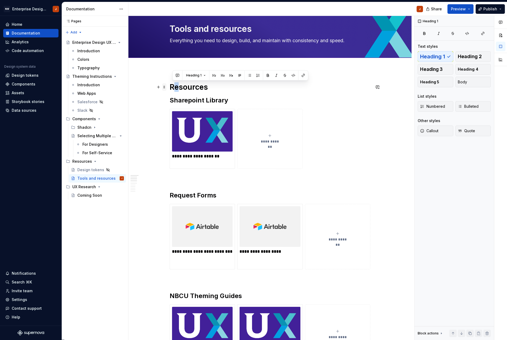
drag, startPoint x: 173, startPoint y: 87, endPoint x: 167, endPoint y: 87, distance: 6.4
click at [171, 87] on h1 "Resources" at bounding box center [270, 87] width 201 height 10
drag, startPoint x: 208, startPoint y: 88, endPoint x: 176, endPoint y: 88, distance: 32.1
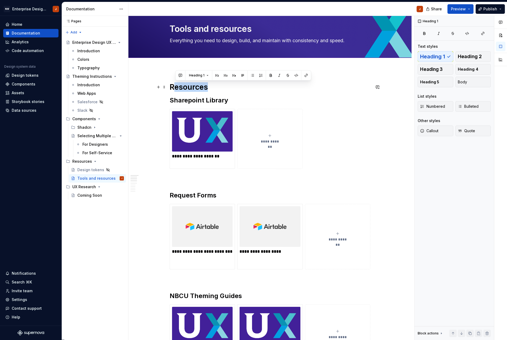
click at [176, 88] on h1 "Resources" at bounding box center [270, 87] width 201 height 10
click at [327, 127] on div "**********" at bounding box center [270, 139] width 201 height 60
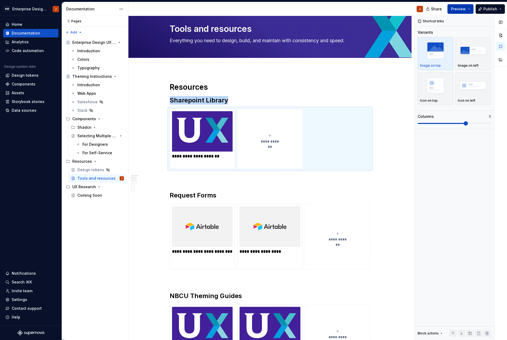
click at [401, 9] on button "Preview" at bounding box center [460, 9] width 26 height 10
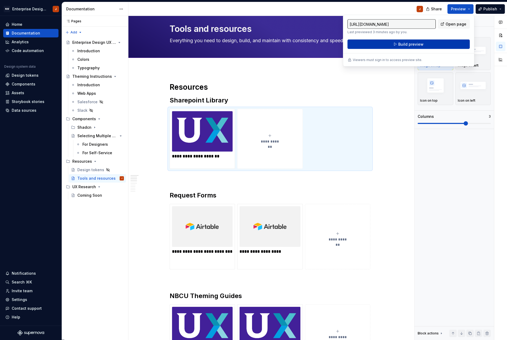
click at [401, 44] on button "Build preview" at bounding box center [408, 45] width 122 height 10
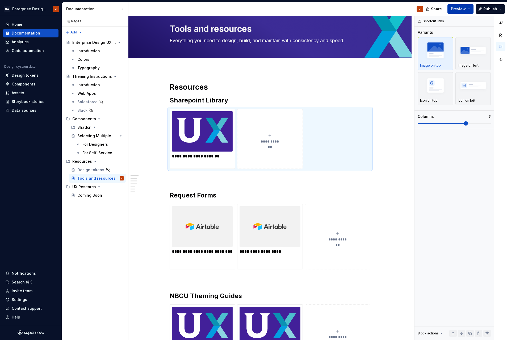
click at [401, 10] on button "Preview" at bounding box center [460, 9] width 26 height 10
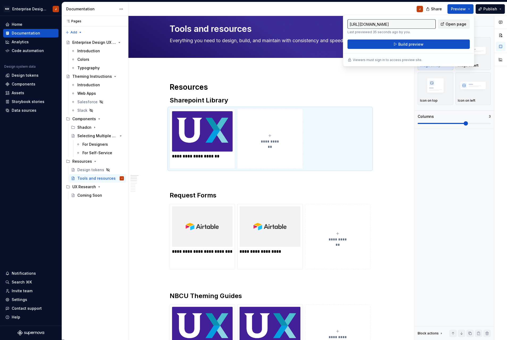
click at [401, 23] on span "Open page" at bounding box center [455, 24] width 21 height 5
click at [94, 127] on icon "Page tree" at bounding box center [94, 127] width 4 height 4
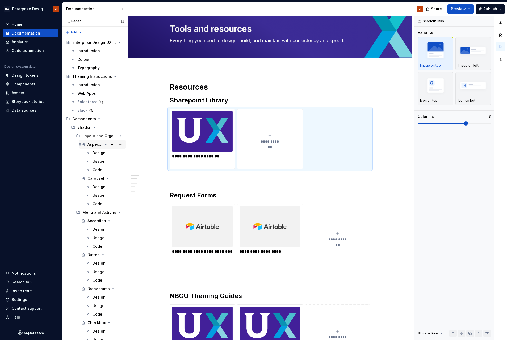
click at [93, 143] on div "Aspect Ratio" at bounding box center [94, 144] width 15 height 5
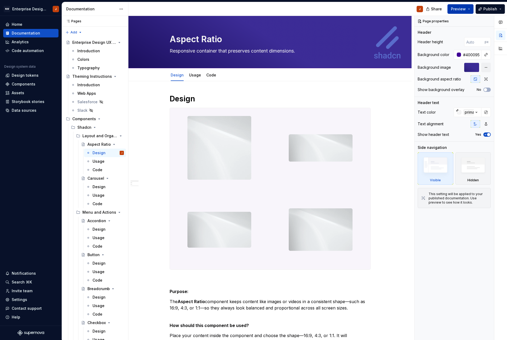
click at [401, 10] on button "Preview" at bounding box center [460, 9] width 26 height 10
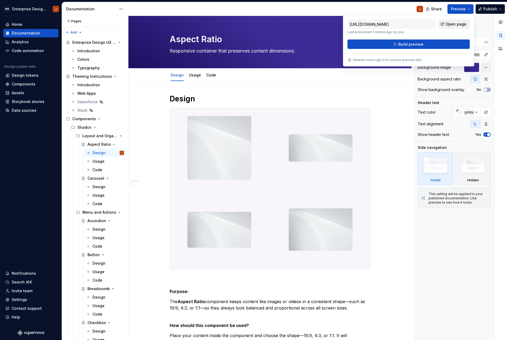
click at [401, 24] on span "Open page" at bounding box center [455, 24] width 21 height 5
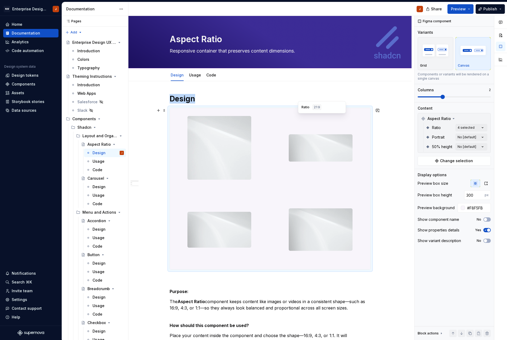
click at [362, 185] on div at bounding box center [320, 148] width 99 height 80
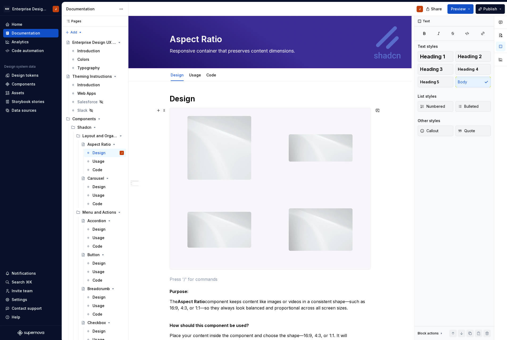
click at [389, 155] on div "Design Purpose: The Aspect Ratio component keeps content like images or videos …" at bounding box center [269, 345] width 283 height 528
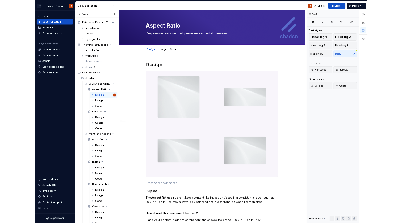
scroll to position [10, 0]
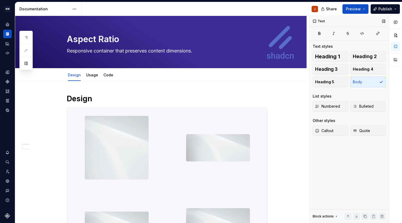
type textarea "*"
